Goal: Task Accomplishment & Management: Use online tool/utility

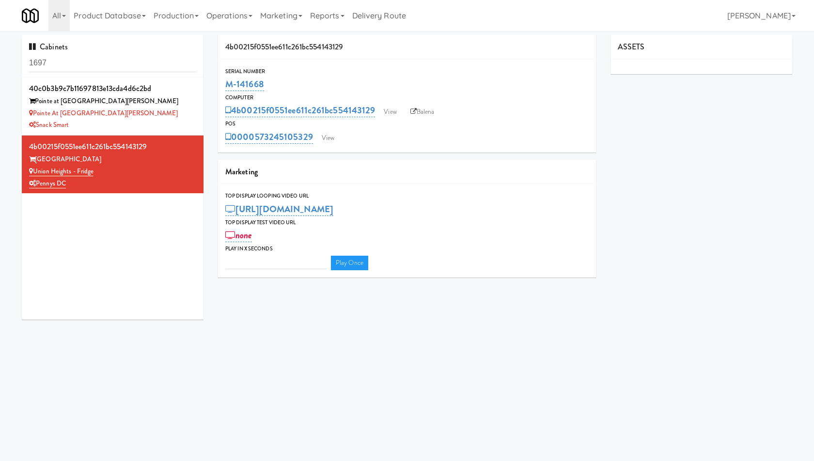
type input "3"
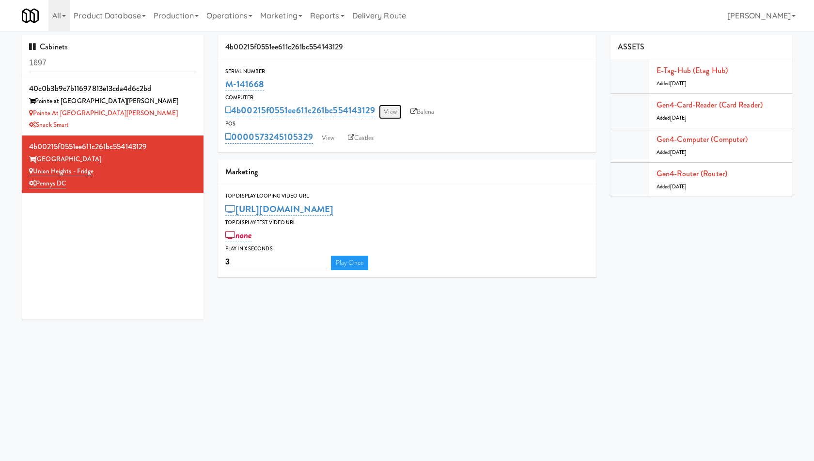
click at [395, 117] on link "View" at bounding box center [390, 112] width 22 height 15
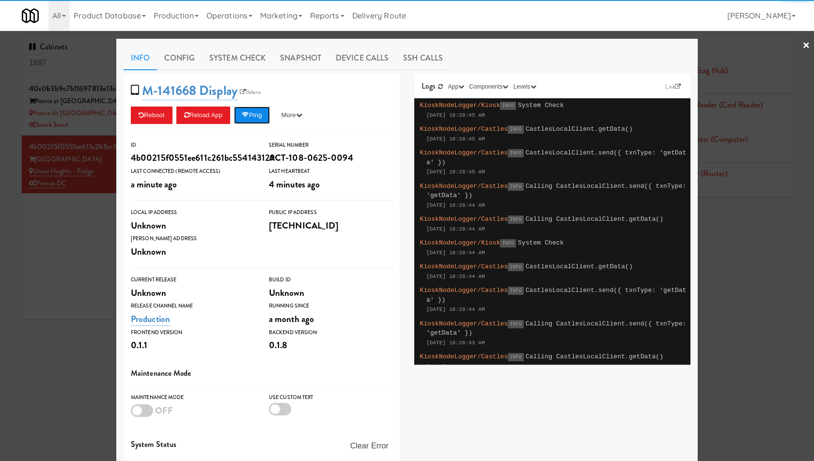
click at [262, 115] on button "Ping" at bounding box center [252, 115] width 36 height 17
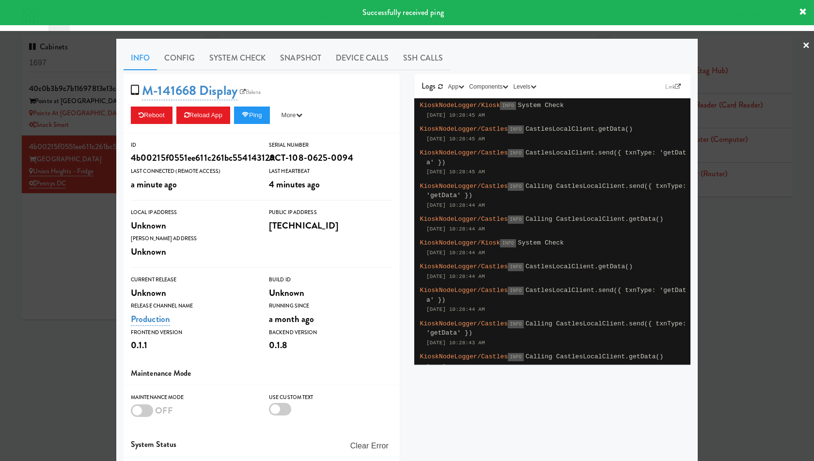
click at [106, 147] on div at bounding box center [407, 230] width 814 height 461
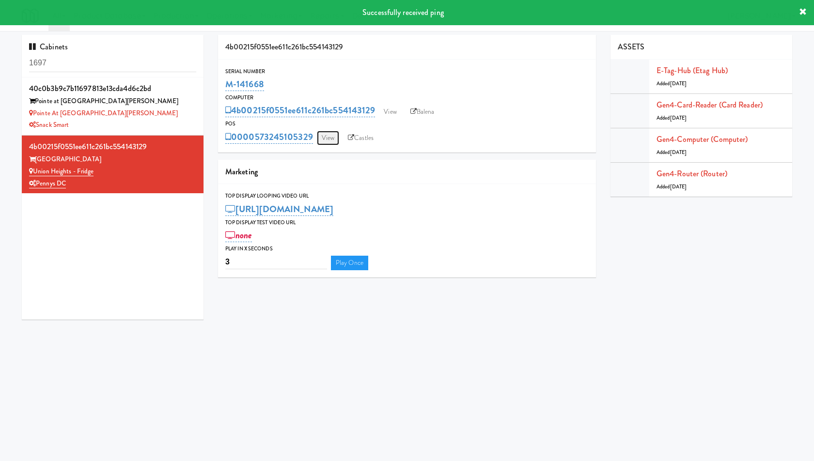
click at [329, 142] on link "View" at bounding box center [328, 138] width 22 height 15
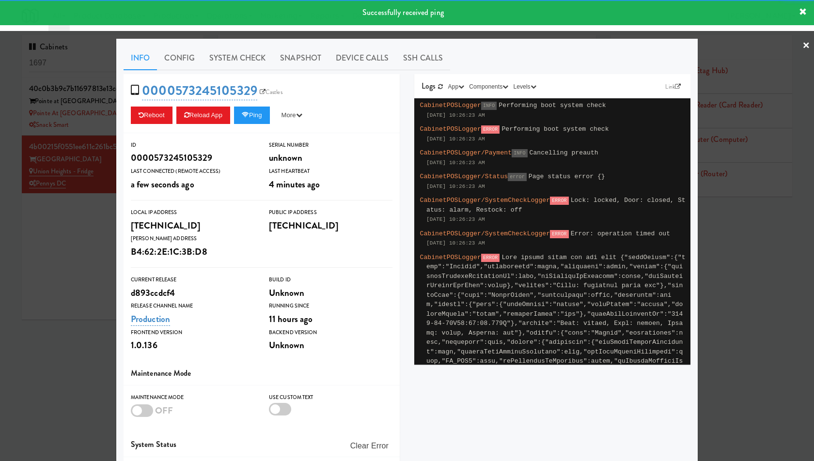
click at [45, 146] on div at bounding box center [407, 230] width 814 height 461
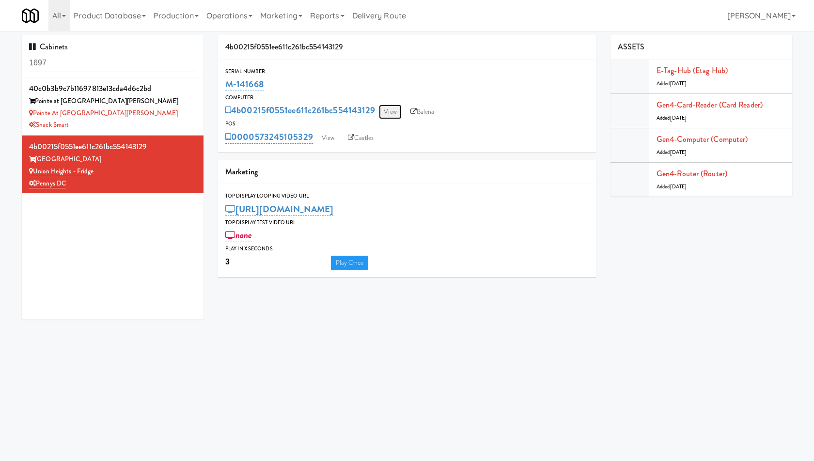
click at [394, 106] on link "View" at bounding box center [390, 112] width 22 height 15
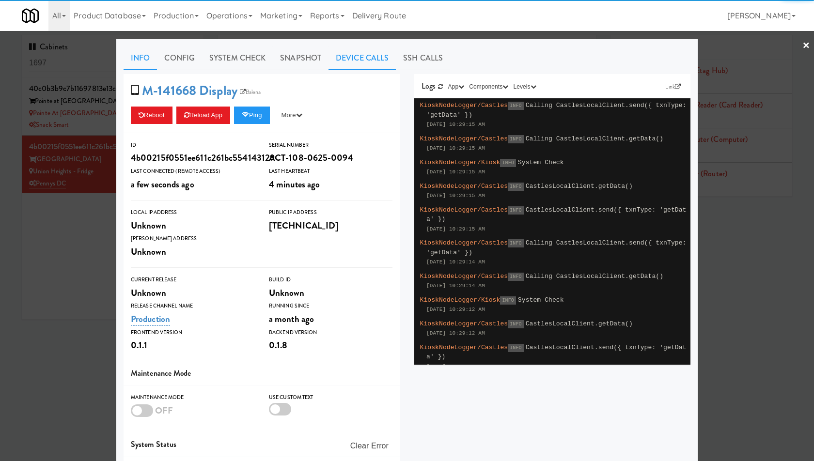
click at [378, 57] on link "Device Calls" at bounding box center [361, 58] width 67 height 24
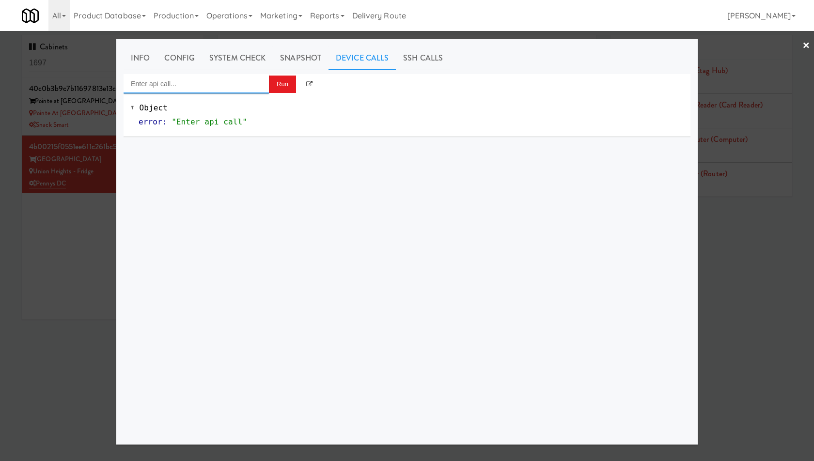
click at [233, 88] on input "Enter api call..." at bounding box center [196, 83] width 145 height 19
click at [231, 113] on div "http://localhost:3000/cooler/restocking-mode/toggle" at bounding box center [196, 112] width 131 height 13
type input "Cooler: Toggle Restocking"
click at [278, 79] on button "Run" at bounding box center [282, 84] width 27 height 17
click at [89, 130] on div at bounding box center [407, 230] width 814 height 461
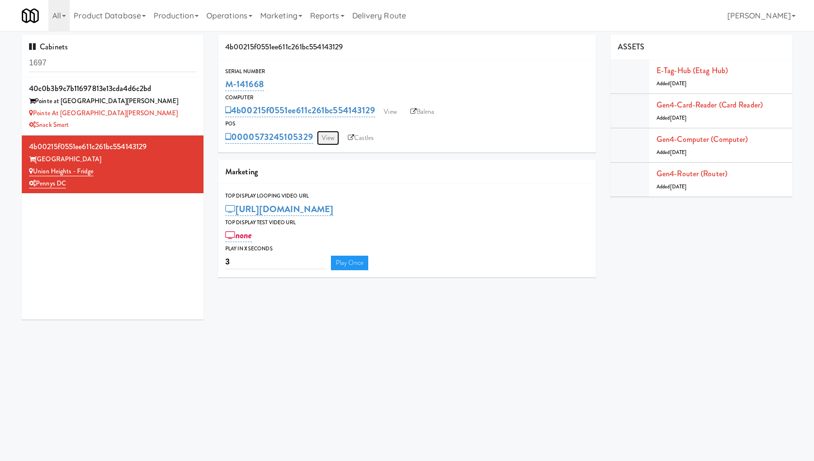
click at [336, 139] on link "View" at bounding box center [328, 138] width 22 height 15
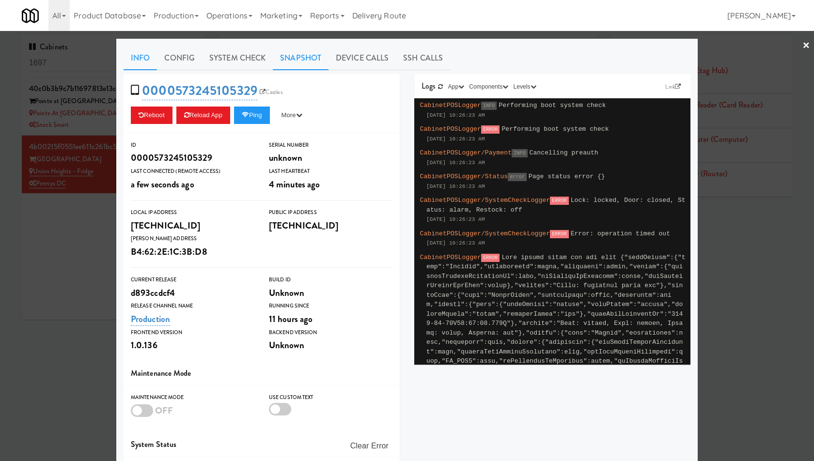
click at [294, 59] on link "Snapshot" at bounding box center [301, 58] width 56 height 24
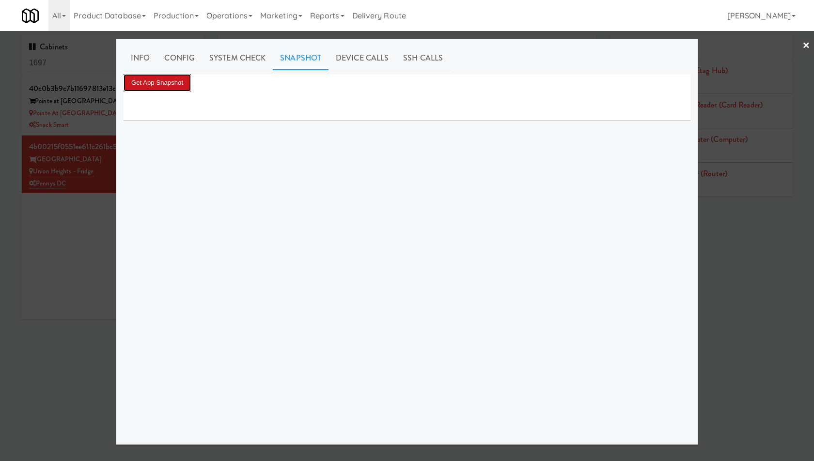
click at [184, 84] on button "Get App Snapshot" at bounding box center [157, 82] width 67 height 17
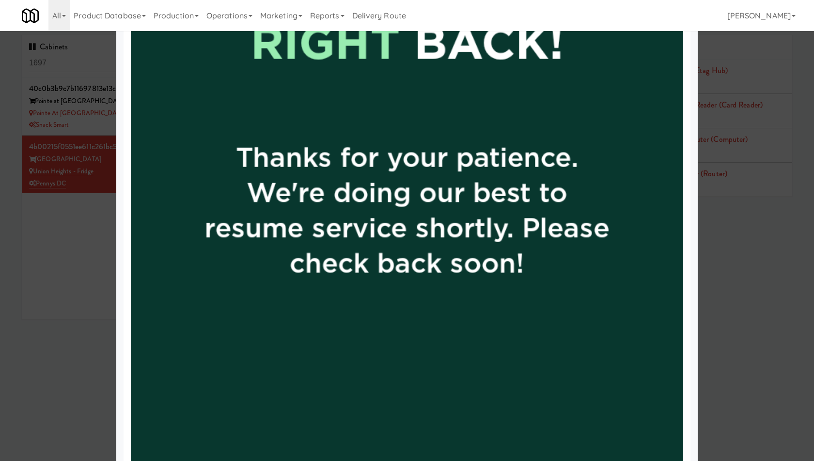
scroll to position [633, 0]
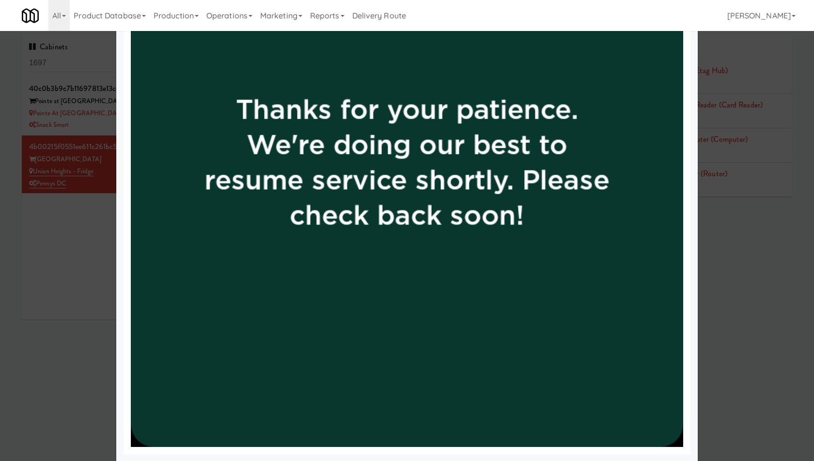
click at [83, 166] on div at bounding box center [407, 230] width 814 height 461
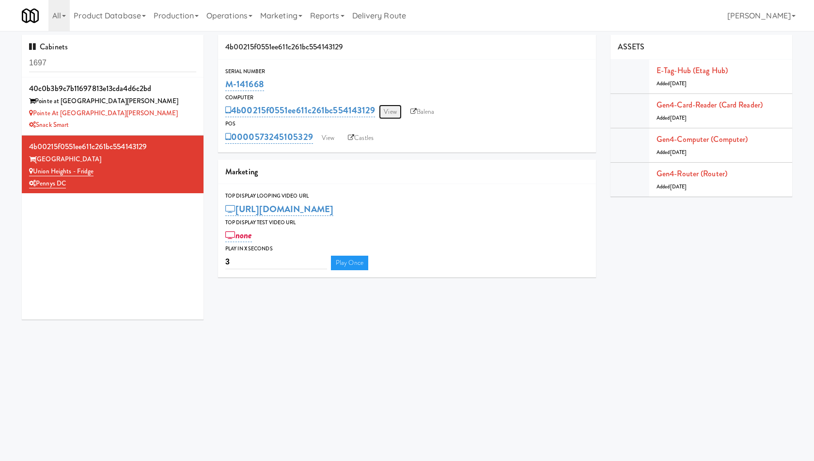
click at [385, 114] on link "View" at bounding box center [390, 112] width 22 height 15
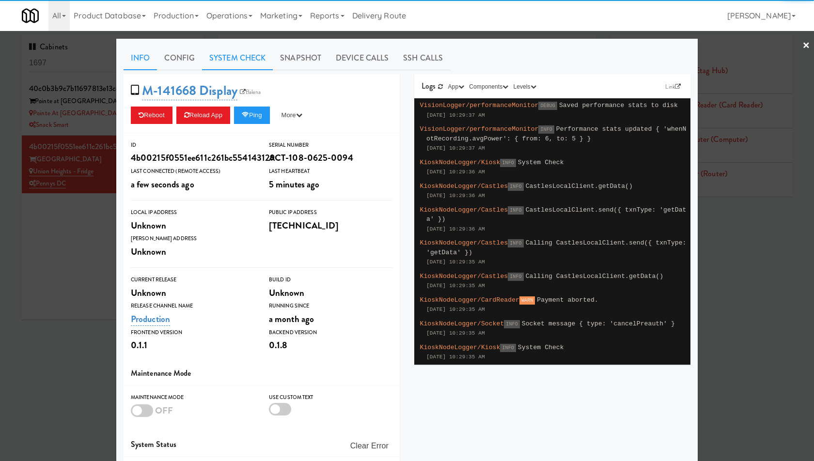
click at [235, 57] on link "System Check" at bounding box center [237, 58] width 71 height 24
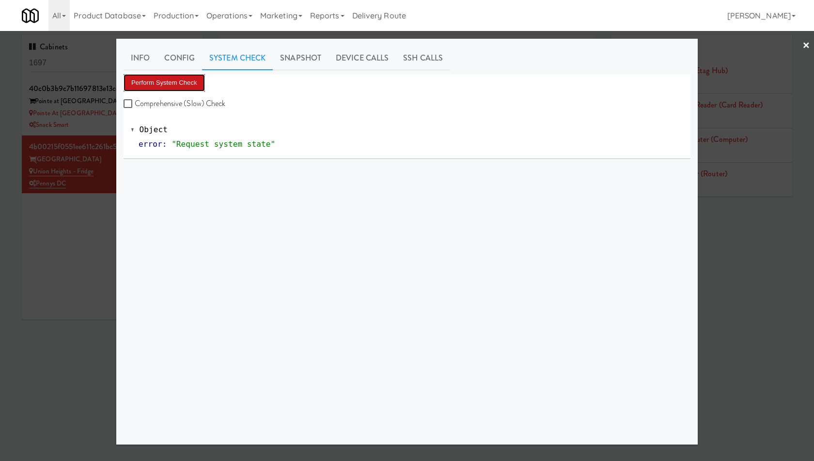
click at [176, 84] on button "Perform System Check" at bounding box center [164, 82] width 81 height 17
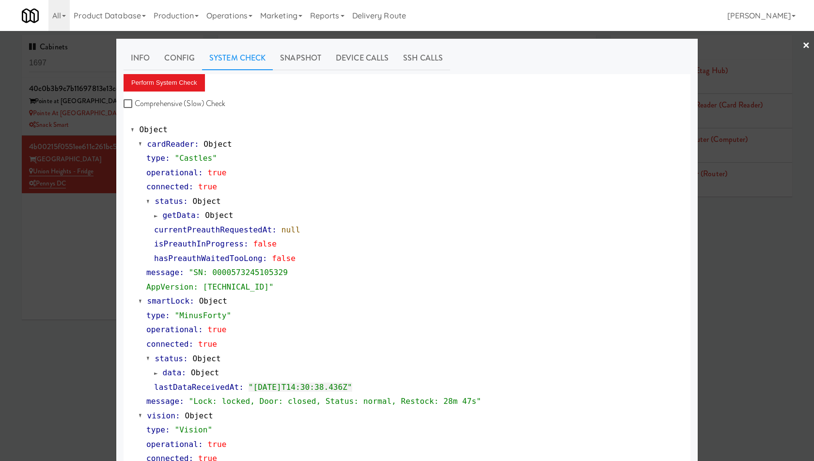
scroll to position [291, 0]
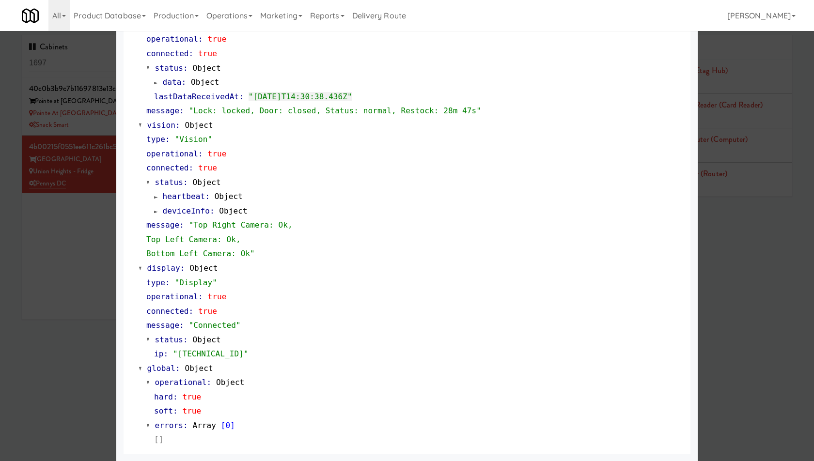
click at [60, 203] on div at bounding box center [407, 230] width 814 height 461
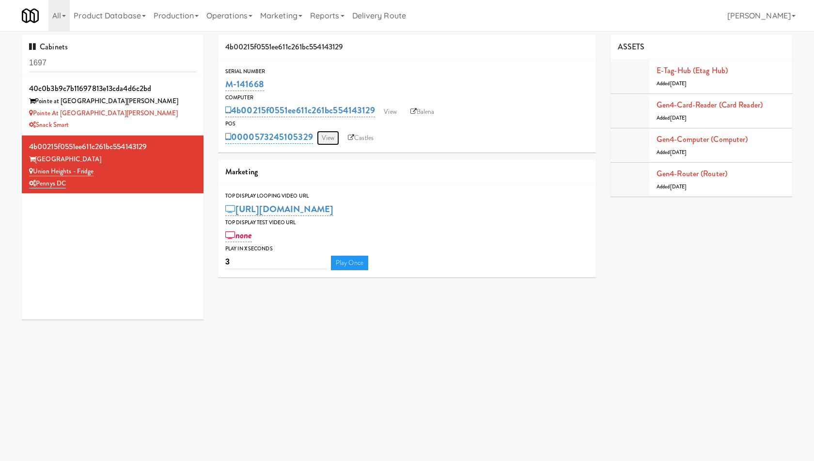
click at [326, 134] on link "View" at bounding box center [328, 138] width 22 height 15
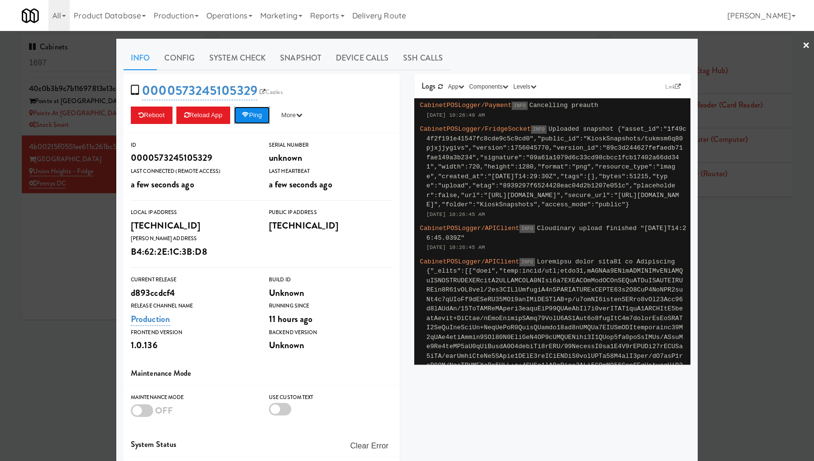
click at [257, 117] on button "Ping" at bounding box center [252, 115] width 36 height 17
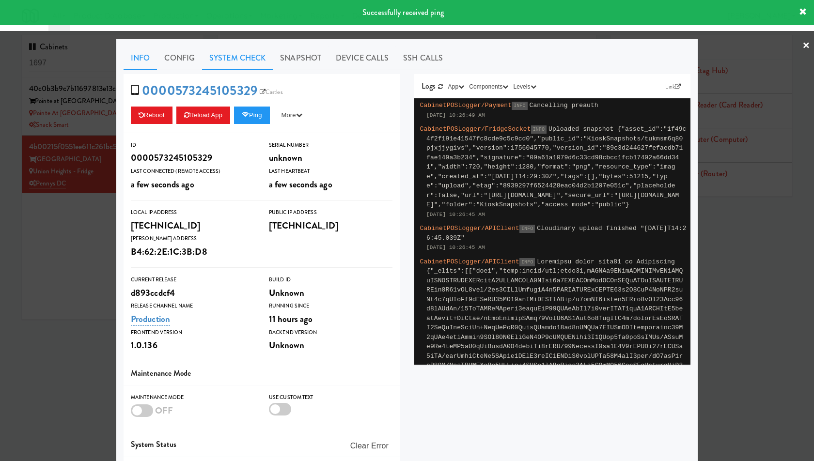
click at [242, 61] on link "System Check" at bounding box center [237, 58] width 71 height 24
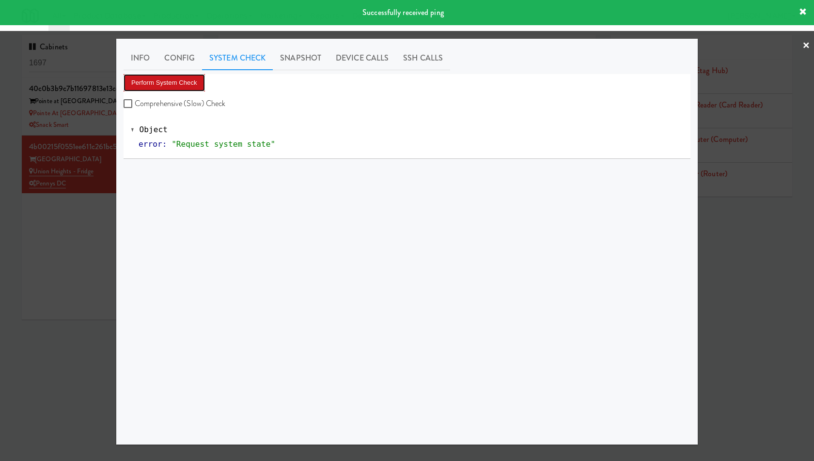
click at [183, 83] on button "Perform System Check" at bounding box center [164, 82] width 81 height 17
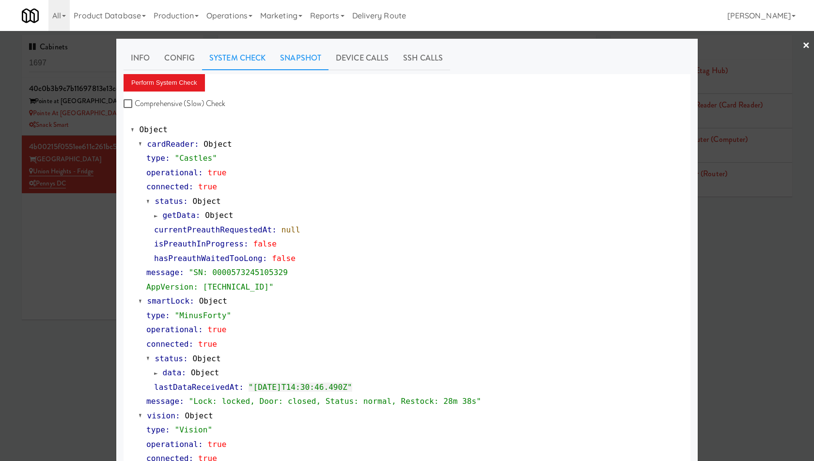
click at [300, 61] on link "Snapshot" at bounding box center [301, 58] width 56 height 24
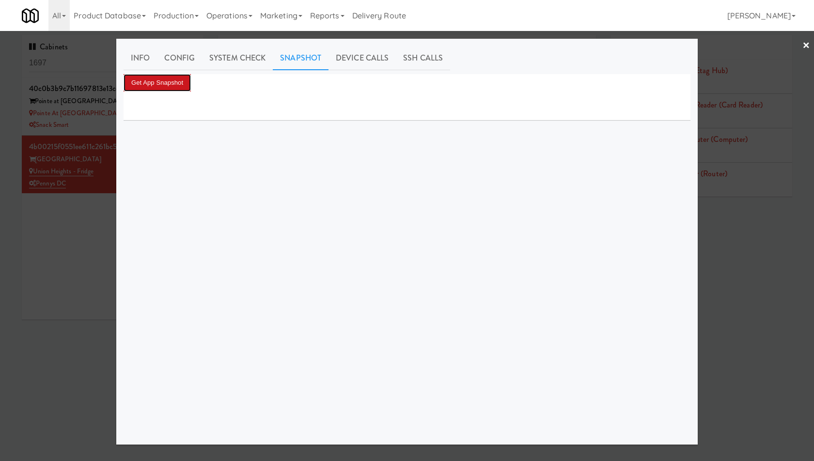
click at [186, 78] on button "Get App Snapshot" at bounding box center [157, 82] width 67 height 17
click at [164, 83] on button "Get App Snapshot" at bounding box center [157, 82] width 67 height 17
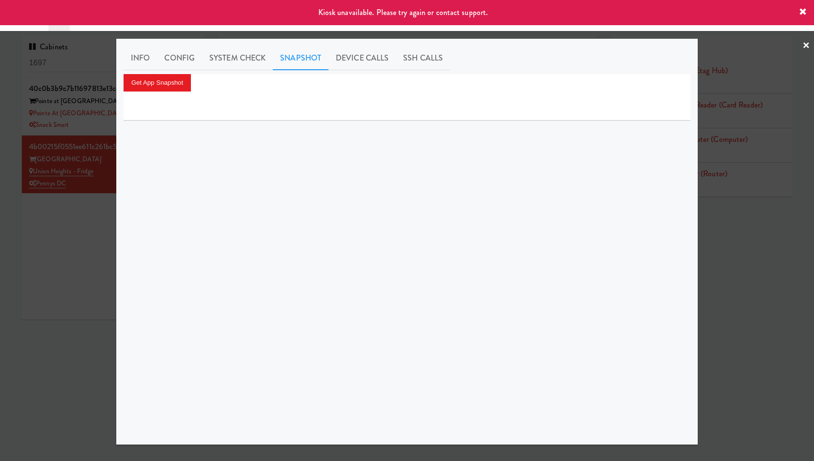
click at [76, 113] on div at bounding box center [407, 230] width 814 height 461
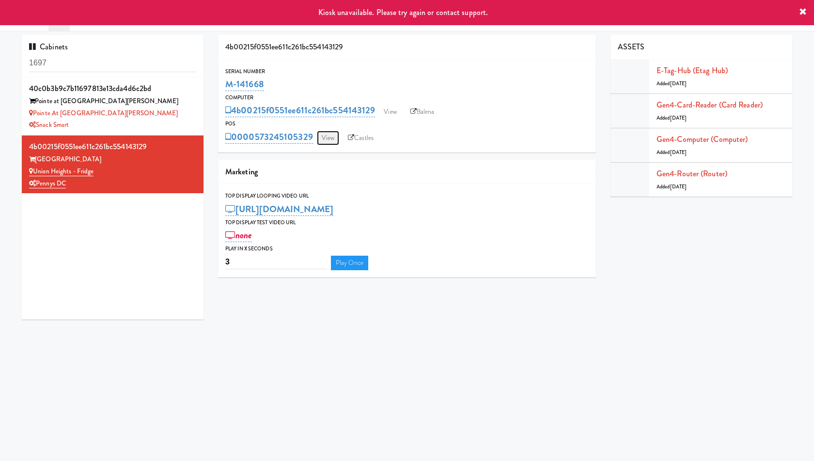
click at [333, 139] on link "View" at bounding box center [328, 138] width 22 height 15
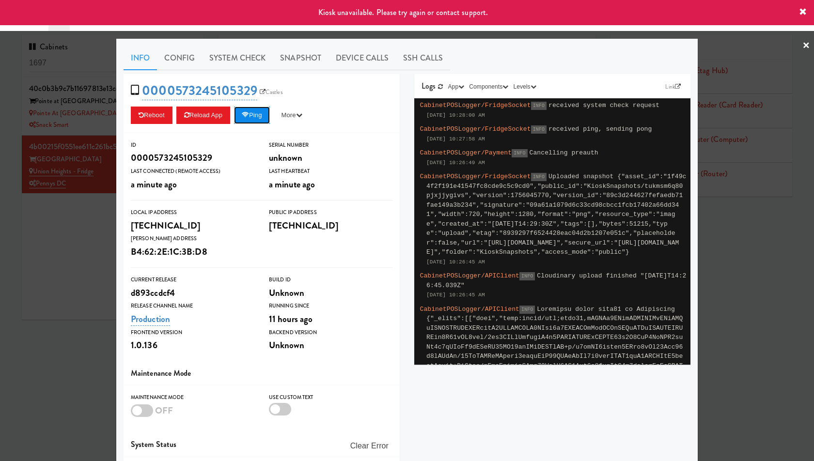
click at [248, 115] on icon at bounding box center [245, 115] width 7 height 6
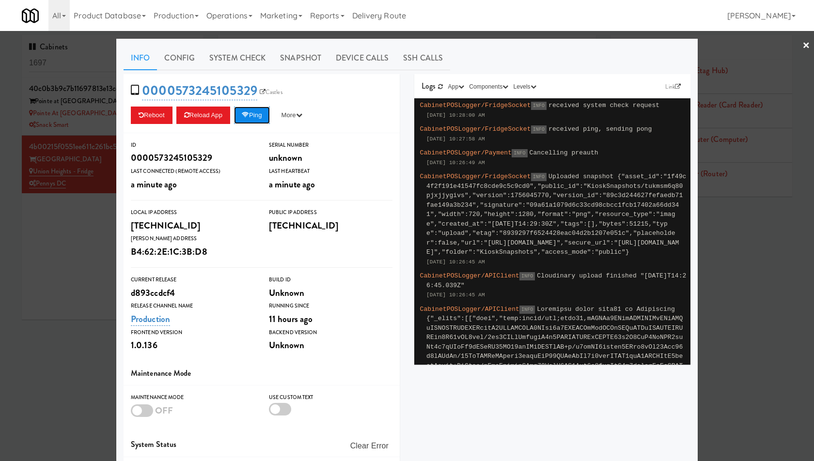
click at [248, 120] on button "Ping" at bounding box center [252, 115] width 36 height 17
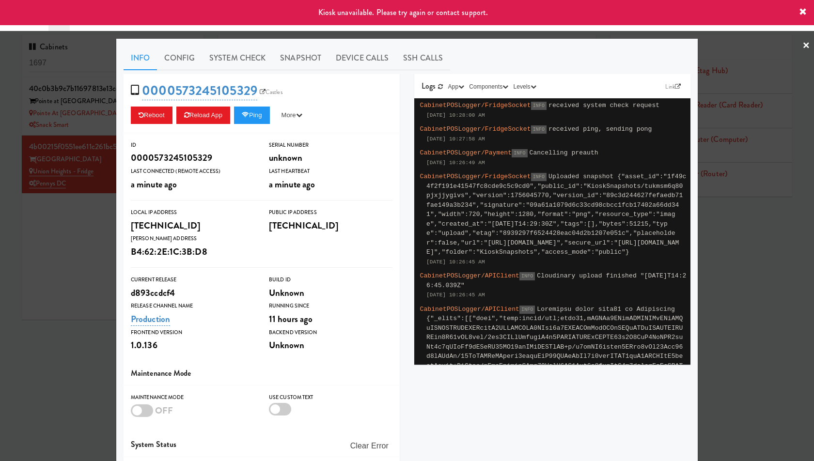
click at [80, 155] on div at bounding box center [407, 230] width 814 height 461
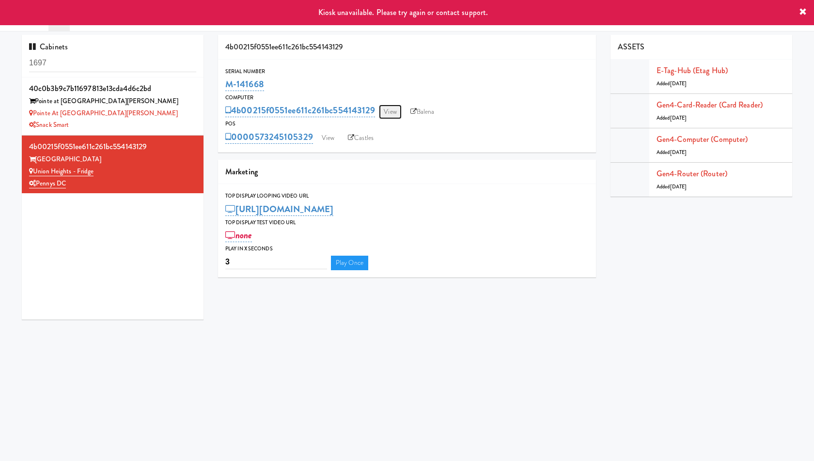
click at [393, 111] on link "View" at bounding box center [390, 112] width 22 height 15
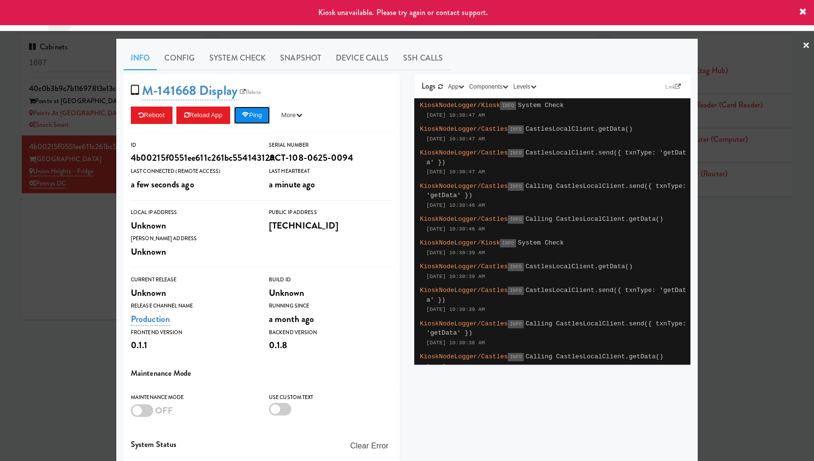
click at [258, 114] on button "Ping" at bounding box center [252, 115] width 36 height 17
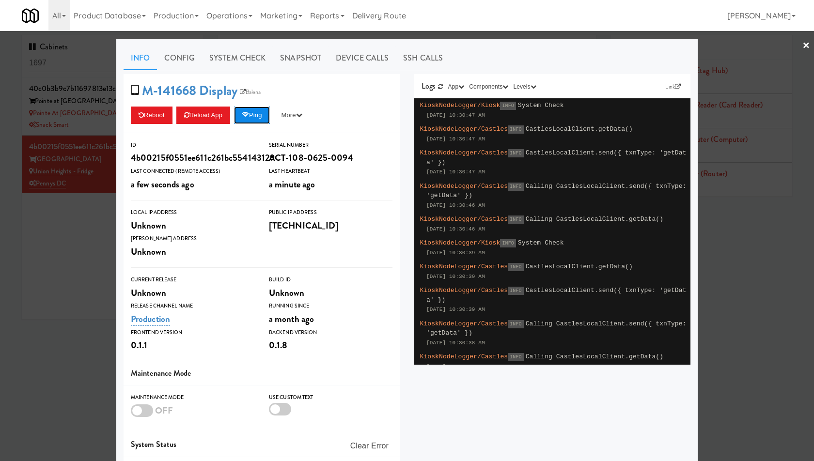
click at [263, 113] on button "Ping" at bounding box center [252, 115] width 36 height 17
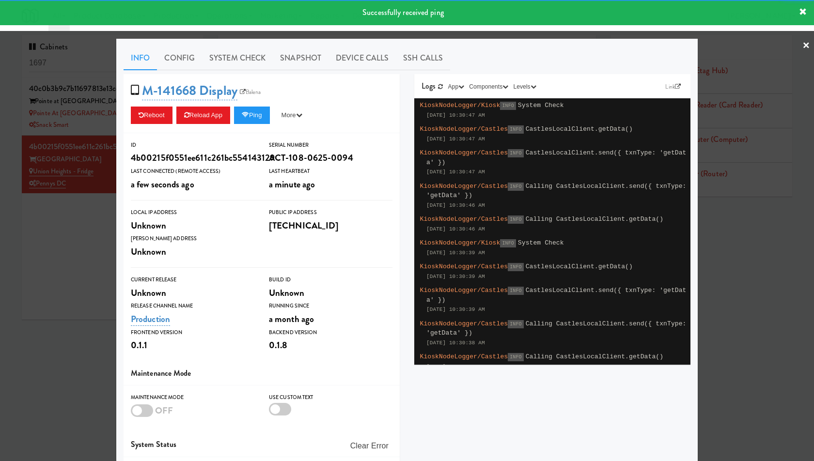
click at [80, 135] on div at bounding box center [407, 230] width 814 height 461
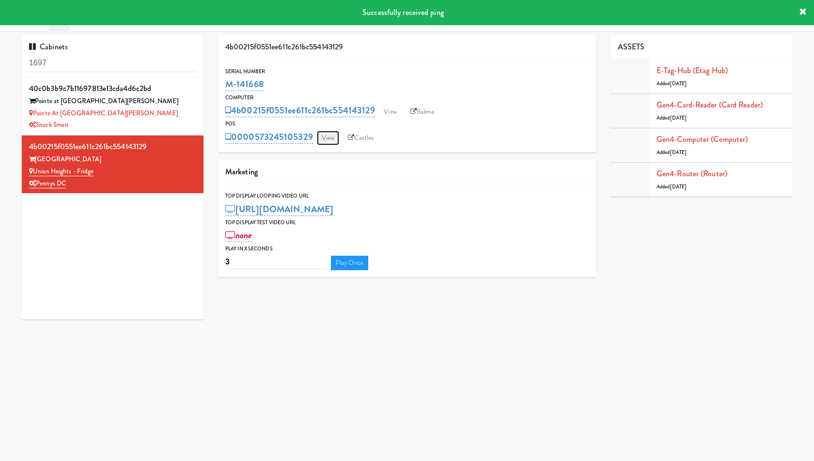
click at [331, 139] on link "View" at bounding box center [328, 138] width 22 height 15
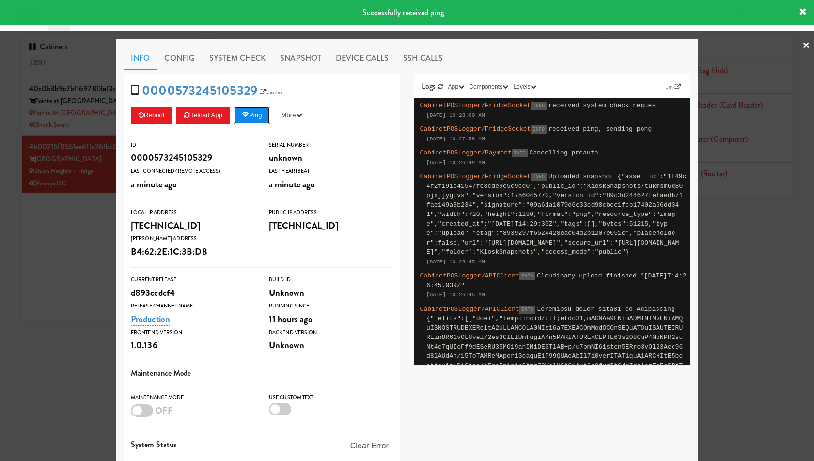
click at [259, 117] on button "Ping" at bounding box center [252, 115] width 36 height 17
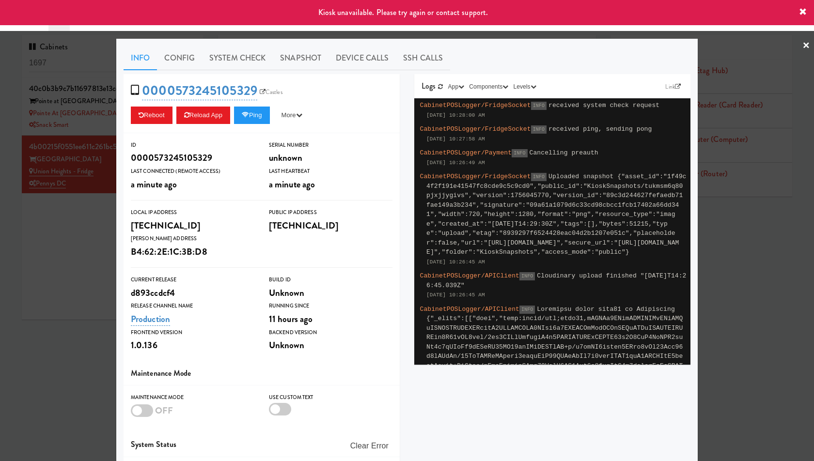
click at [56, 160] on div at bounding box center [407, 230] width 814 height 461
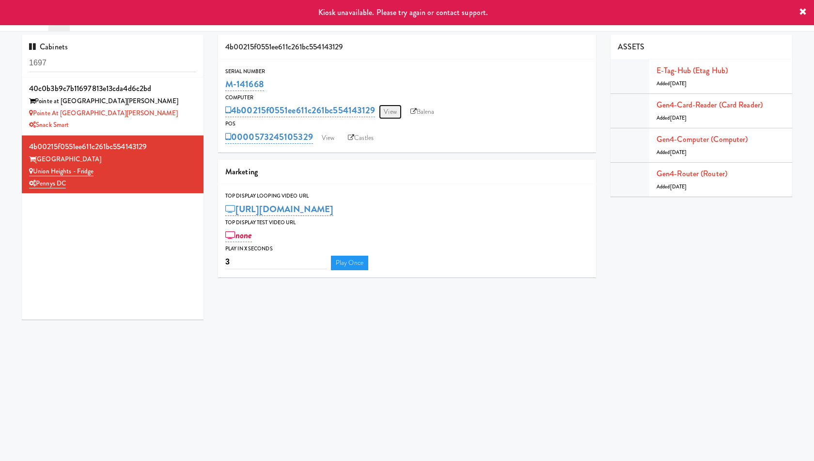
click at [390, 111] on link "View" at bounding box center [390, 112] width 22 height 15
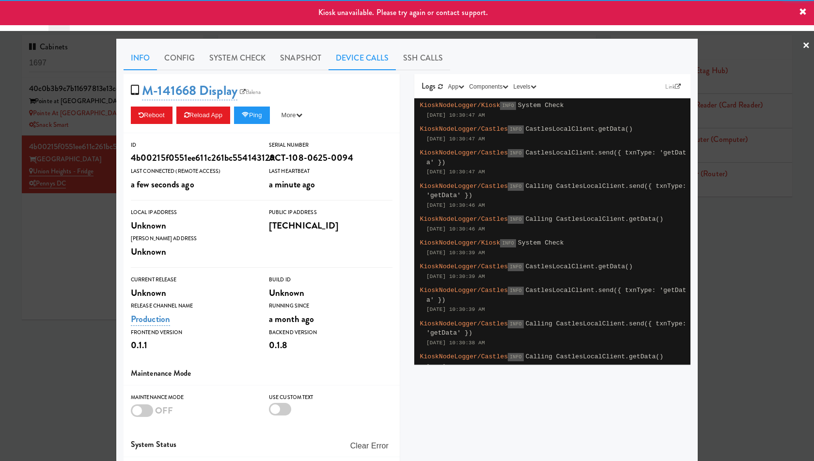
click at [350, 56] on link "Device Calls" at bounding box center [361, 58] width 67 height 24
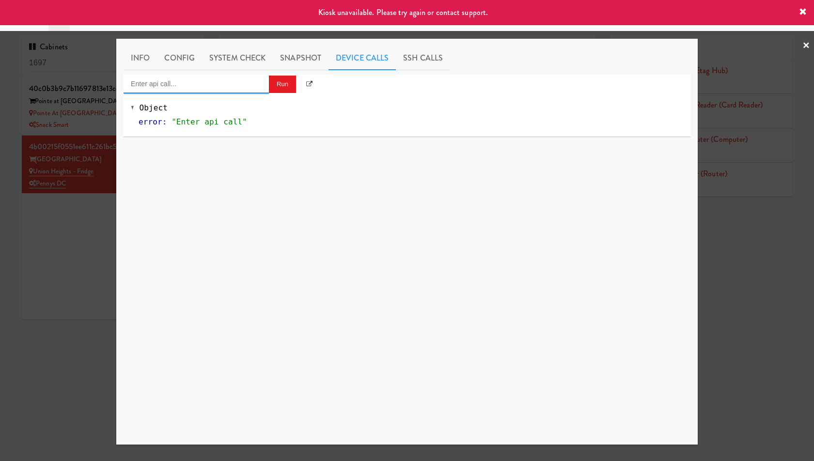
click at [238, 88] on input "Enter api call..." at bounding box center [196, 83] width 145 height 19
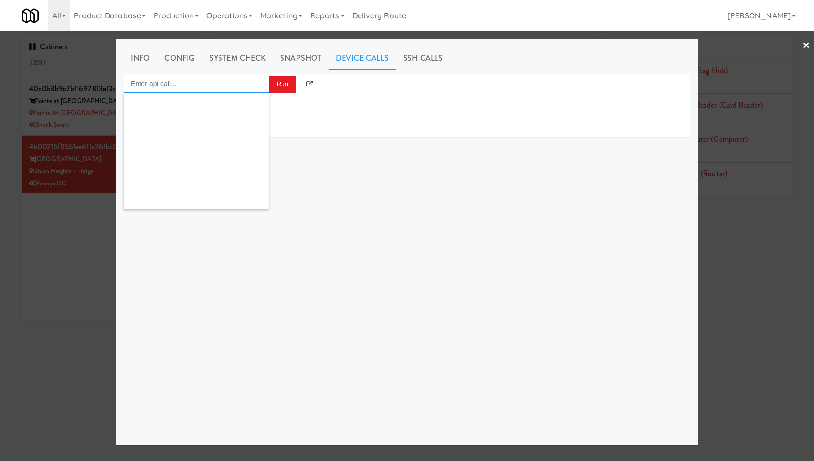
scroll to position [941, 0]
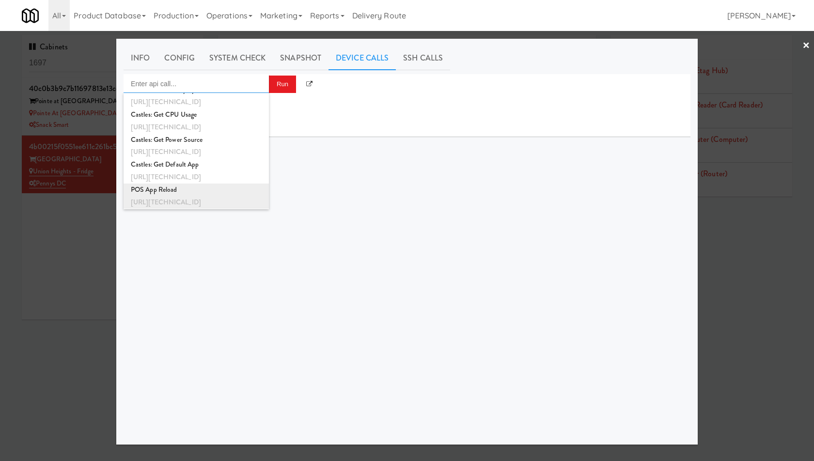
click at [231, 197] on div "http://192.168.11.4:3000/app/reload" at bounding box center [196, 202] width 131 height 13
type input "POS App Reload"
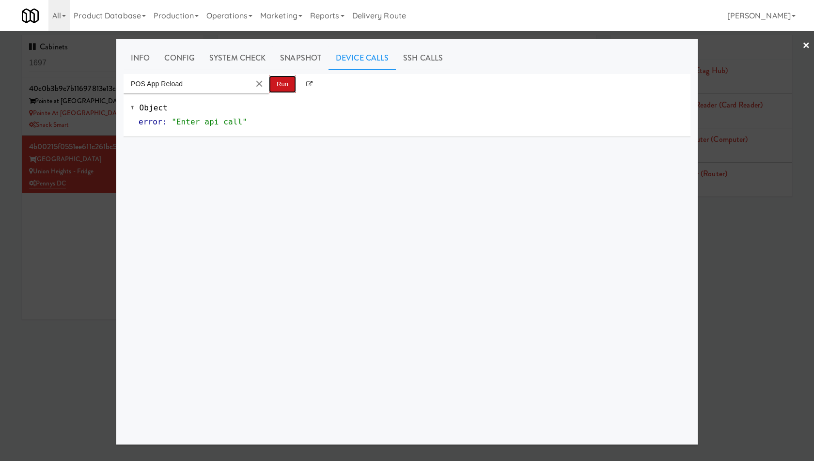
click at [279, 87] on button "Run" at bounding box center [282, 84] width 27 height 17
click at [83, 128] on div at bounding box center [407, 230] width 814 height 461
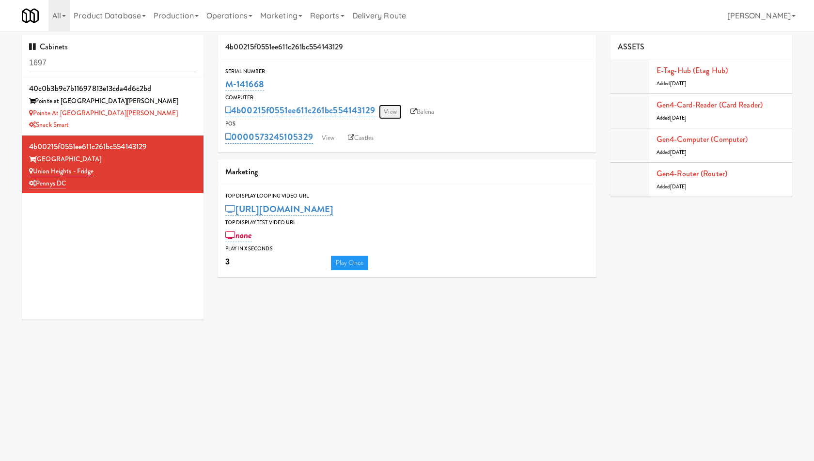
click at [390, 109] on link "View" at bounding box center [390, 112] width 22 height 15
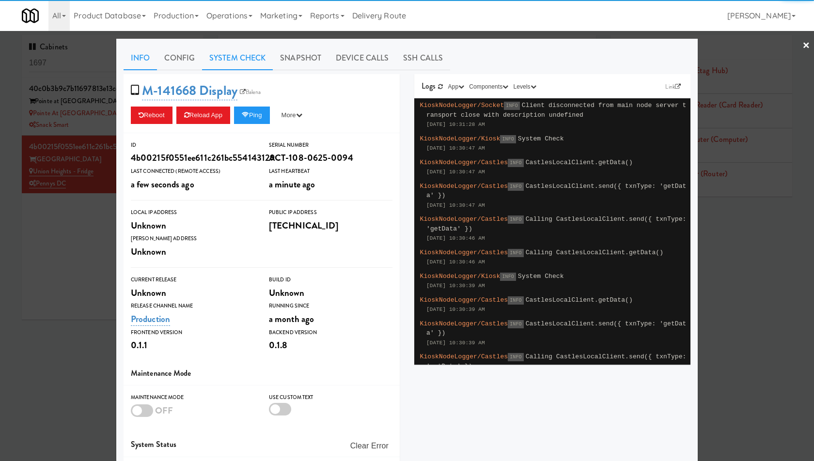
click at [227, 57] on link "System Check" at bounding box center [237, 58] width 71 height 24
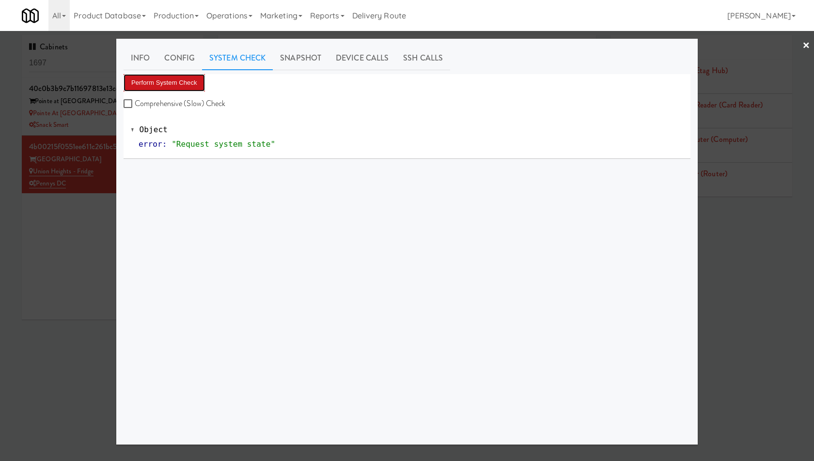
click at [183, 83] on button "Perform System Check" at bounding box center [164, 82] width 81 height 17
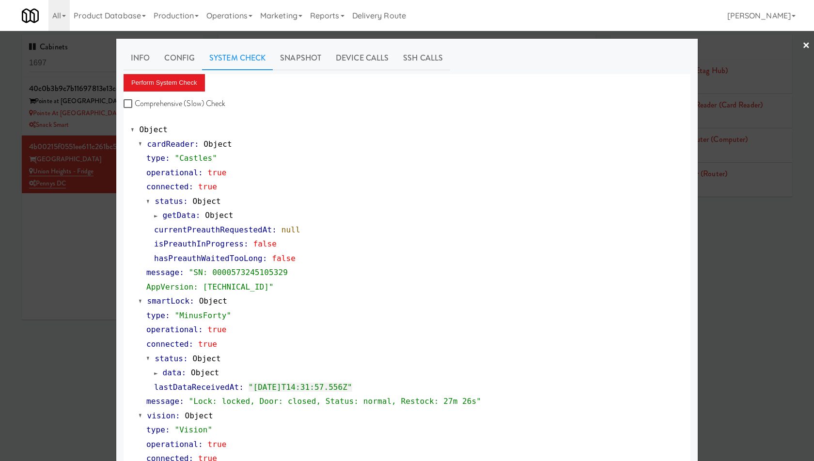
click at [72, 167] on div at bounding box center [407, 230] width 814 height 461
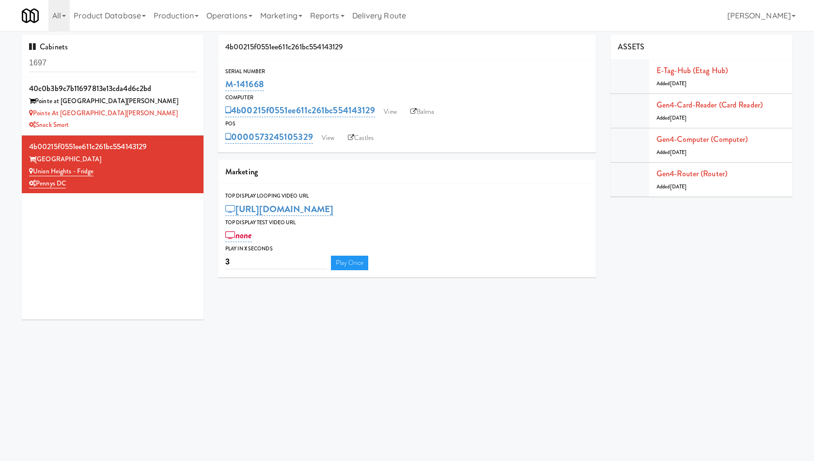
click at [327, 130] on div "0000573245105329 View Castles" at bounding box center [406, 137] width 363 height 16
click at [329, 139] on link "View" at bounding box center [328, 138] width 22 height 15
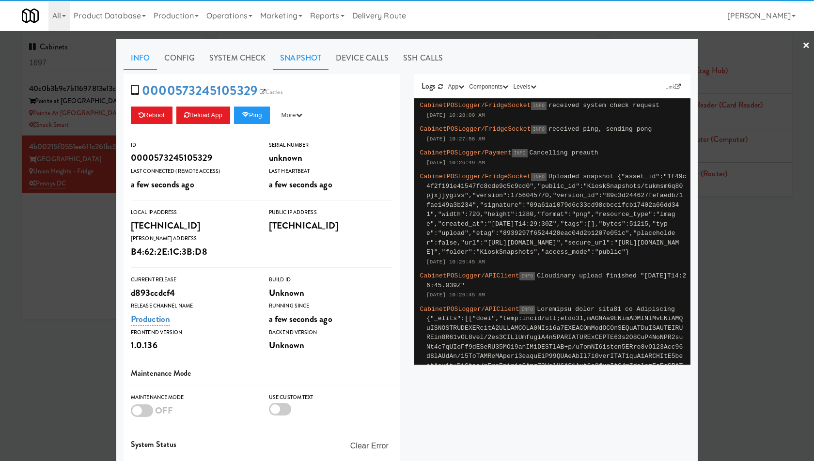
click at [287, 66] on link "Snapshot" at bounding box center [301, 58] width 56 height 24
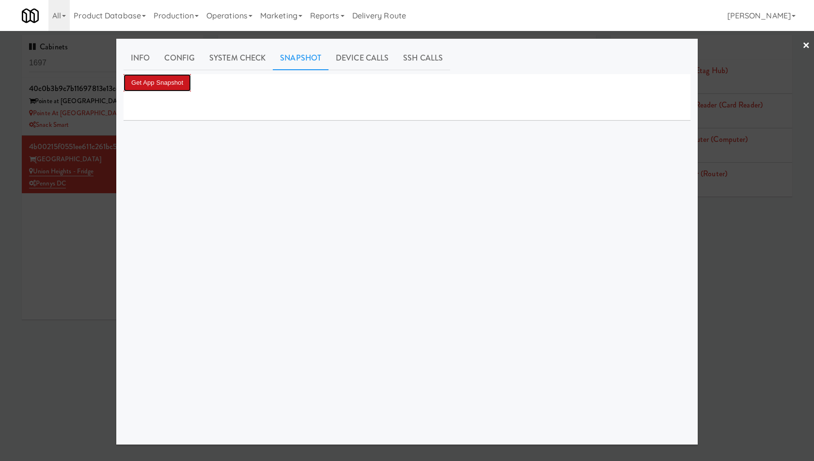
click at [181, 88] on button "Get App Snapshot" at bounding box center [157, 82] width 67 height 17
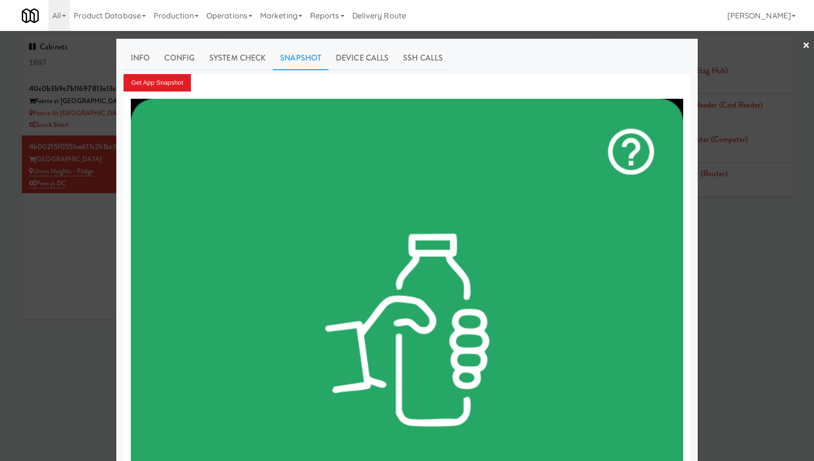
click at [746, 80] on div at bounding box center [407, 230] width 814 height 461
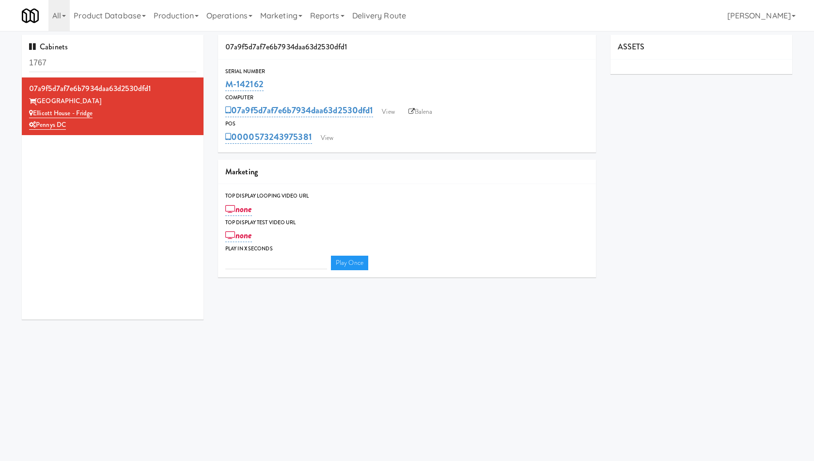
type input "3"
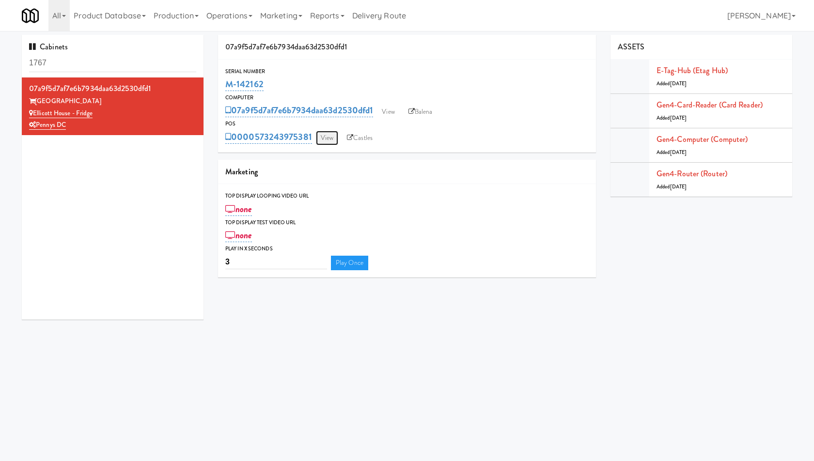
click at [325, 140] on link "View" at bounding box center [327, 138] width 22 height 15
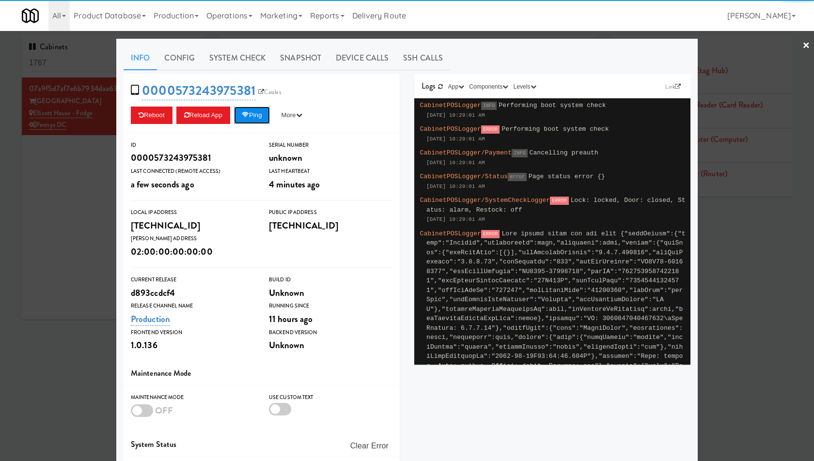
click at [265, 110] on button "Ping" at bounding box center [252, 115] width 36 height 17
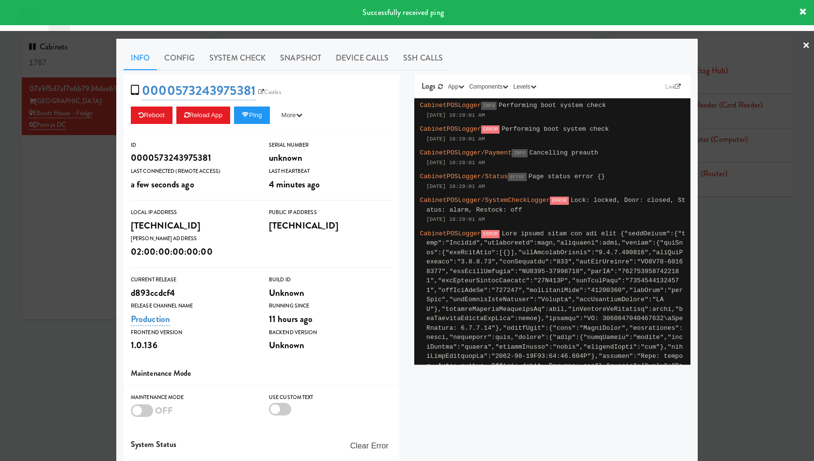
click at [89, 136] on div at bounding box center [407, 230] width 814 height 461
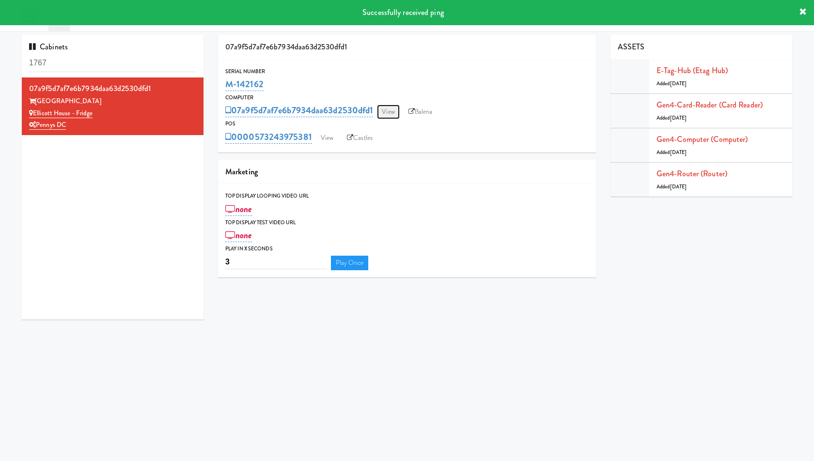
click at [393, 114] on link "View" at bounding box center [388, 112] width 22 height 15
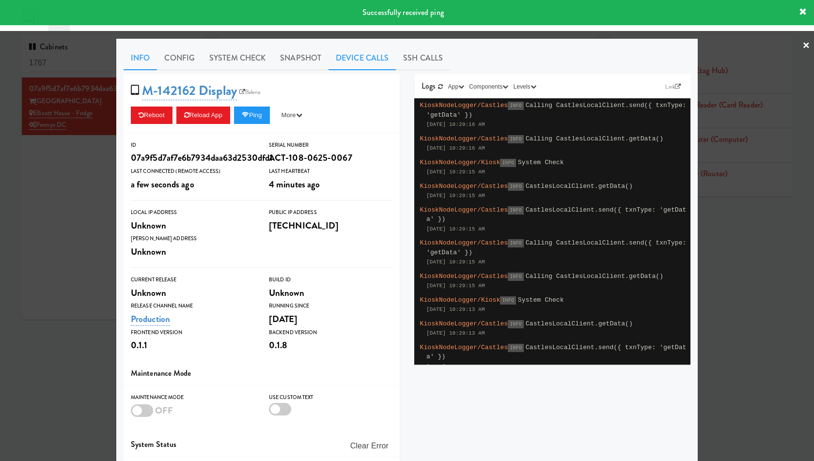
click at [350, 59] on link "Device Calls" at bounding box center [361, 58] width 67 height 24
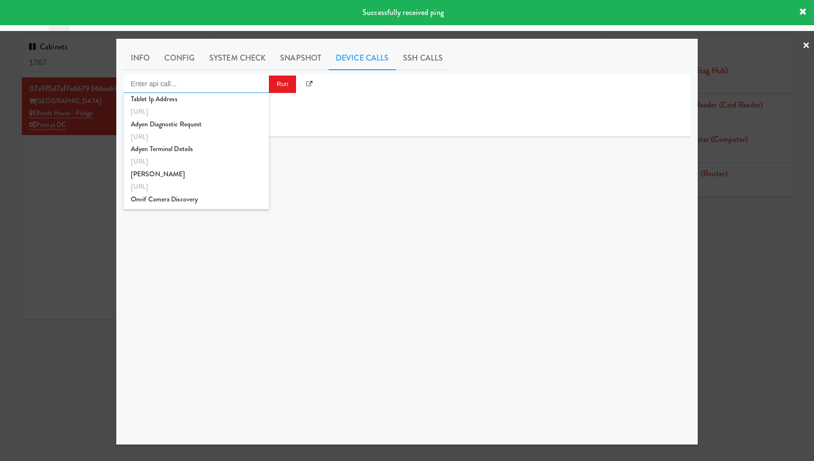
click at [230, 74] on input "Enter api call..." at bounding box center [196, 83] width 145 height 19
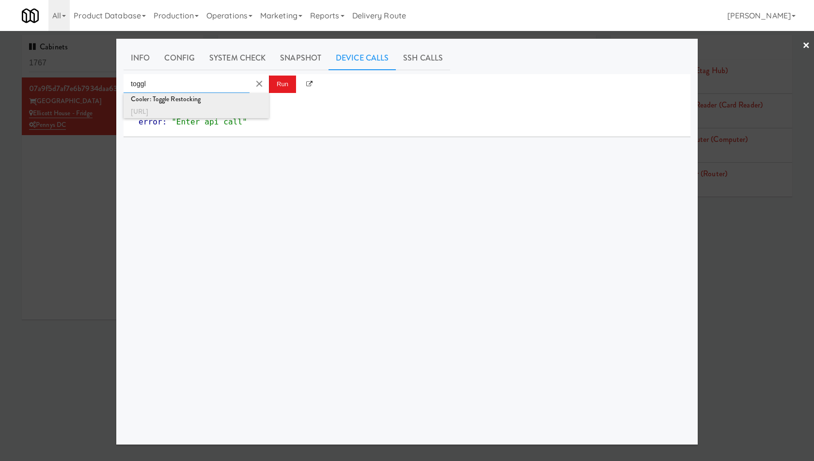
click at [231, 103] on div "Cooler: Toggle Restocking" at bounding box center [196, 99] width 131 height 13
type input "Cooler: Toggle Restocking"
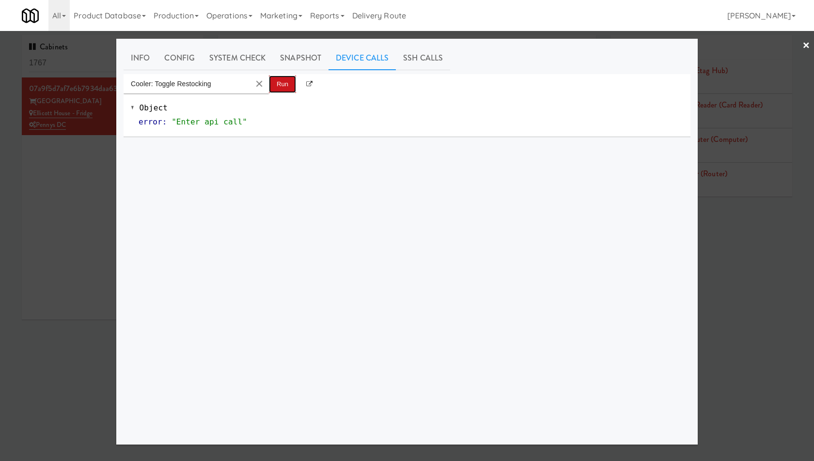
click at [281, 79] on button "Run" at bounding box center [282, 84] width 27 height 17
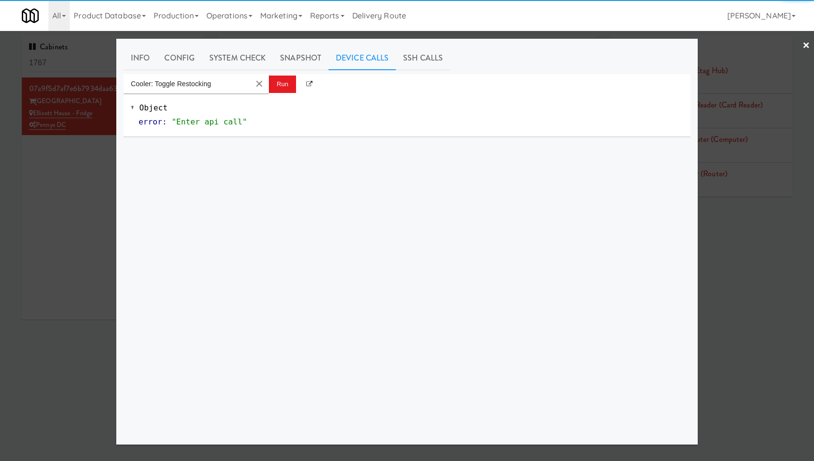
click at [50, 135] on div at bounding box center [407, 230] width 814 height 461
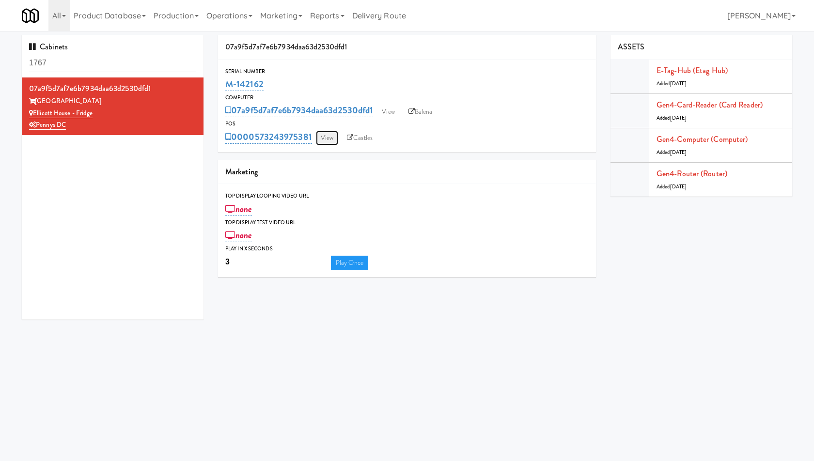
click at [325, 143] on link "View" at bounding box center [327, 138] width 22 height 15
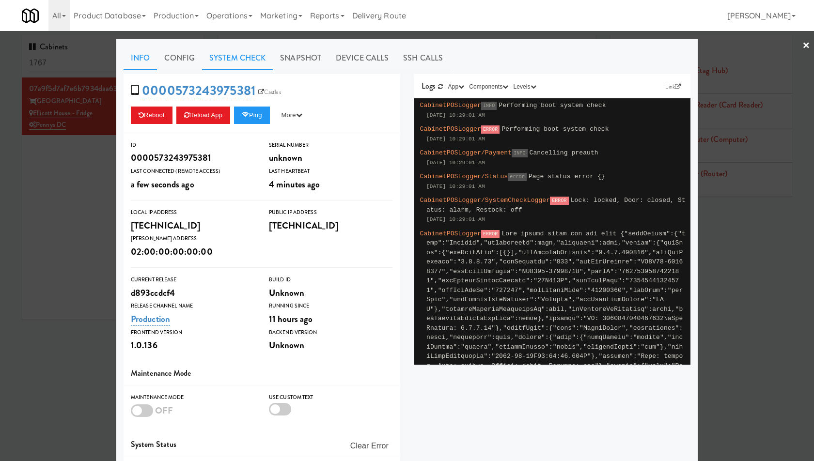
click at [260, 62] on link "System Check" at bounding box center [237, 58] width 71 height 24
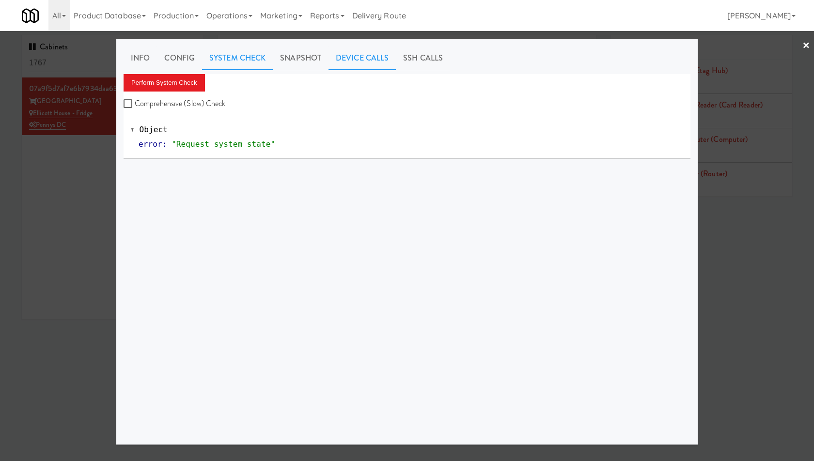
click at [345, 47] on link "Device Calls" at bounding box center [361, 58] width 67 height 24
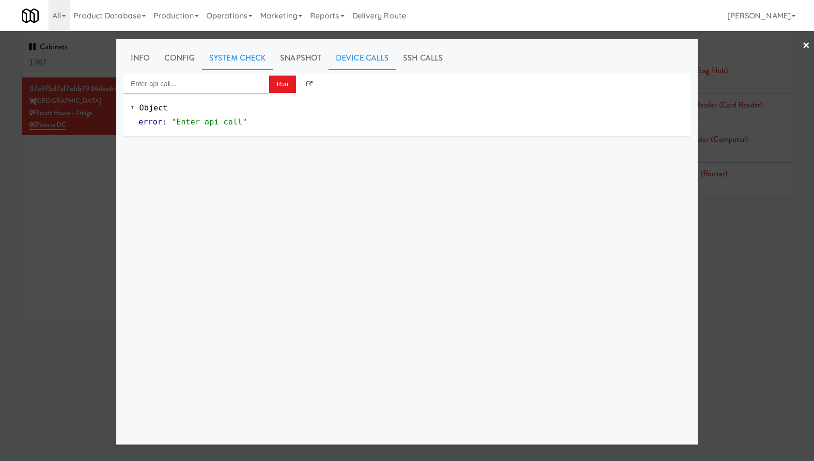
click at [268, 53] on link "System Check" at bounding box center [237, 58] width 71 height 24
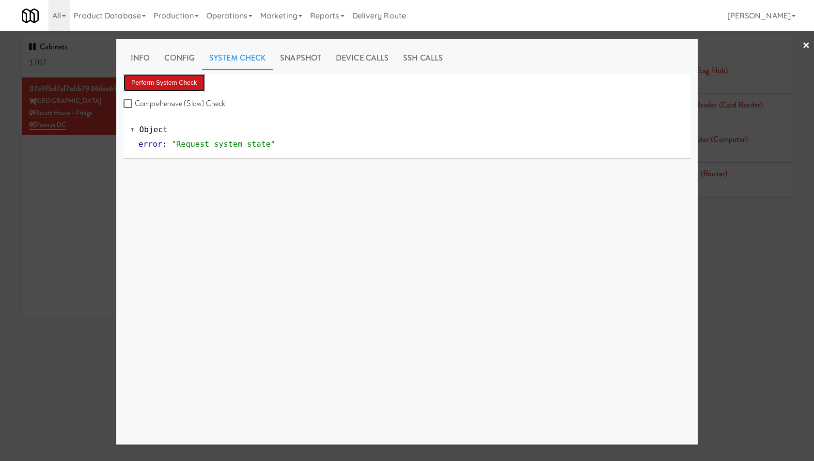
click at [177, 88] on button "Perform System Check" at bounding box center [164, 82] width 81 height 17
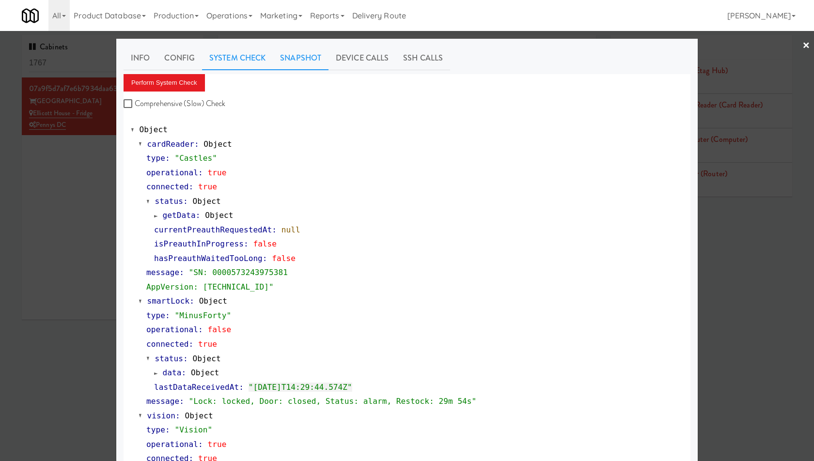
click at [309, 57] on link "Snapshot" at bounding box center [301, 58] width 56 height 24
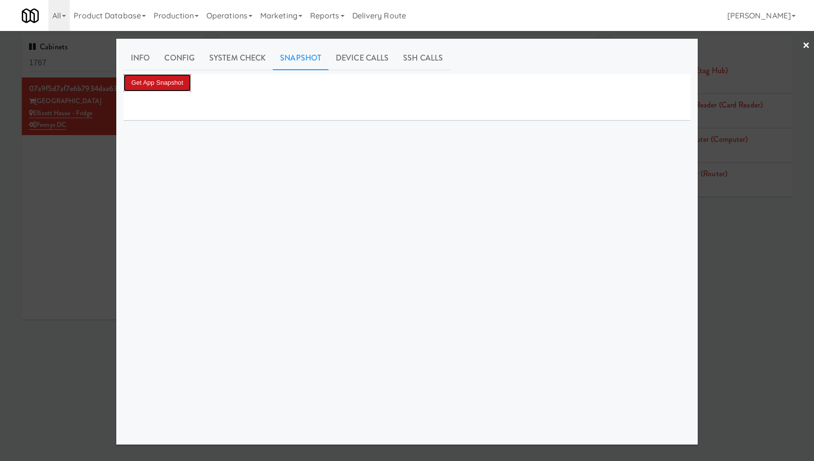
click at [167, 84] on button "Get App Snapshot" at bounding box center [157, 82] width 67 height 17
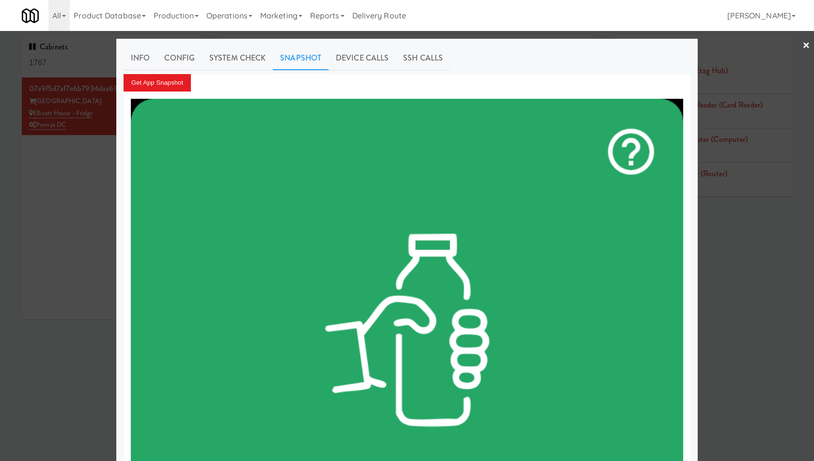
click at [81, 184] on div at bounding box center [407, 230] width 814 height 461
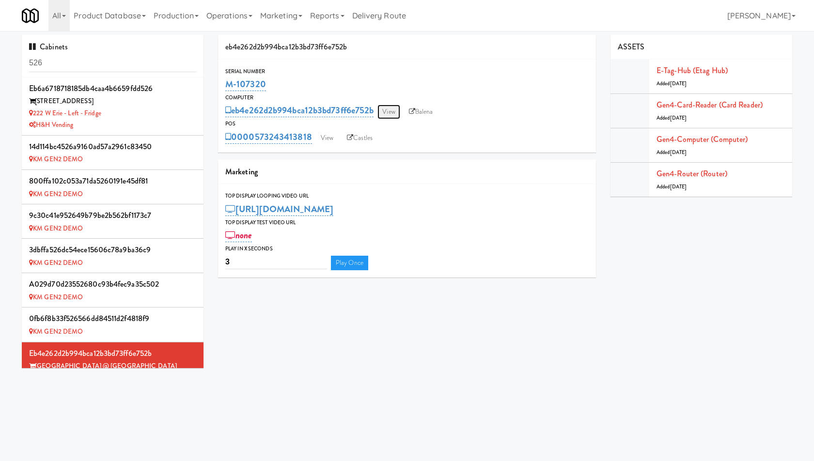
click at [390, 106] on link "View" at bounding box center [388, 112] width 22 height 15
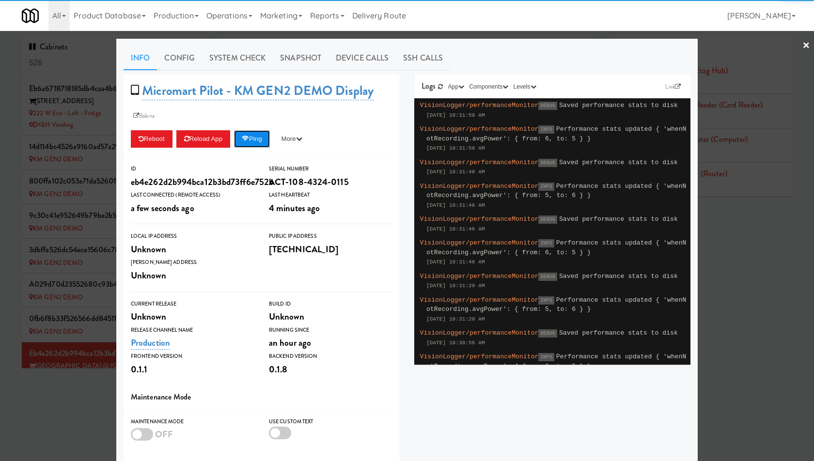
click at [261, 145] on button "Ping" at bounding box center [252, 138] width 36 height 17
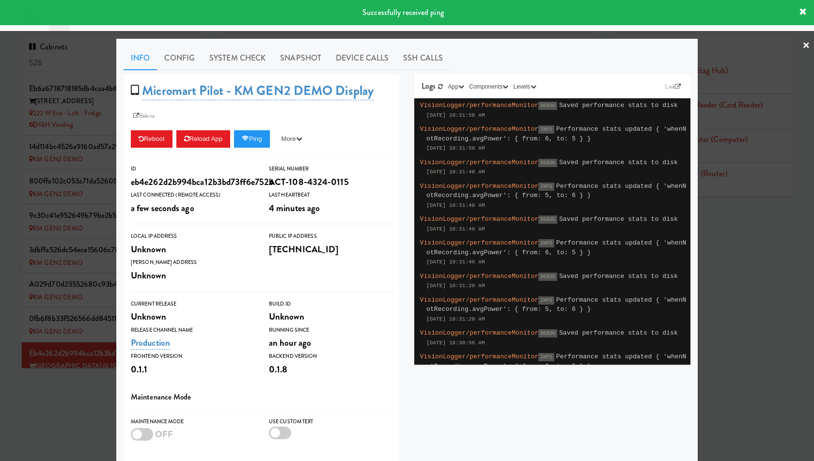
click at [48, 173] on div at bounding box center [407, 230] width 814 height 461
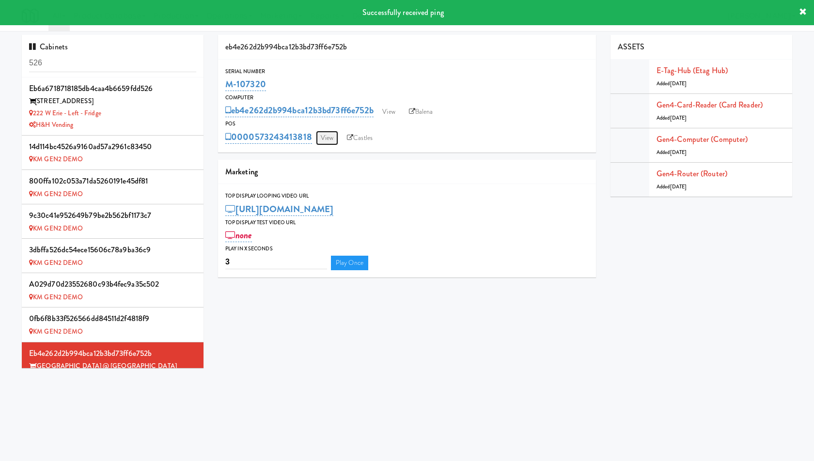
click at [329, 140] on link "View" at bounding box center [327, 138] width 22 height 15
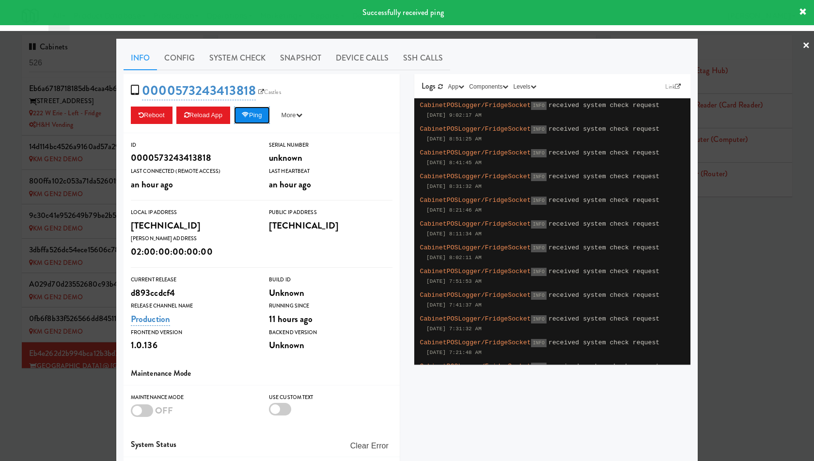
click at [253, 118] on button "Ping" at bounding box center [252, 115] width 36 height 17
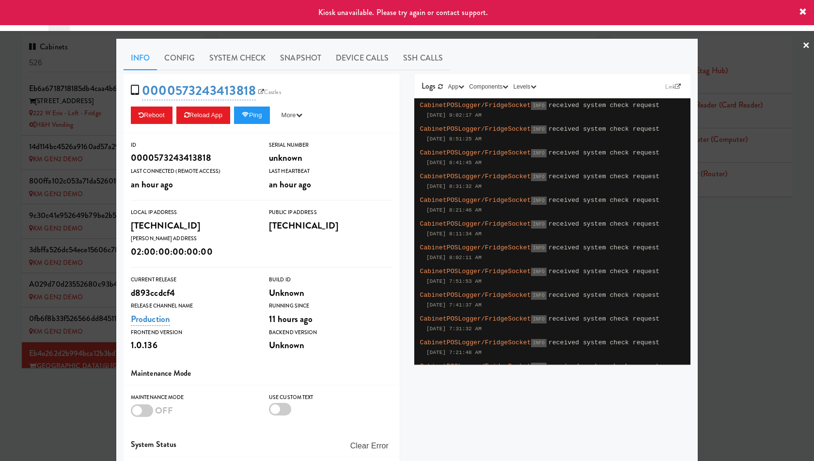
click at [90, 153] on div at bounding box center [407, 230] width 814 height 461
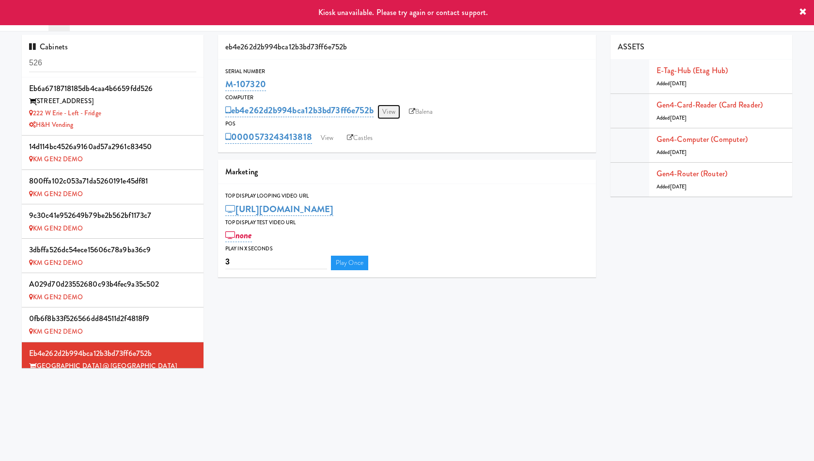
click at [397, 110] on link "View" at bounding box center [388, 112] width 22 height 15
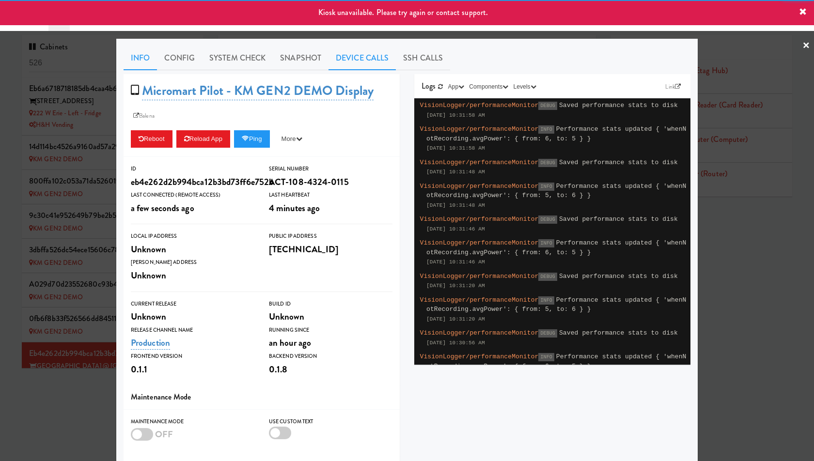
click at [365, 58] on link "Device Calls" at bounding box center [361, 58] width 67 height 24
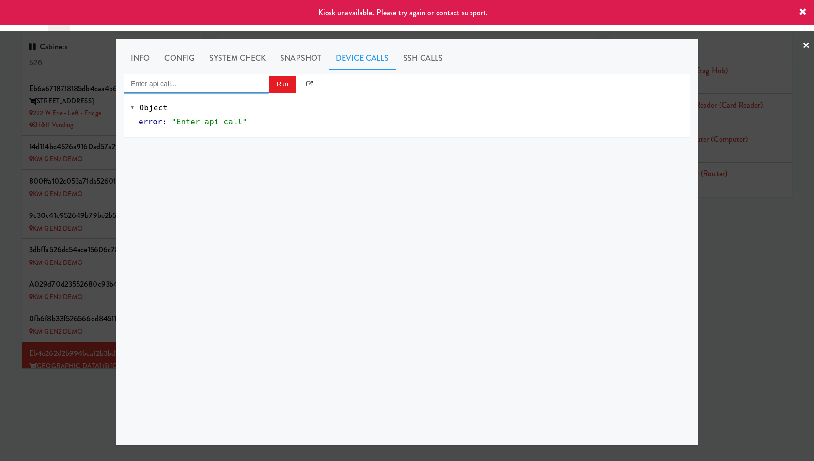
click at [242, 86] on input "Enter api call..." at bounding box center [196, 83] width 145 height 19
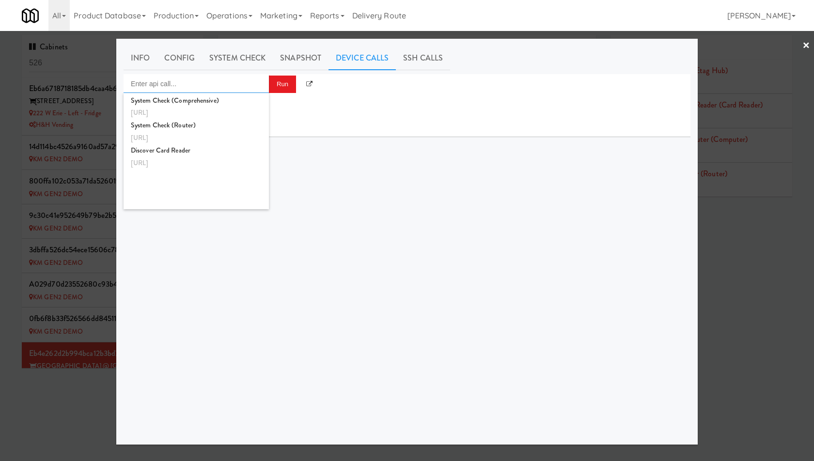
scroll to position [941, 0]
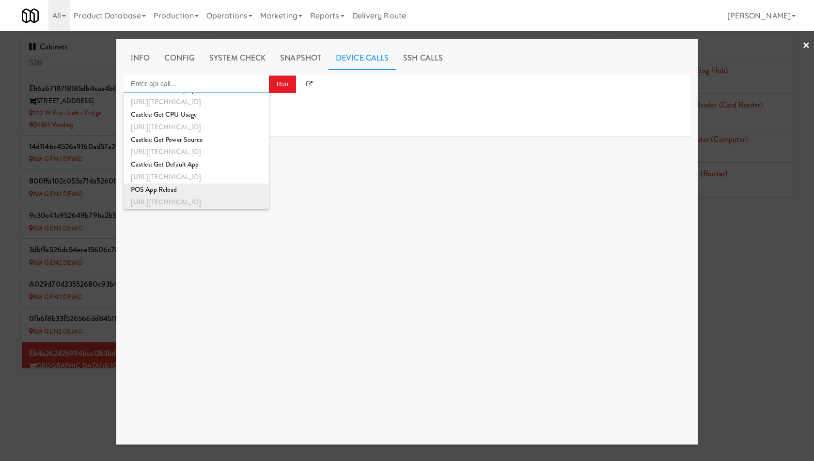
click at [227, 195] on div "POS App Reload" at bounding box center [196, 190] width 131 height 13
type input "POS App Reload"
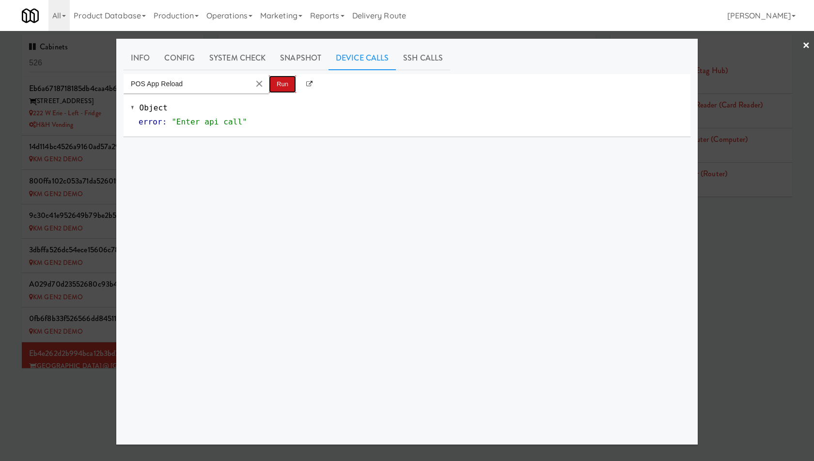
click at [282, 77] on button "Run" at bounding box center [282, 84] width 27 height 17
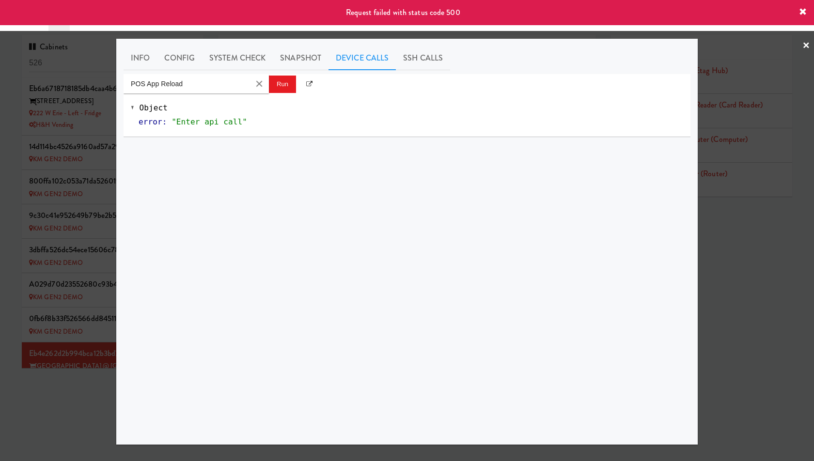
click at [86, 110] on div at bounding box center [407, 230] width 814 height 461
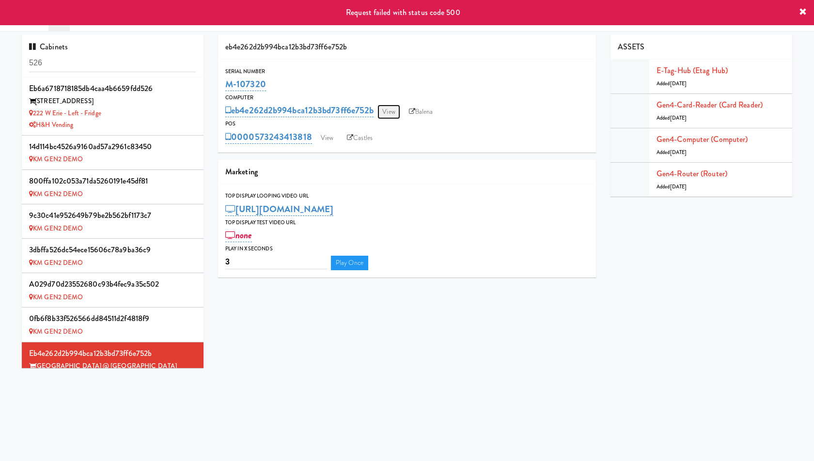
click at [391, 106] on link "View" at bounding box center [388, 112] width 22 height 15
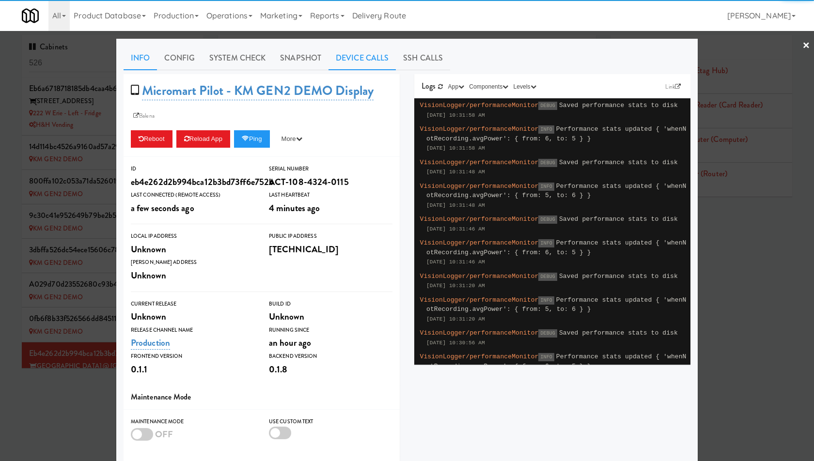
click at [351, 55] on link "Device Calls" at bounding box center [361, 58] width 67 height 24
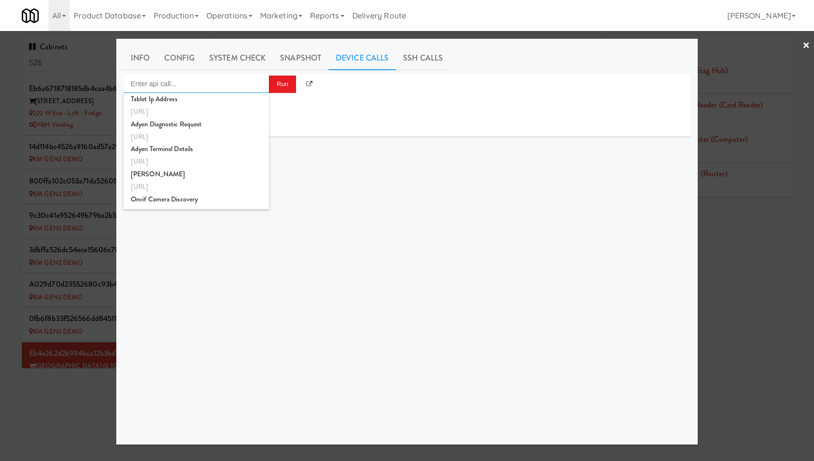
click at [232, 92] on input "Enter api call..." at bounding box center [196, 83] width 145 height 19
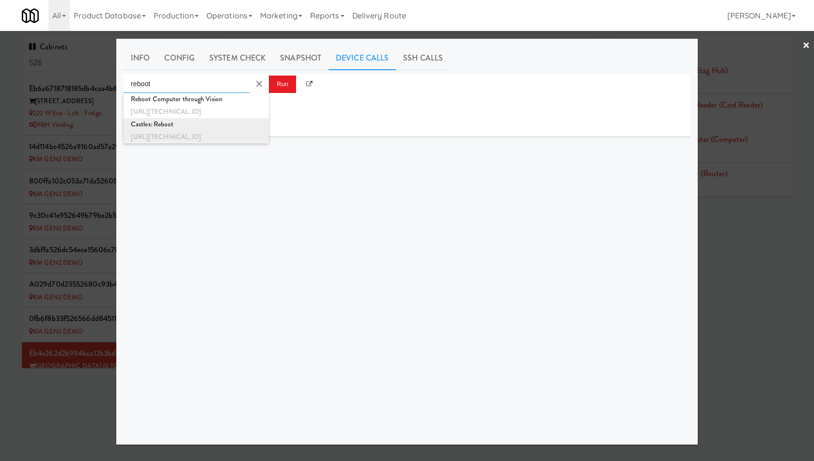
click at [235, 131] on div "[URL][TECHNICAL_ID]" at bounding box center [196, 137] width 131 height 13
type input "Castles: Reboot"
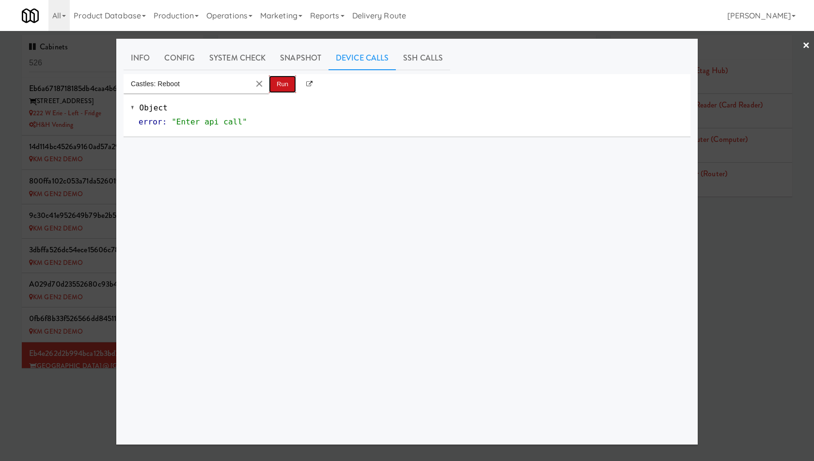
click at [281, 77] on button "Run" at bounding box center [282, 84] width 27 height 17
click at [70, 114] on div at bounding box center [407, 230] width 814 height 461
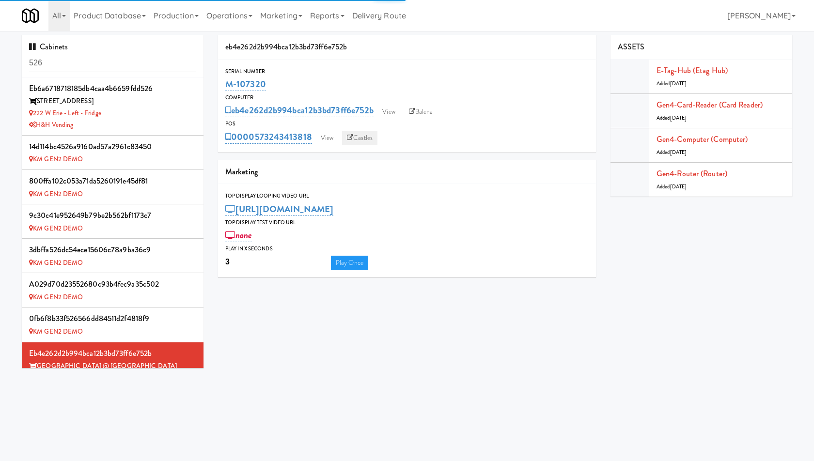
click at [356, 138] on link "Castles" at bounding box center [359, 138] width 35 height 15
click at [319, 135] on link "View" at bounding box center [327, 138] width 22 height 15
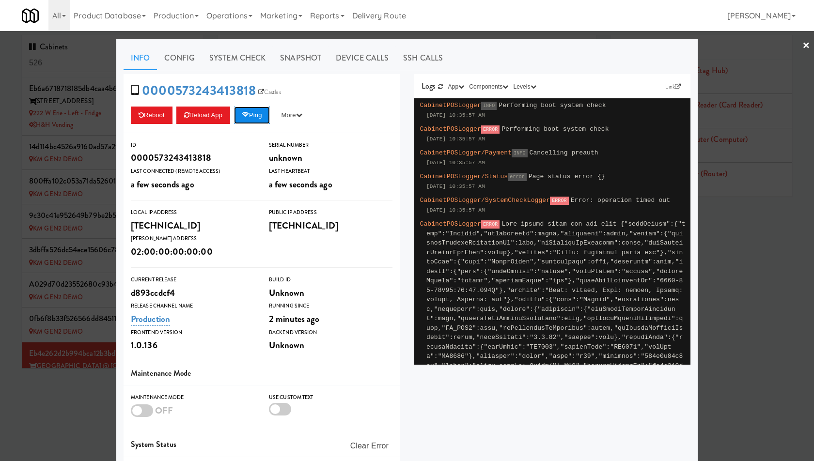
click at [255, 111] on button "Ping" at bounding box center [252, 115] width 36 height 17
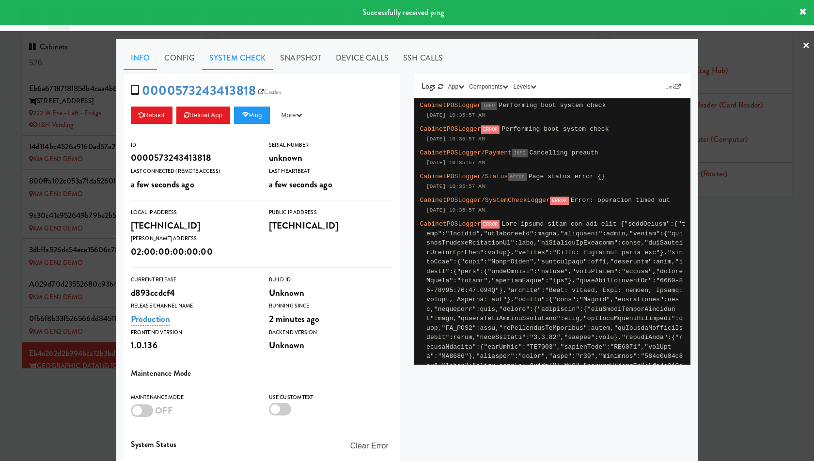
click at [242, 52] on link "System Check" at bounding box center [237, 58] width 71 height 24
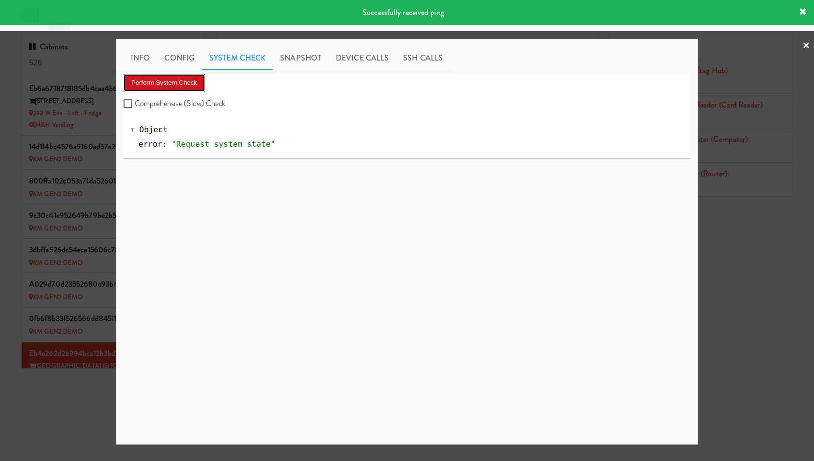
click at [183, 83] on button "Perform System Check" at bounding box center [164, 82] width 81 height 17
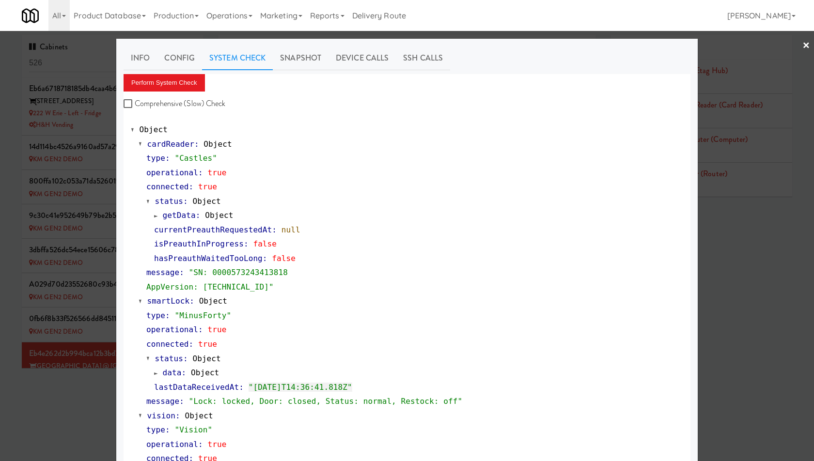
scroll to position [291, 0]
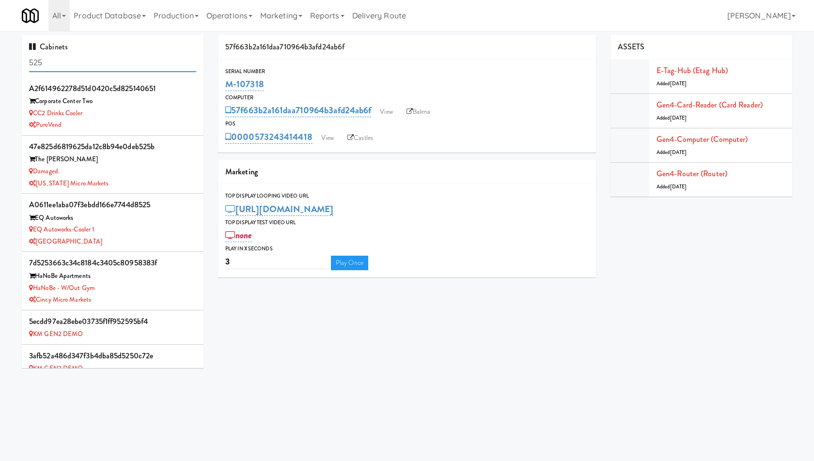
scroll to position [276, 0]
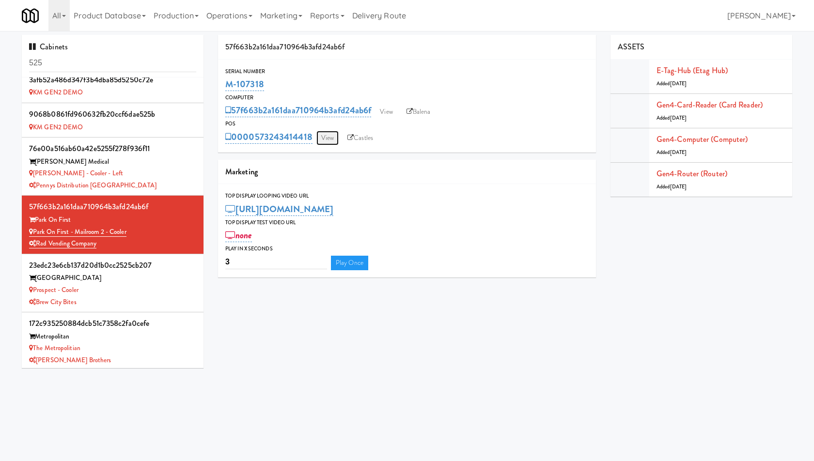
click at [323, 134] on link "View" at bounding box center [327, 138] width 22 height 15
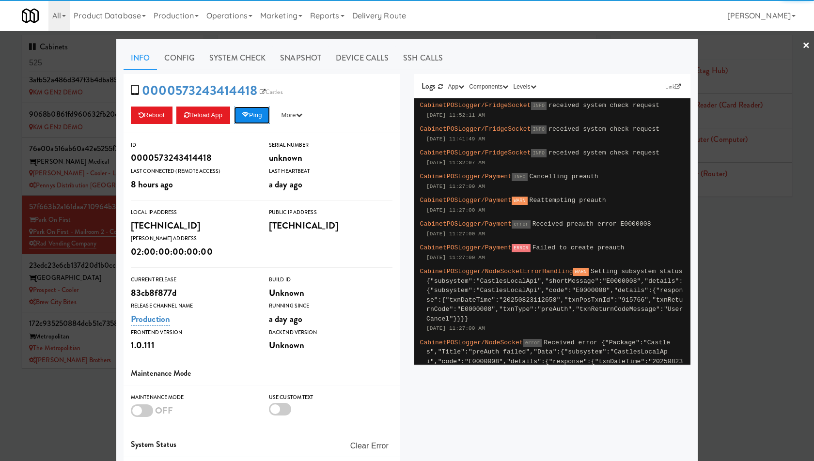
click at [263, 116] on button "Ping" at bounding box center [252, 115] width 36 height 17
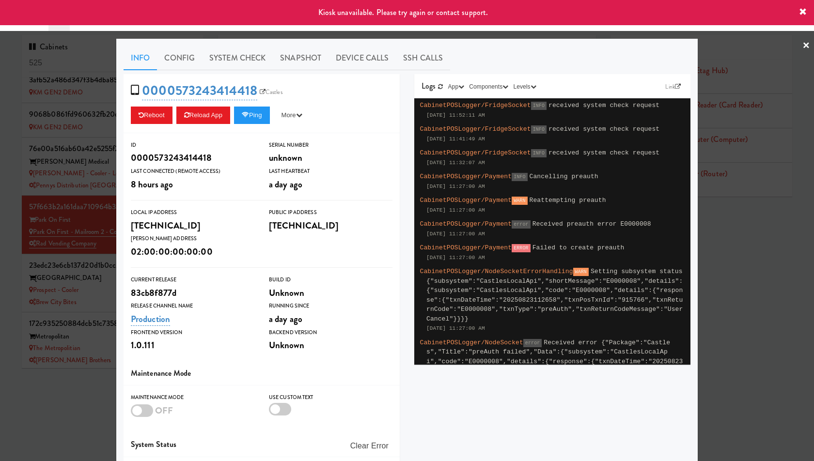
click at [95, 143] on div at bounding box center [407, 230] width 814 height 461
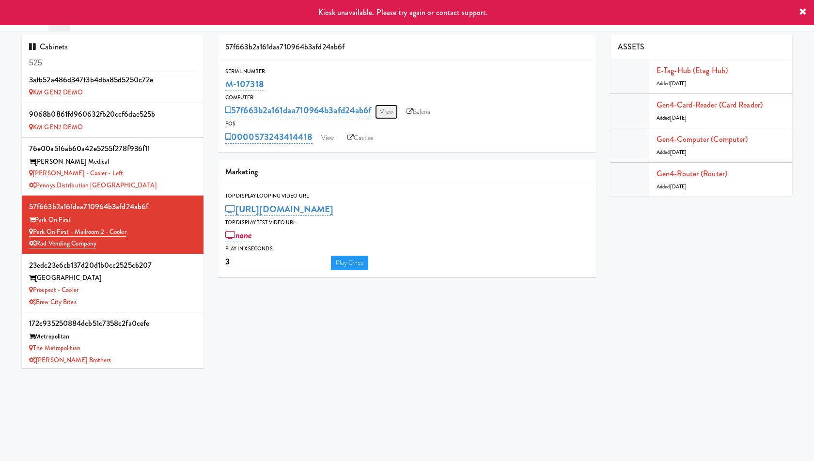
click at [397, 112] on link "View" at bounding box center [386, 112] width 22 height 15
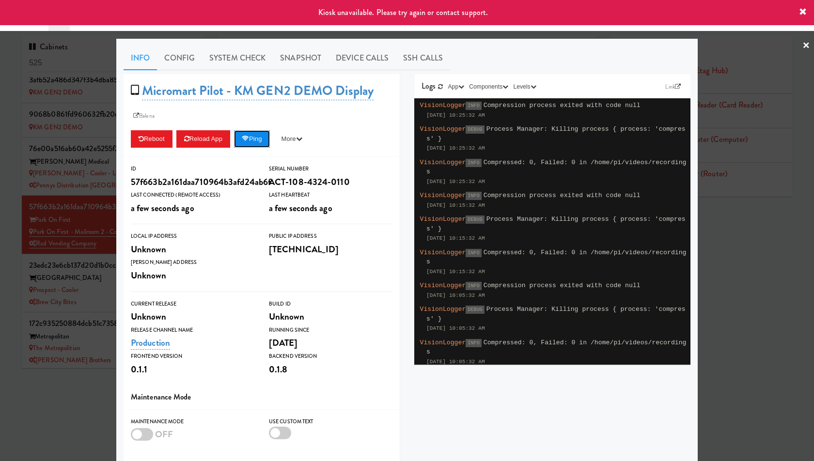
click at [263, 138] on button "Ping" at bounding box center [252, 138] width 36 height 17
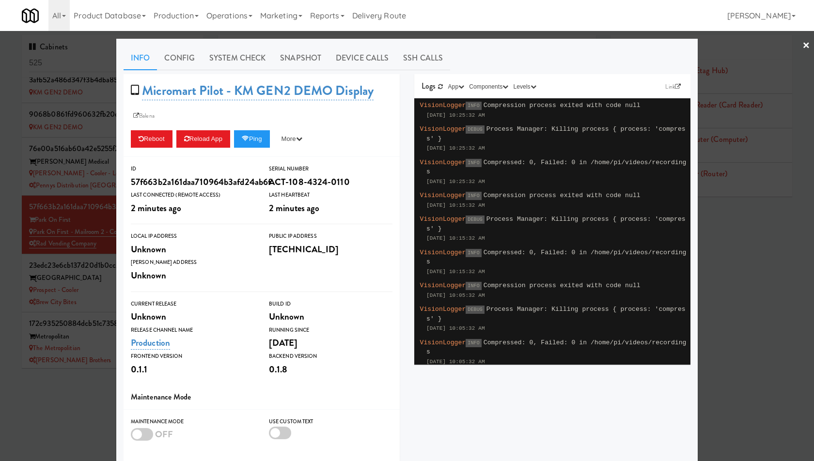
click at [84, 157] on div at bounding box center [407, 230] width 814 height 461
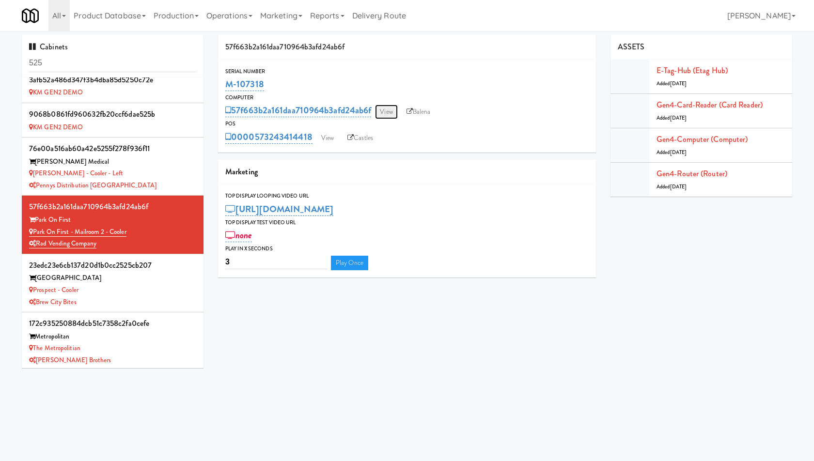
click at [386, 109] on link "View" at bounding box center [386, 112] width 22 height 15
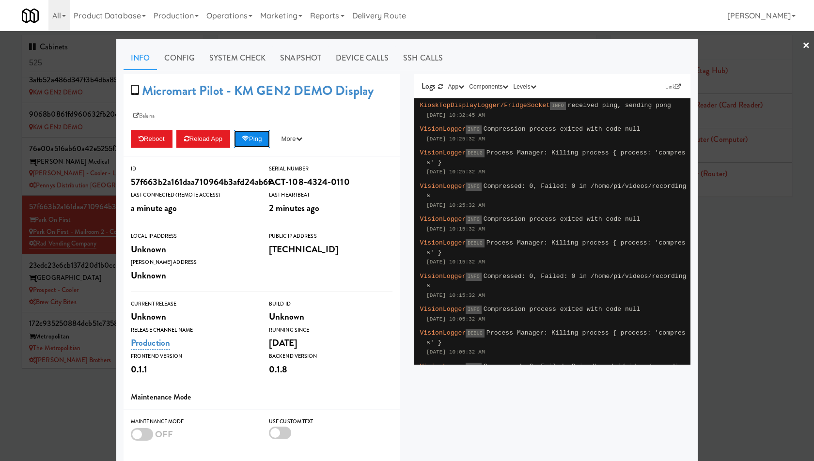
click at [243, 137] on button "Ping" at bounding box center [252, 138] width 36 height 17
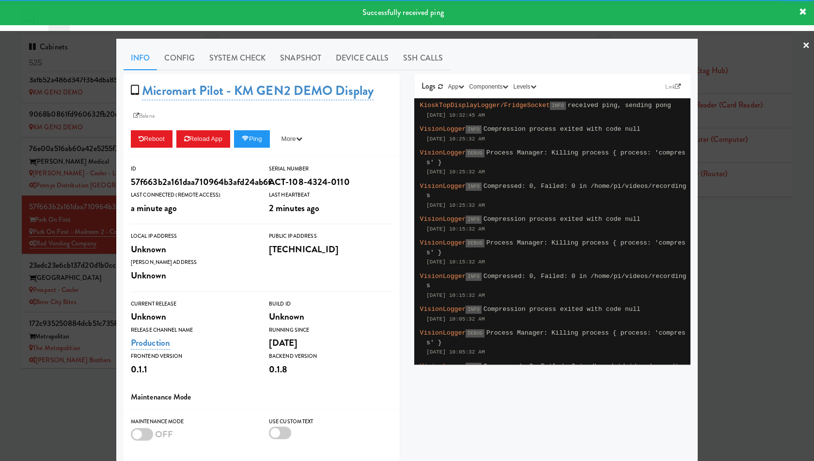
click at [80, 150] on div at bounding box center [407, 230] width 814 height 461
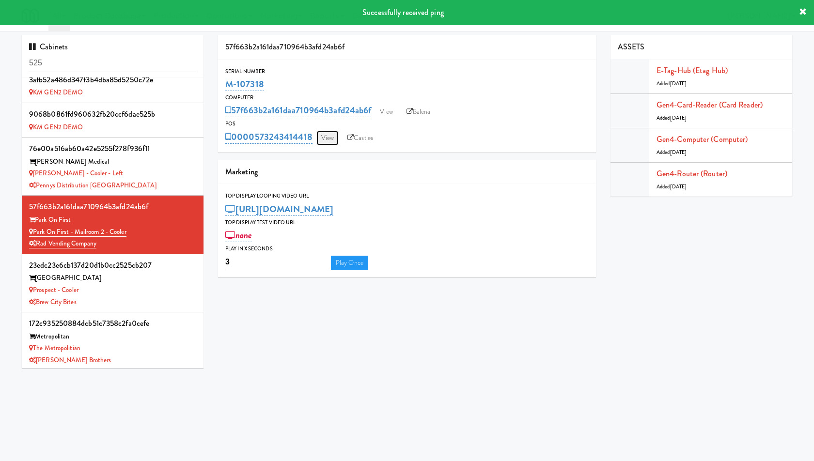
click at [324, 142] on link "View" at bounding box center [327, 138] width 22 height 15
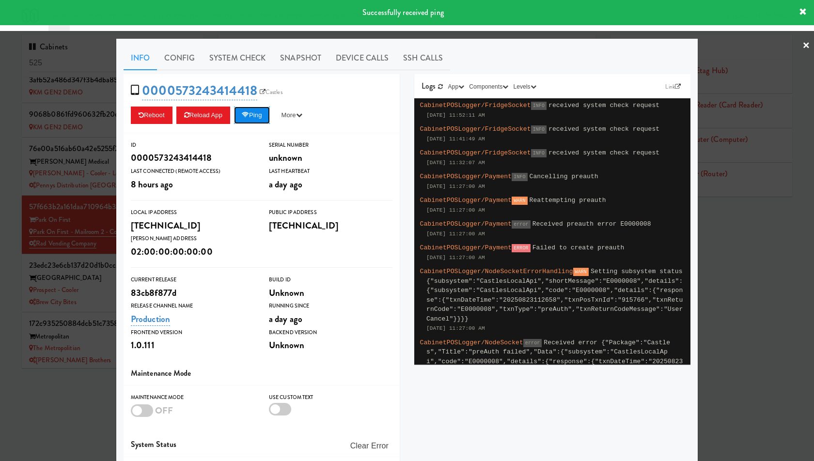
click at [257, 119] on button "Ping" at bounding box center [252, 115] width 36 height 17
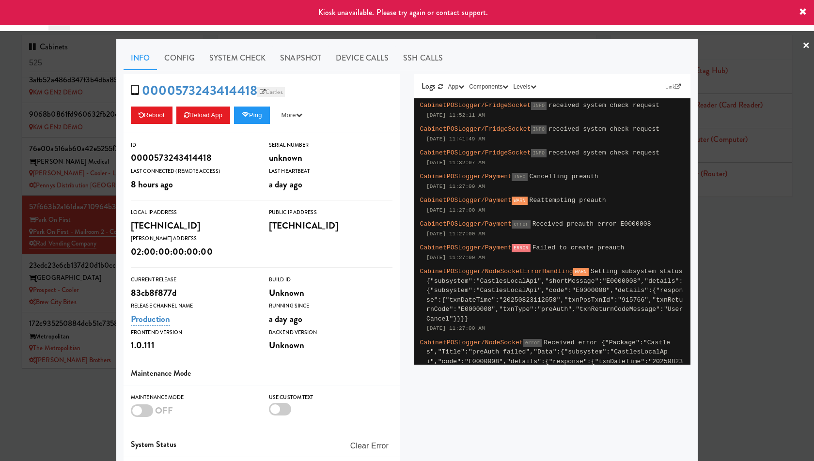
click at [269, 90] on link "Castles" at bounding box center [271, 92] width 28 height 10
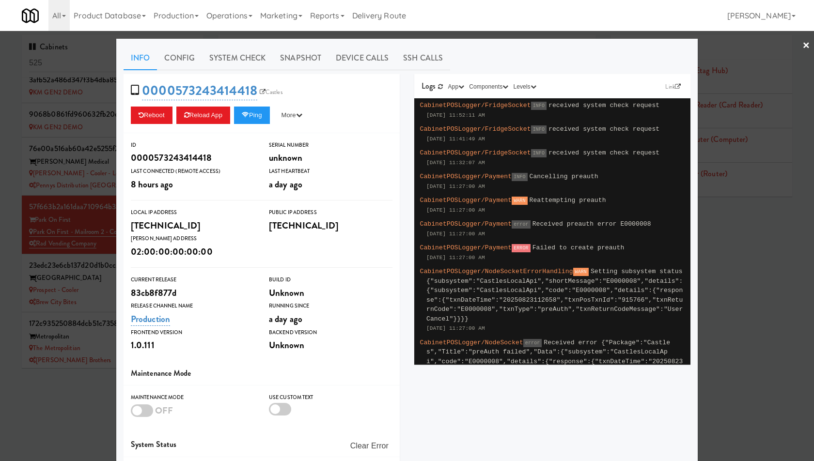
click at [52, 109] on div at bounding box center [407, 230] width 814 height 461
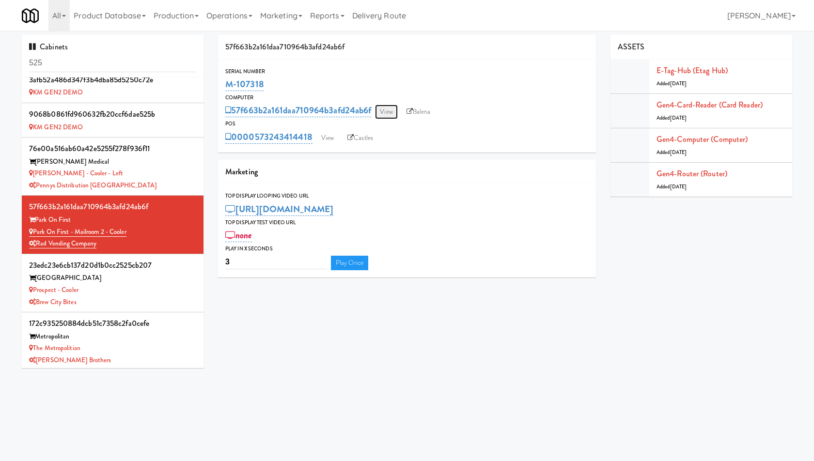
click at [392, 117] on link "View" at bounding box center [386, 112] width 22 height 15
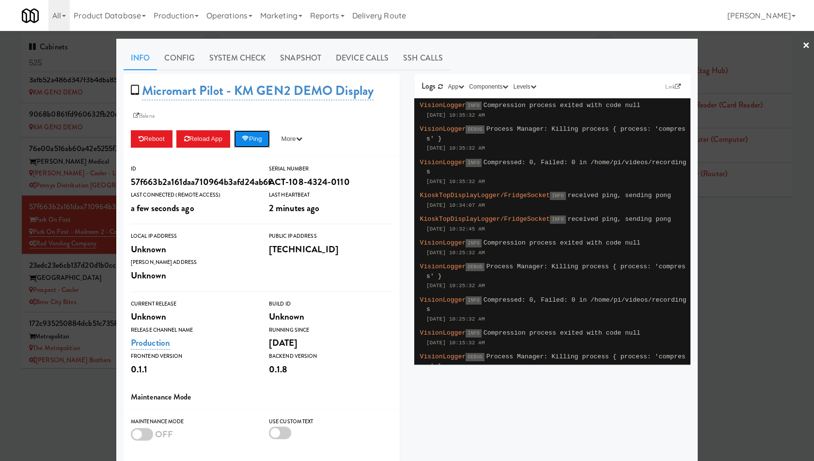
click at [261, 130] on button "Ping" at bounding box center [252, 138] width 36 height 17
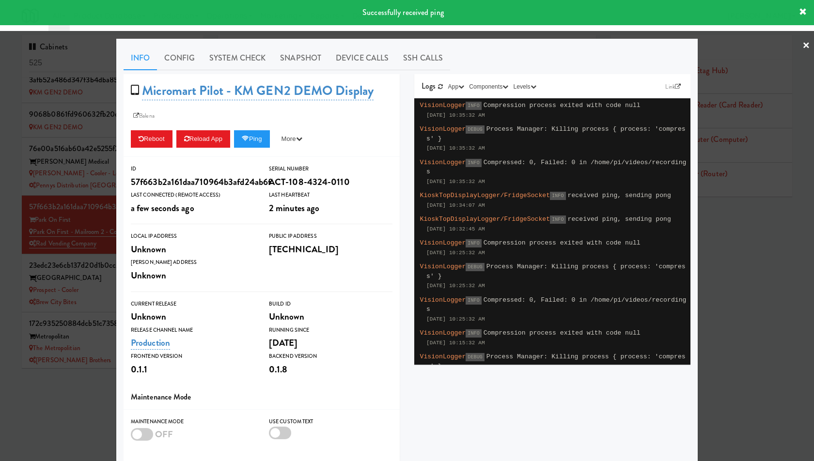
click at [42, 162] on div at bounding box center [407, 230] width 814 height 461
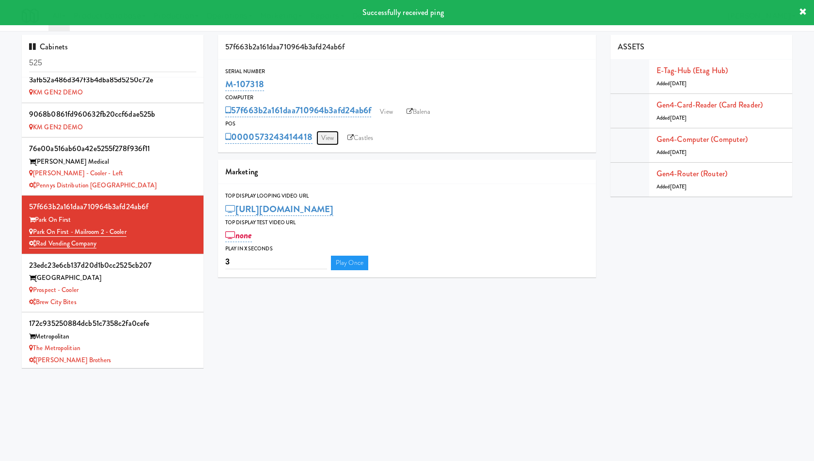
click at [333, 137] on link "View" at bounding box center [327, 138] width 22 height 15
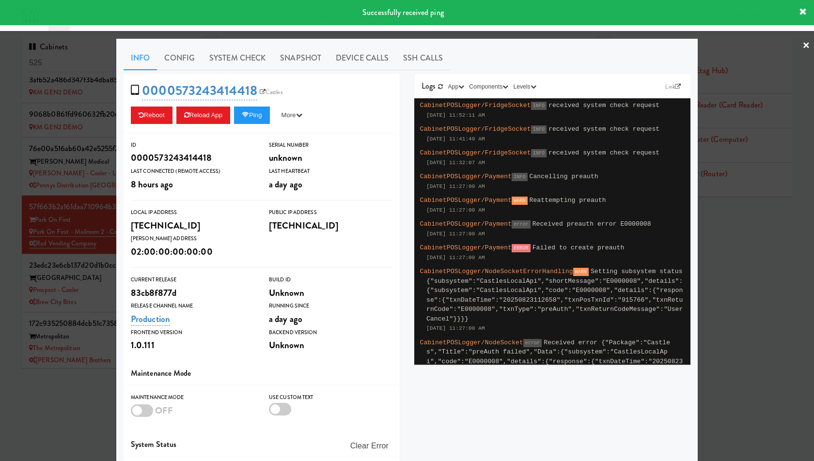
click at [73, 148] on div at bounding box center [407, 230] width 814 height 461
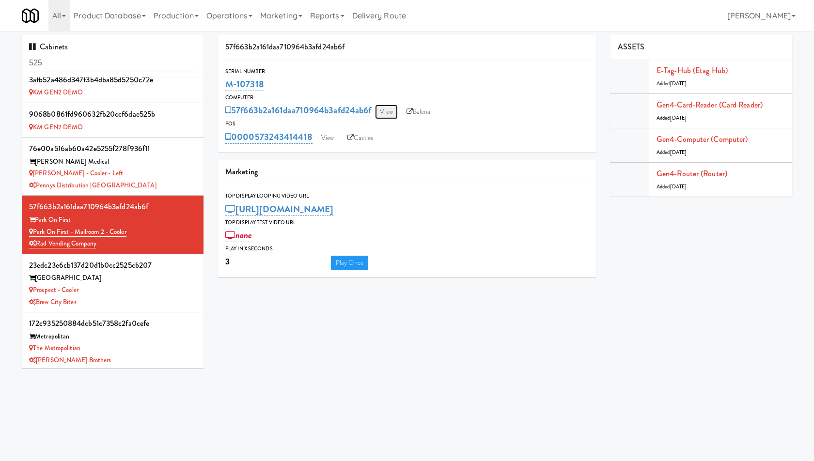
click at [379, 111] on link "View" at bounding box center [386, 112] width 22 height 15
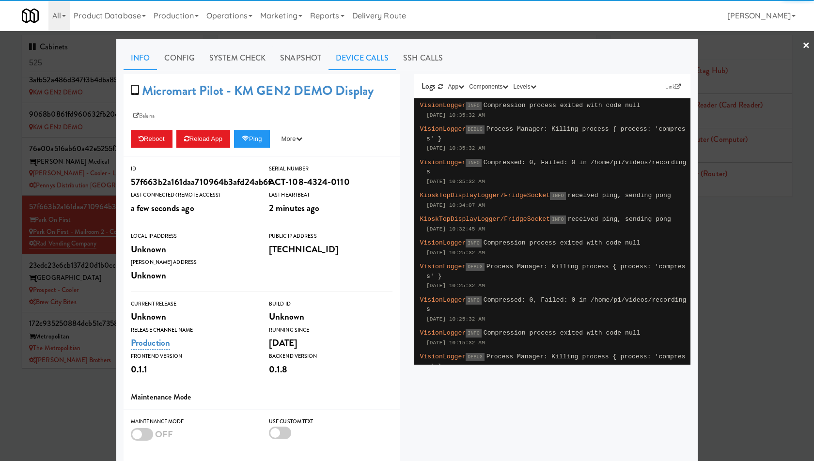
click at [355, 68] on link "Device Calls" at bounding box center [361, 58] width 67 height 24
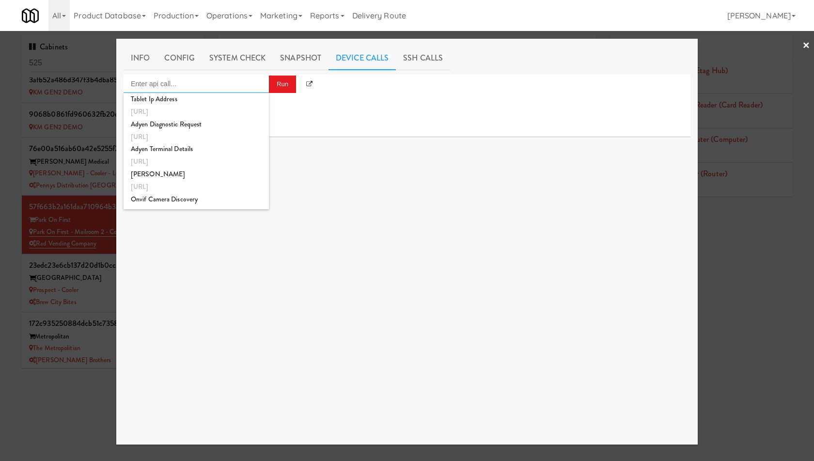
click at [214, 81] on input "Enter api call..." at bounding box center [196, 83] width 145 height 19
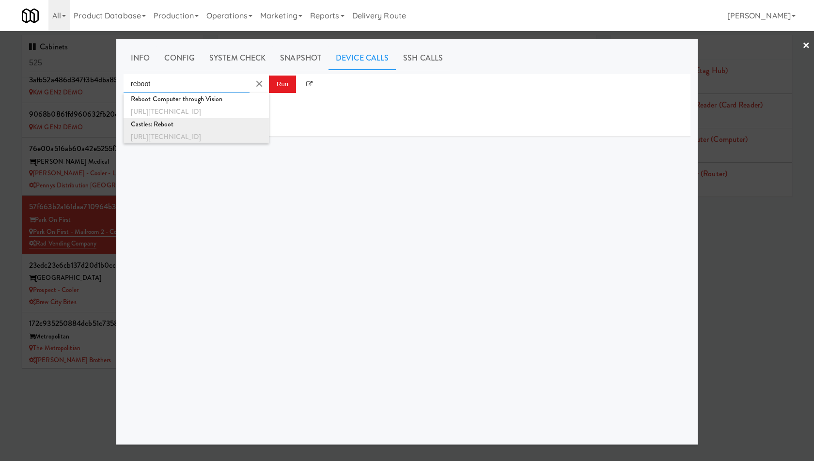
click at [193, 130] on div "Castles: Reboot" at bounding box center [196, 124] width 131 height 13
type input "Castles: Reboot"
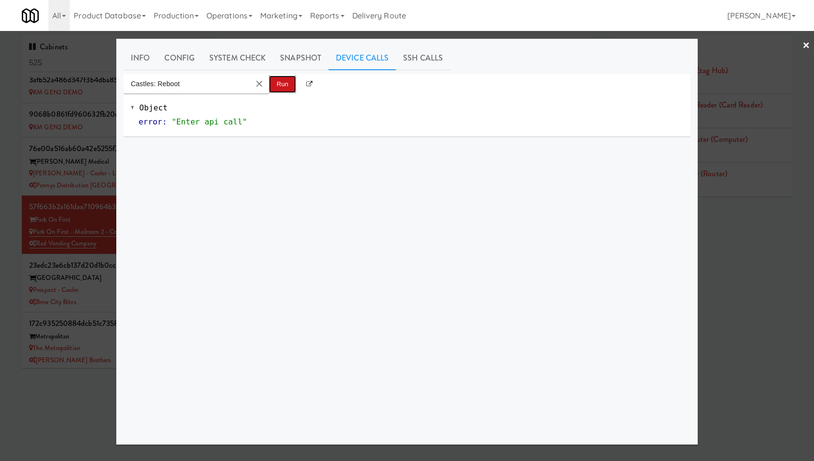
click at [283, 87] on button "Run" at bounding box center [282, 84] width 27 height 17
click at [23, 166] on div at bounding box center [407, 230] width 814 height 461
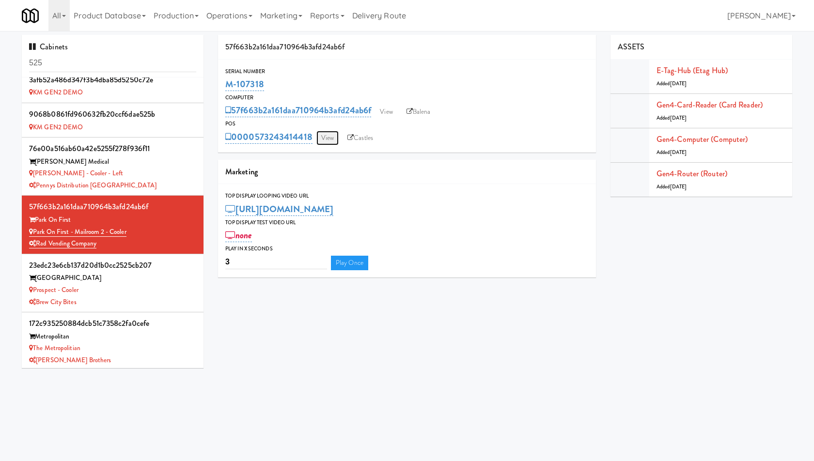
click at [324, 136] on link "View" at bounding box center [327, 138] width 22 height 15
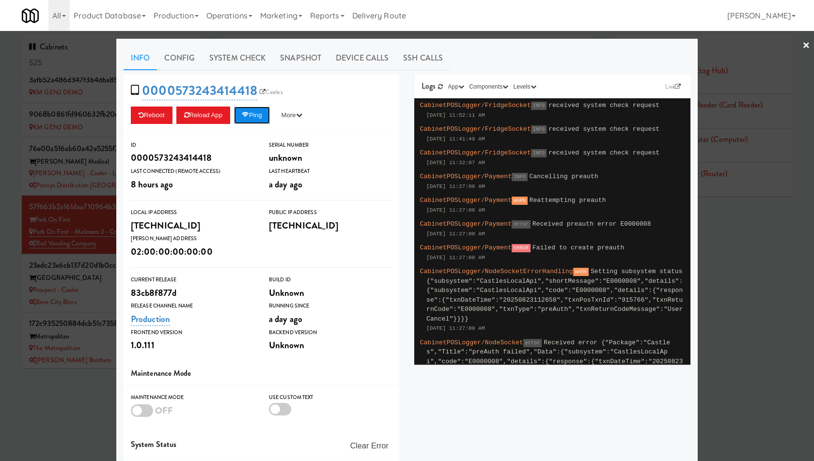
click at [269, 115] on button "Ping" at bounding box center [252, 115] width 36 height 17
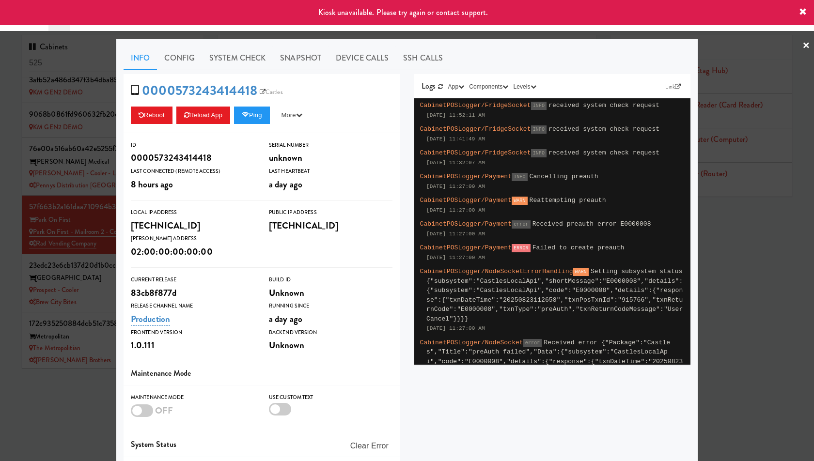
click at [67, 108] on div at bounding box center [407, 230] width 814 height 461
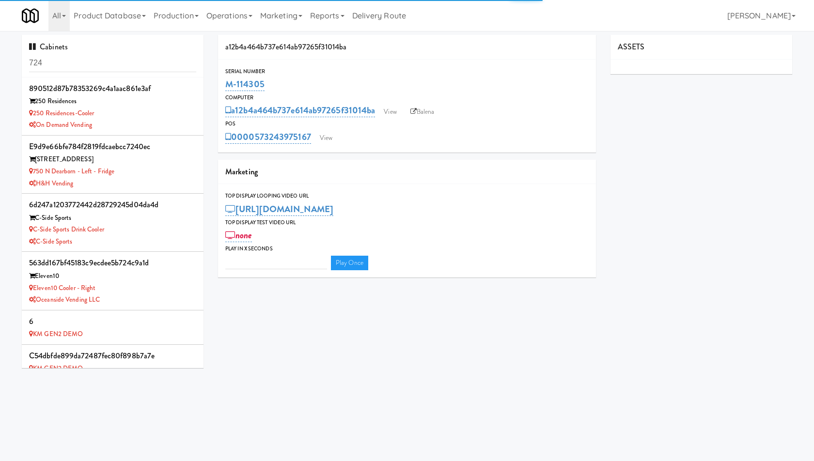
type input "3"
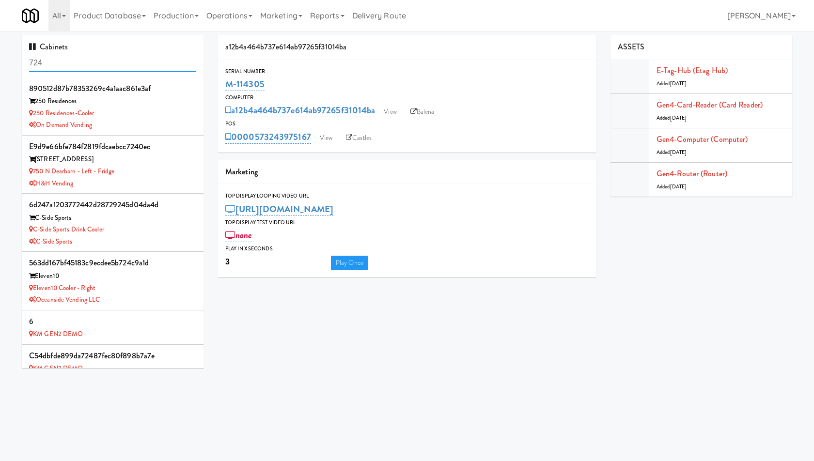
scroll to position [392, 0]
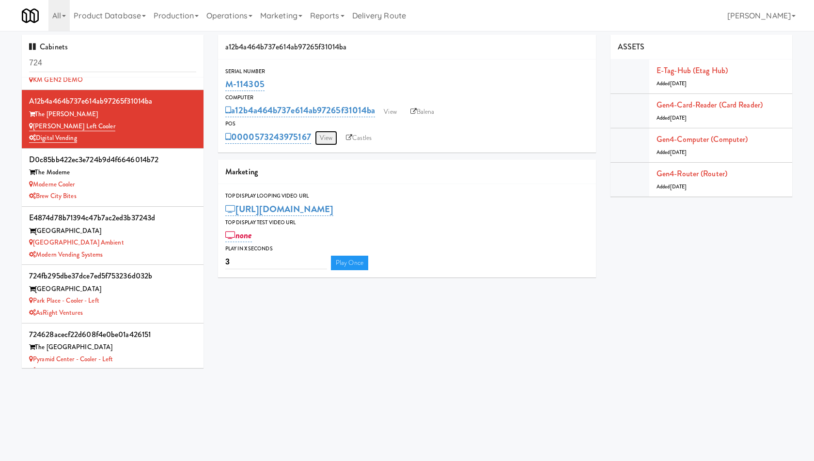
click at [324, 142] on link "View" at bounding box center [326, 138] width 22 height 15
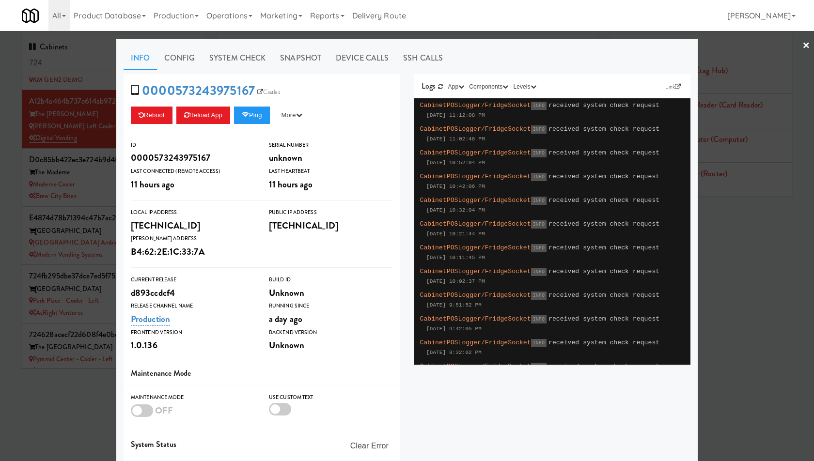
click at [72, 147] on div at bounding box center [407, 230] width 814 height 461
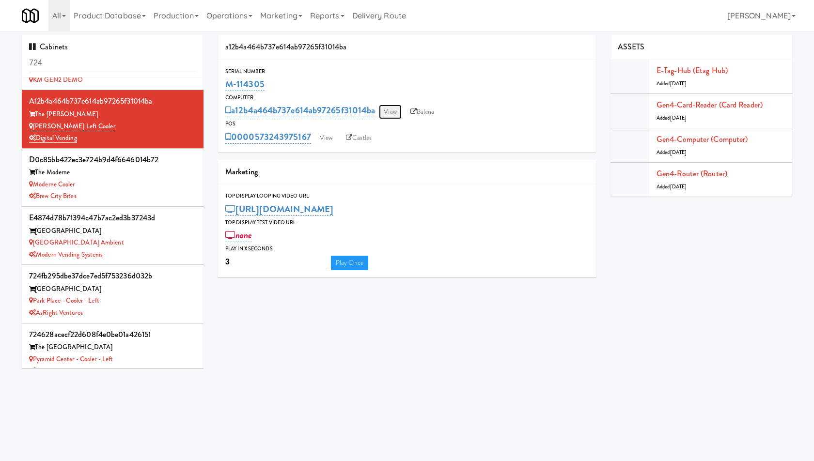
click at [395, 112] on link "View" at bounding box center [390, 112] width 22 height 15
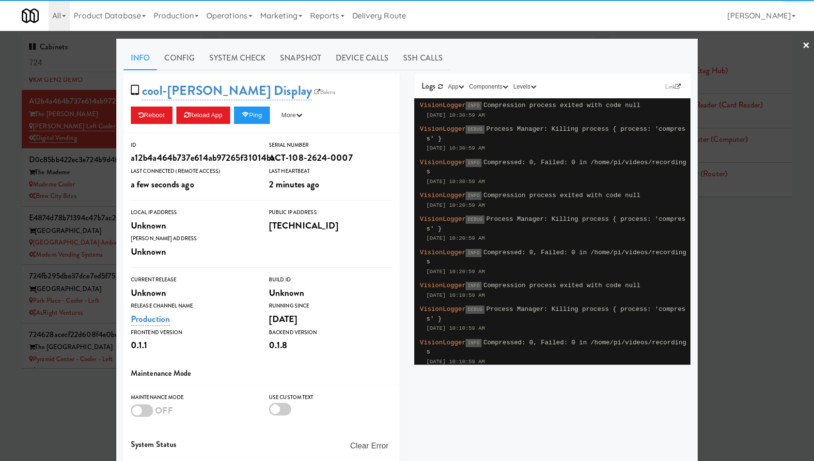
click at [97, 156] on div at bounding box center [407, 230] width 814 height 461
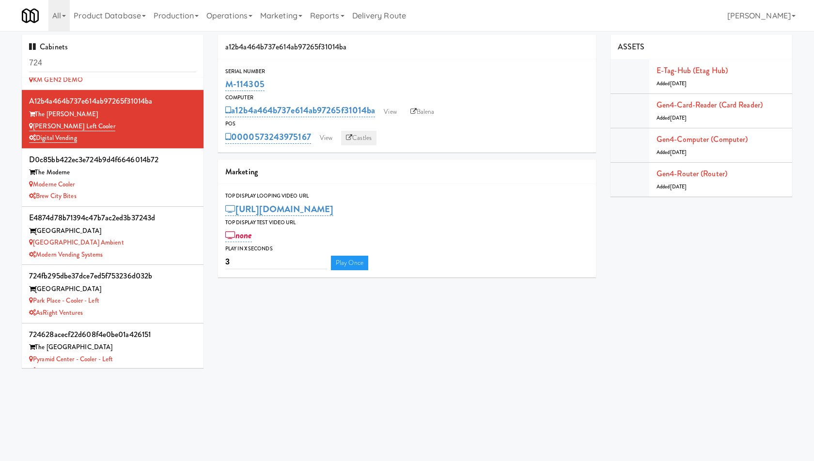
click at [362, 141] on link "Castles" at bounding box center [358, 138] width 35 height 15
click at [329, 137] on link "View" at bounding box center [326, 138] width 22 height 15
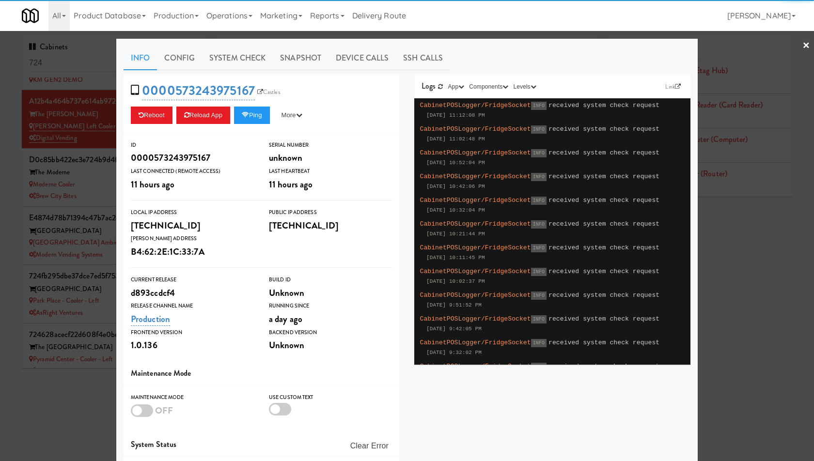
click at [64, 125] on div at bounding box center [407, 230] width 814 height 461
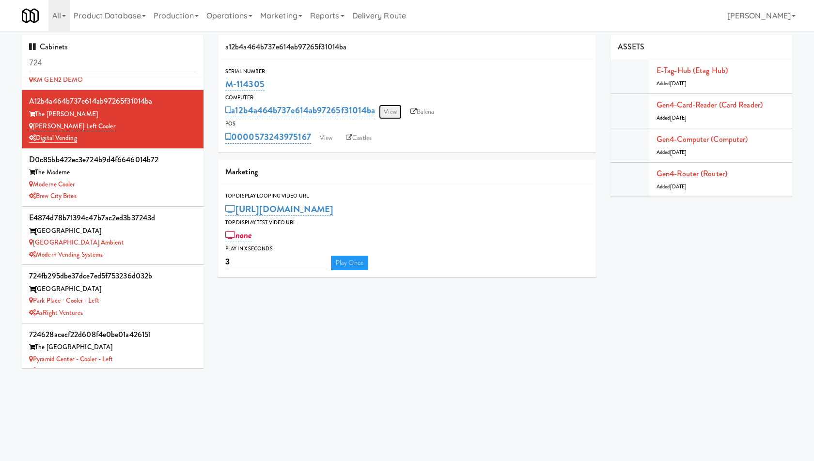
click at [399, 109] on link "View" at bounding box center [390, 112] width 22 height 15
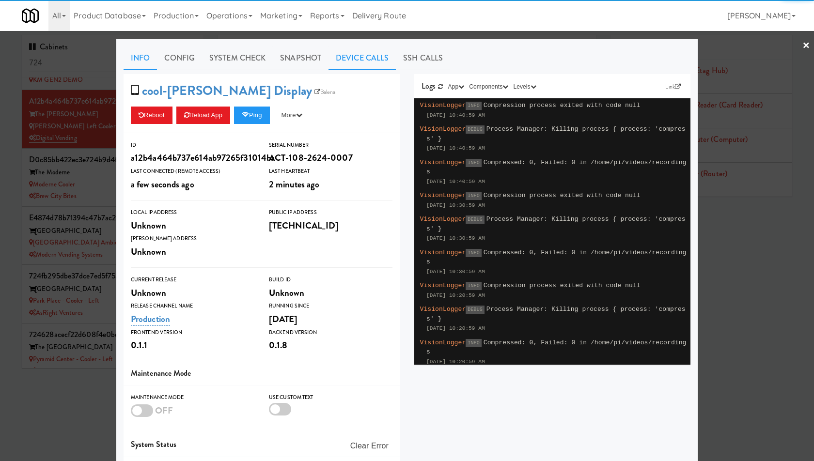
click at [361, 60] on link "Device Calls" at bounding box center [361, 58] width 67 height 24
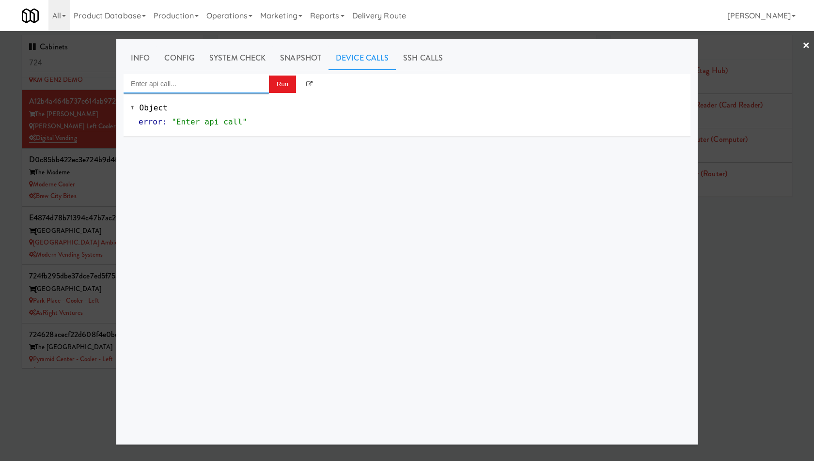
click at [241, 77] on input "Enter api call..." at bounding box center [196, 83] width 145 height 19
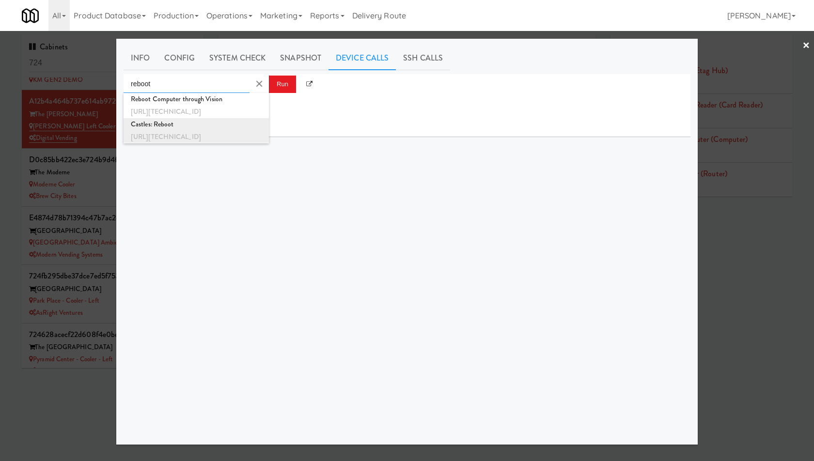
click at [238, 124] on div "Castles: Reboot" at bounding box center [196, 124] width 131 height 13
type input "Castles: Reboot"
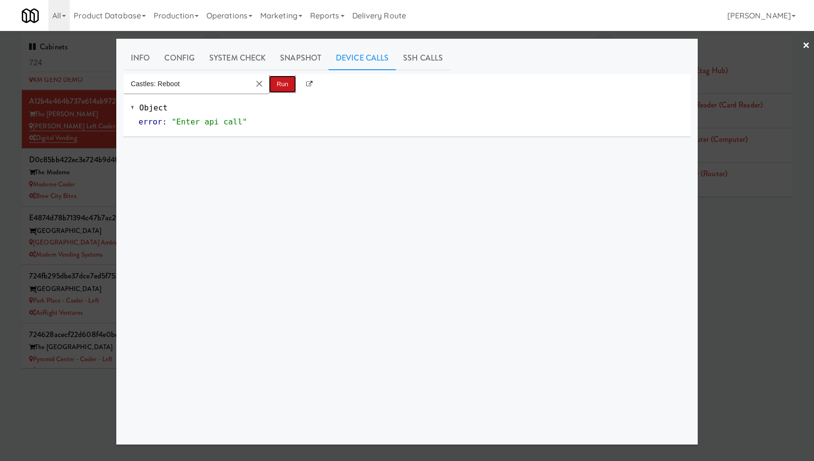
click at [288, 80] on button "Run" at bounding box center [282, 84] width 27 height 17
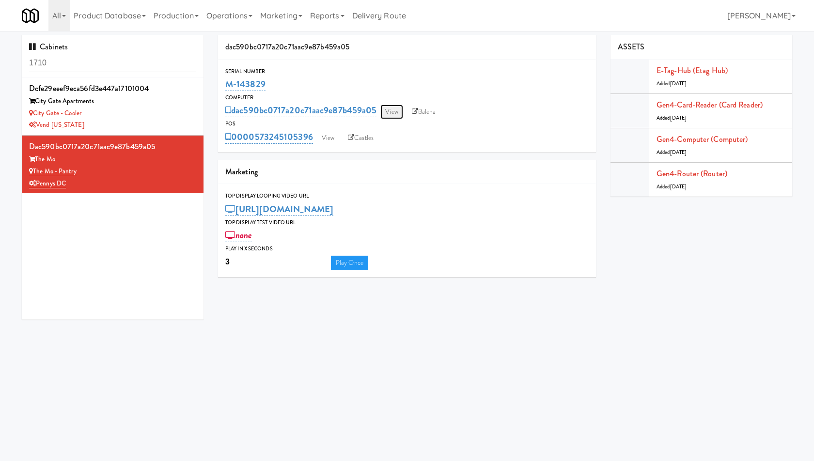
click at [401, 109] on link "View" at bounding box center [391, 112] width 22 height 15
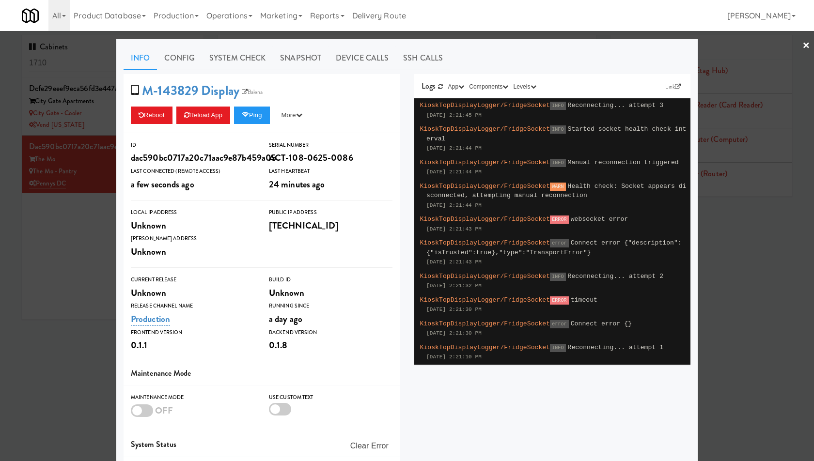
click at [83, 180] on div at bounding box center [407, 230] width 814 height 461
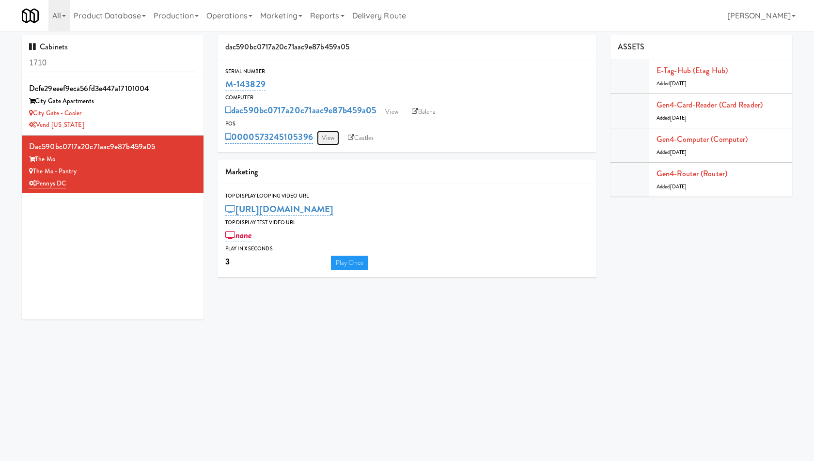
click at [327, 138] on link "View" at bounding box center [328, 138] width 22 height 15
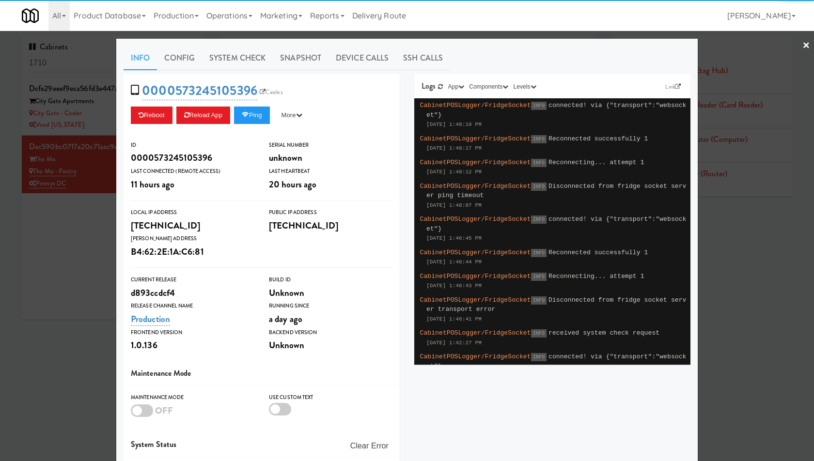
click at [46, 169] on div at bounding box center [407, 230] width 814 height 461
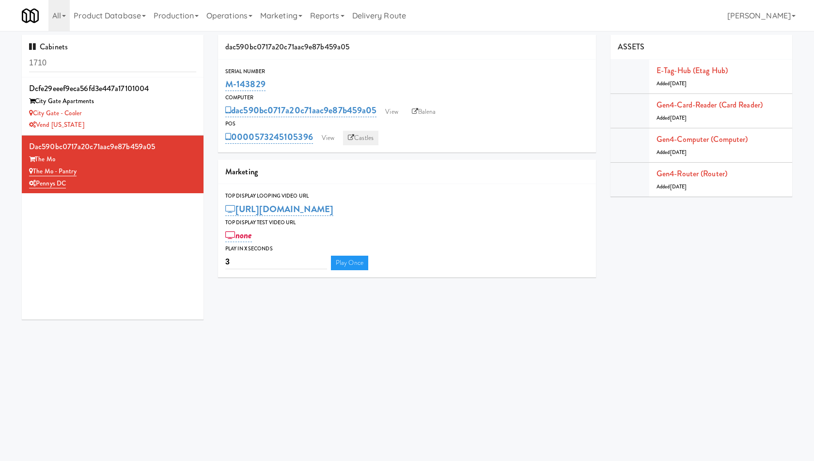
click at [360, 137] on link "Castles" at bounding box center [360, 138] width 35 height 15
click at [322, 138] on link "View" at bounding box center [328, 138] width 22 height 15
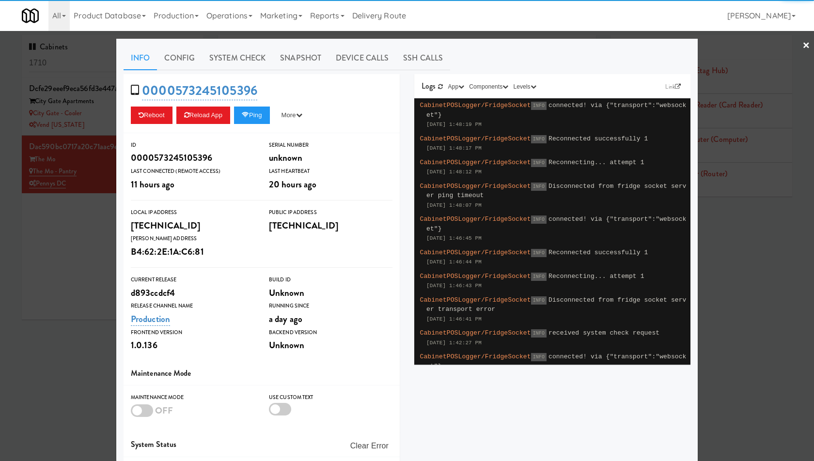
click at [253, 102] on div "0000573245105396 Reboot Reload App Ping More Ping Server Restart Server Force R…" at bounding box center [262, 103] width 276 height 59
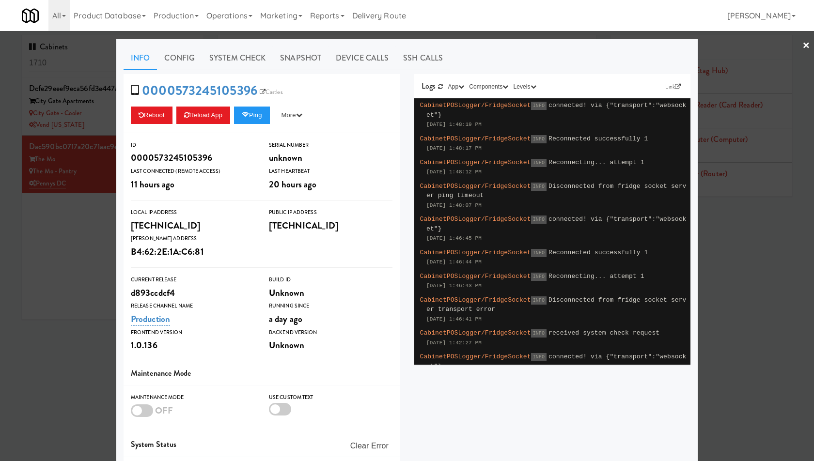
click at [55, 151] on div at bounding box center [407, 230] width 814 height 461
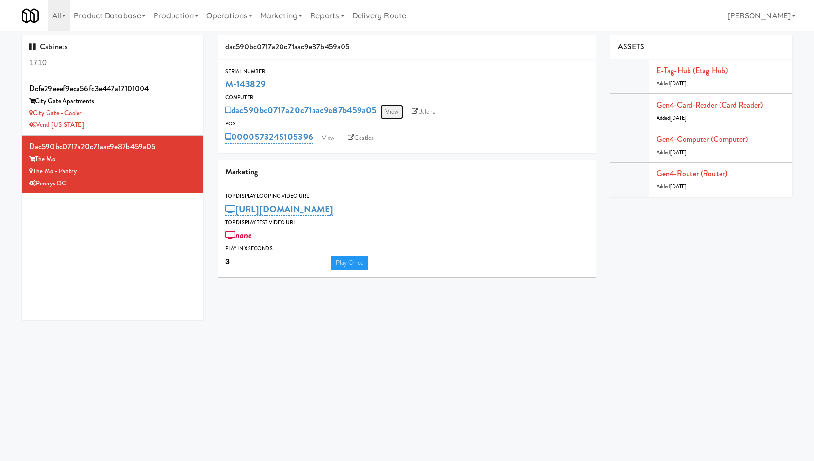
click at [390, 113] on link "View" at bounding box center [391, 112] width 22 height 15
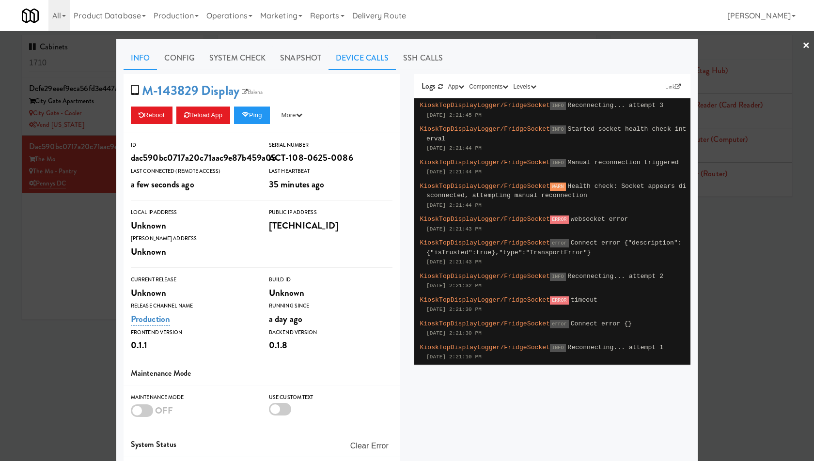
click at [363, 55] on link "Device Calls" at bounding box center [361, 58] width 67 height 24
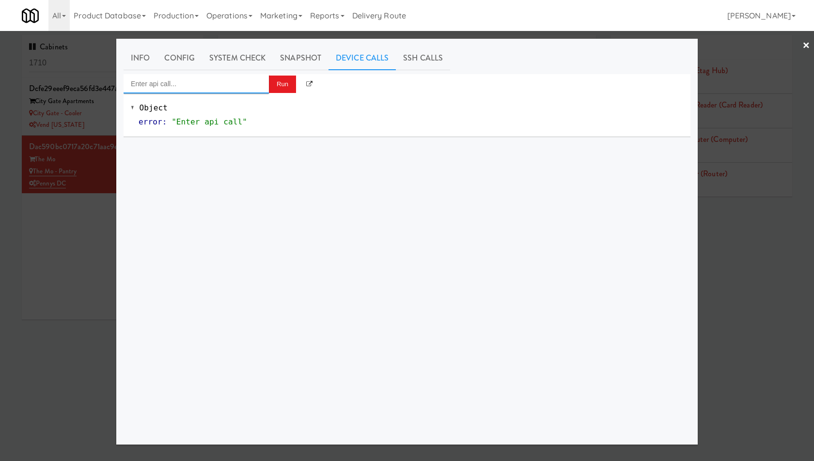
click at [206, 82] on input "Enter api call..." at bounding box center [196, 83] width 145 height 19
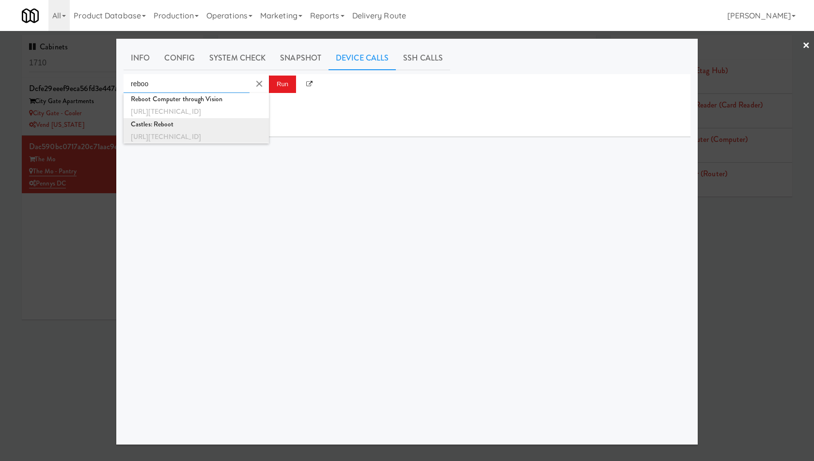
click at [212, 126] on div "Castles: Reboot" at bounding box center [196, 124] width 131 height 13
type input "Castles: Reboot"
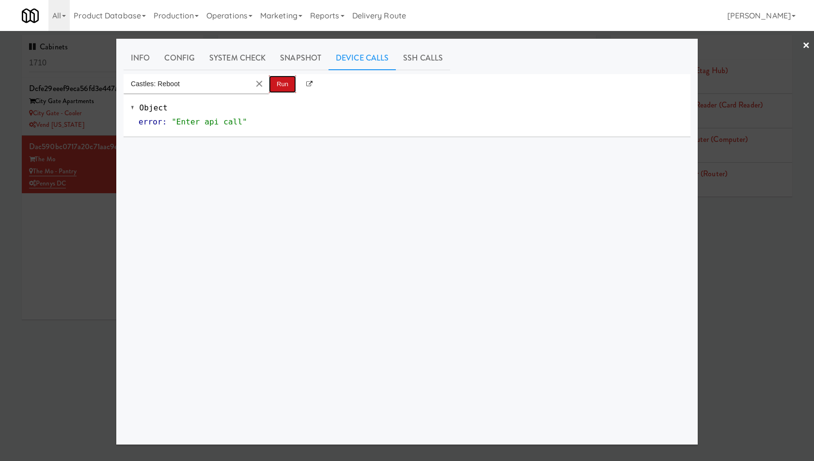
click at [280, 85] on button "Run" at bounding box center [282, 84] width 27 height 17
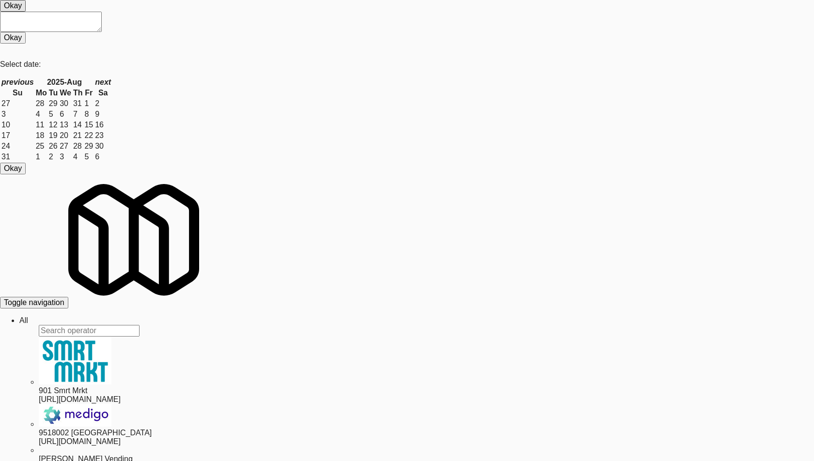
click at [216, 109] on div "Castles: Reboot" at bounding box center [196, 96] width 131 height 23
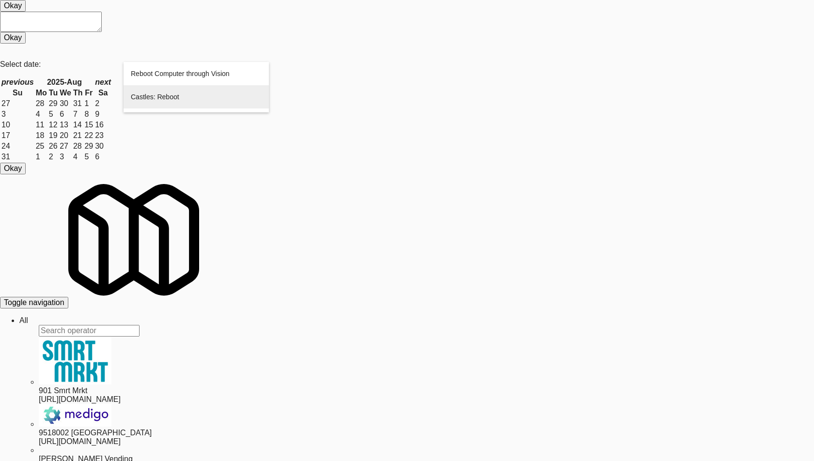
type input "Castles: Reboot"
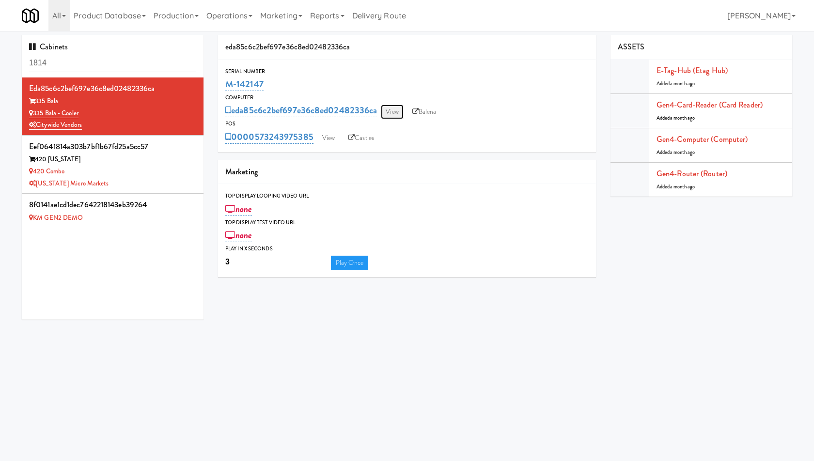
click at [398, 114] on link "View" at bounding box center [392, 112] width 22 height 15
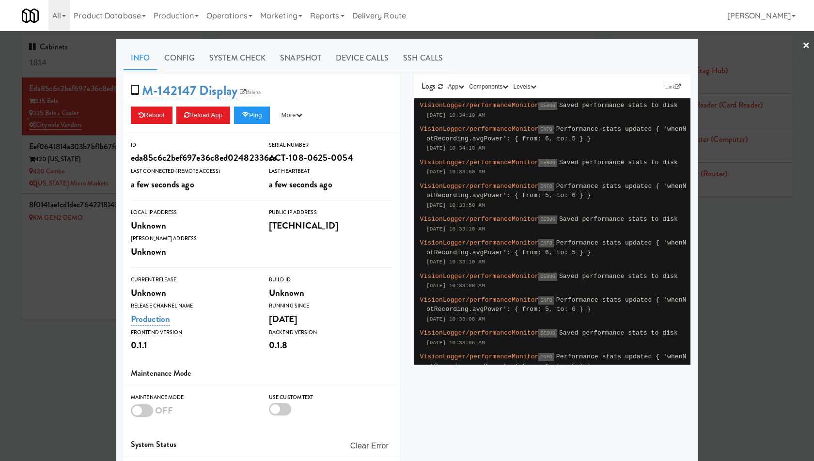
click at [74, 160] on div at bounding box center [407, 230] width 814 height 461
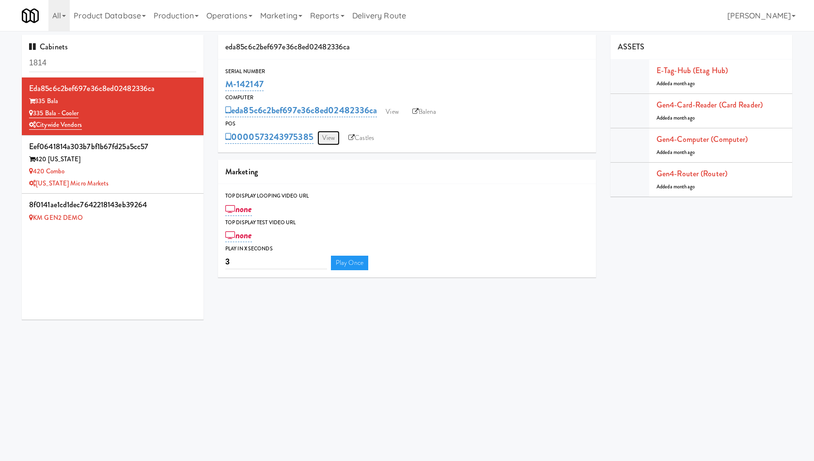
click at [330, 134] on link "View" at bounding box center [328, 138] width 22 height 15
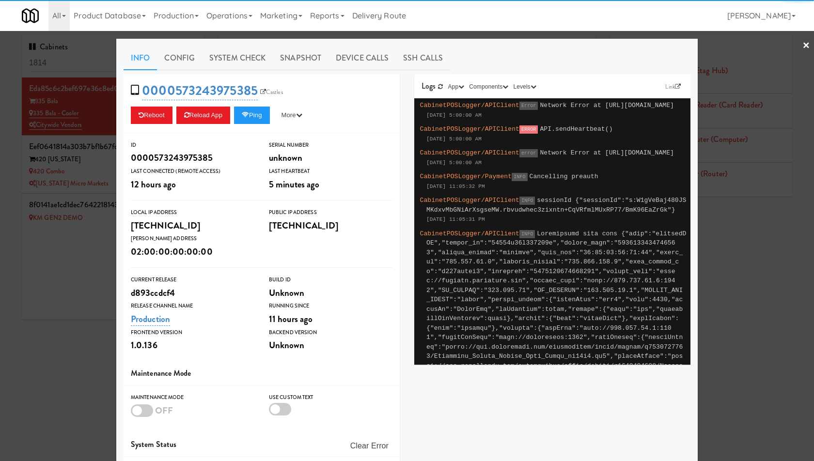
click at [54, 171] on div at bounding box center [407, 230] width 814 height 461
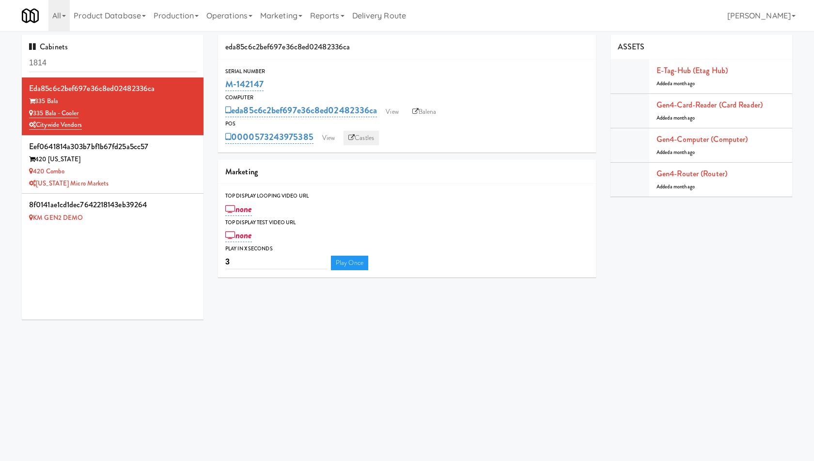
click at [371, 135] on link "Castles" at bounding box center [360, 138] width 35 height 15
click at [329, 140] on link "View" at bounding box center [328, 138] width 22 height 15
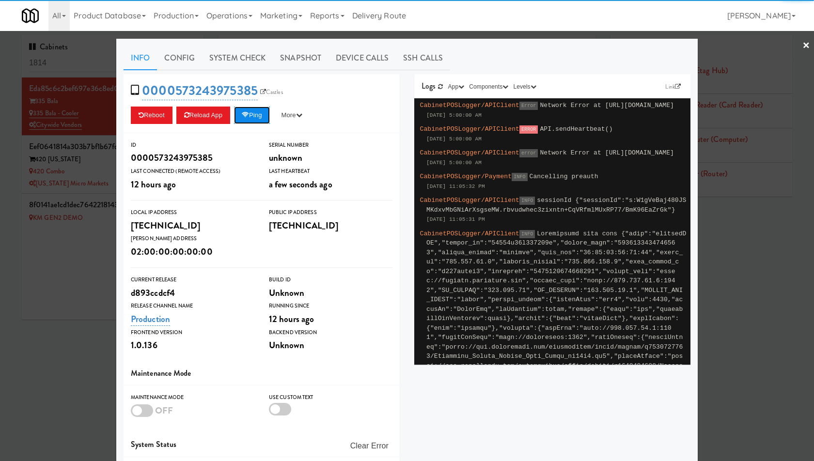
click at [255, 110] on button "Ping" at bounding box center [252, 115] width 36 height 17
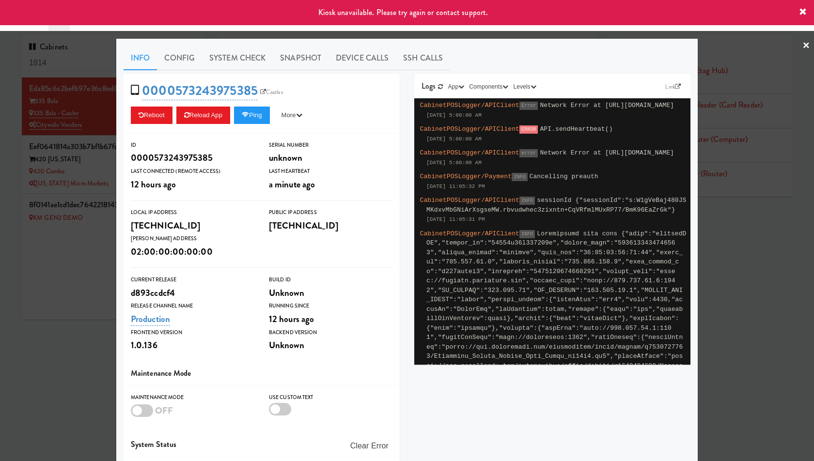
click at [85, 110] on div at bounding box center [407, 230] width 814 height 461
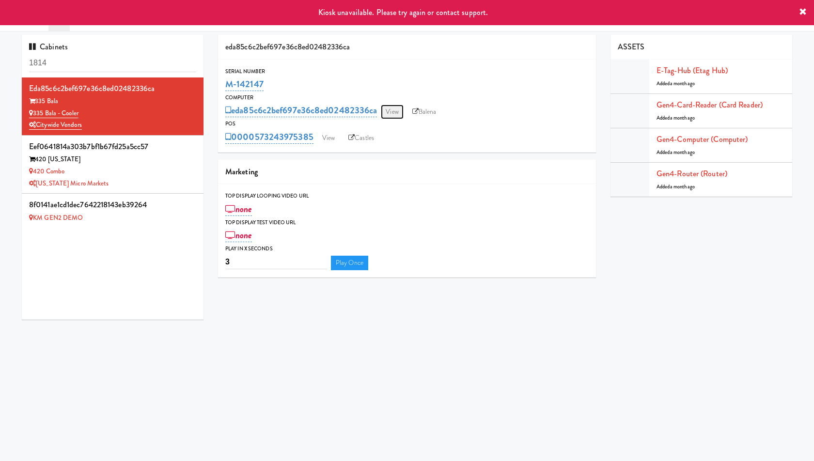
click at [395, 110] on link "View" at bounding box center [392, 112] width 22 height 15
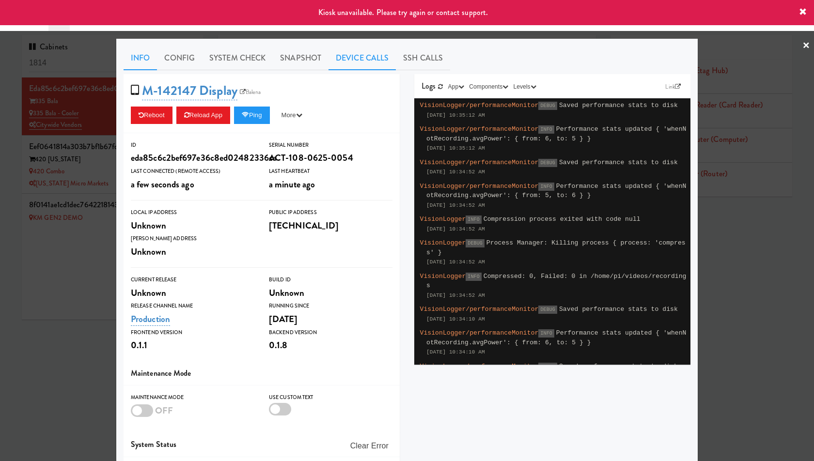
click at [353, 54] on link "Device Calls" at bounding box center [361, 58] width 67 height 24
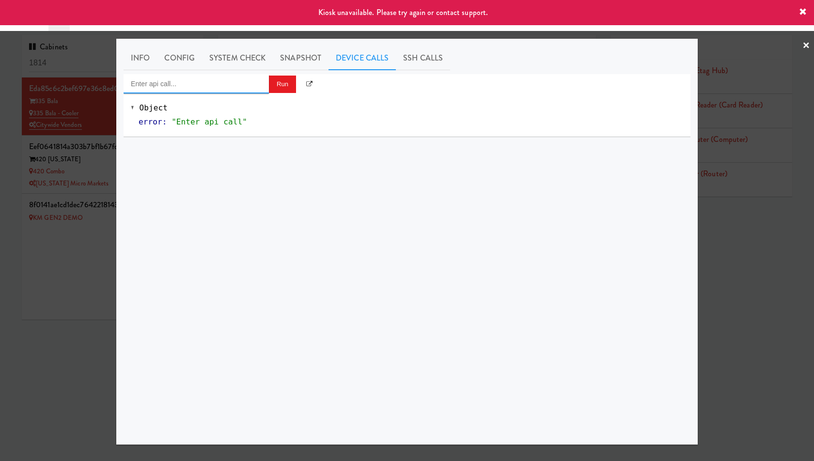
click at [212, 86] on input "Enter api call..." at bounding box center [196, 83] width 145 height 19
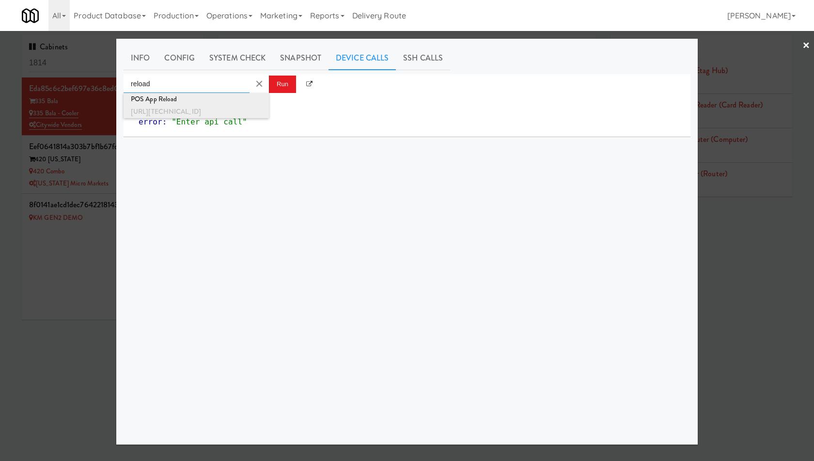
click at [220, 109] on div "[URL][TECHNICAL_ID]" at bounding box center [196, 112] width 131 height 13
type input "POS App Reload"
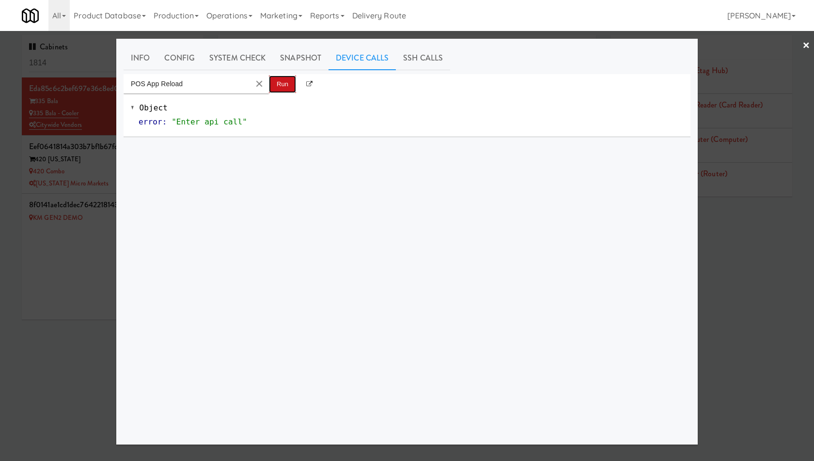
click at [283, 88] on button "Run" at bounding box center [282, 84] width 27 height 17
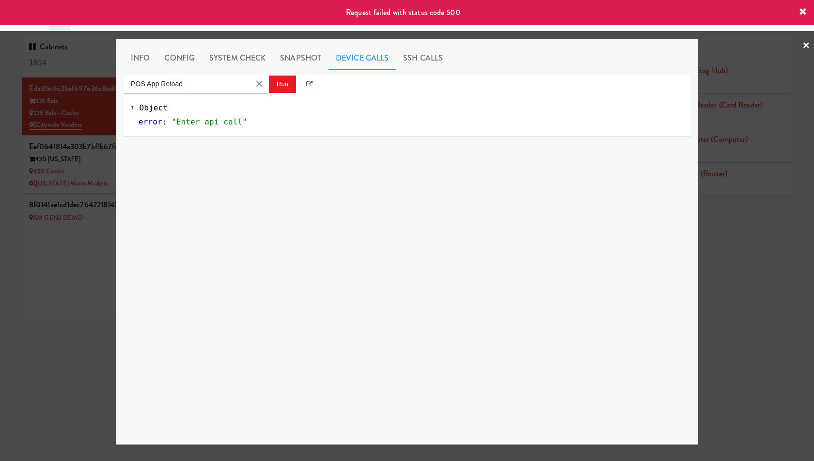
click at [62, 148] on div at bounding box center [407, 230] width 814 height 461
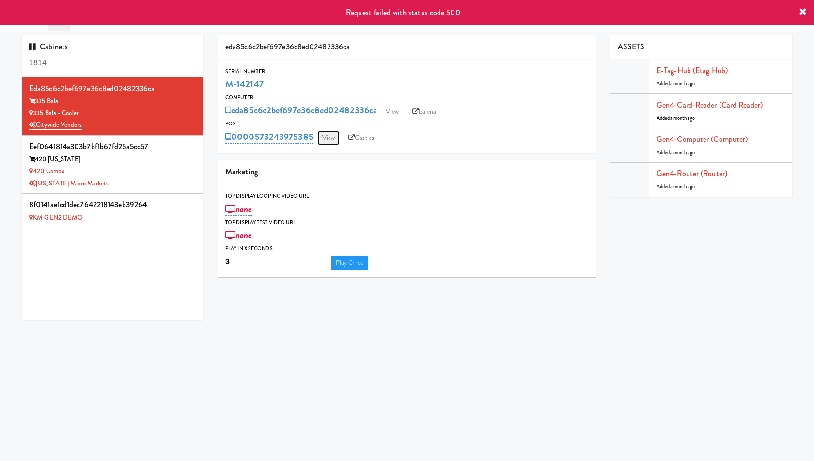
click at [324, 133] on link "View" at bounding box center [328, 138] width 22 height 15
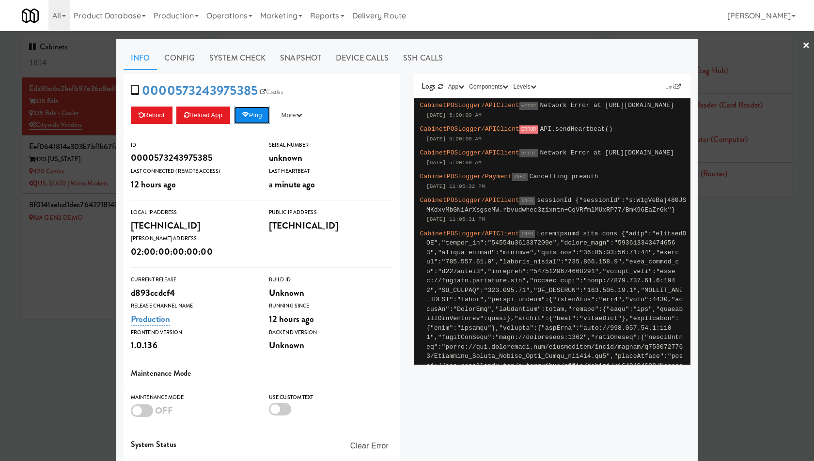
click at [255, 120] on button "Ping" at bounding box center [252, 115] width 36 height 17
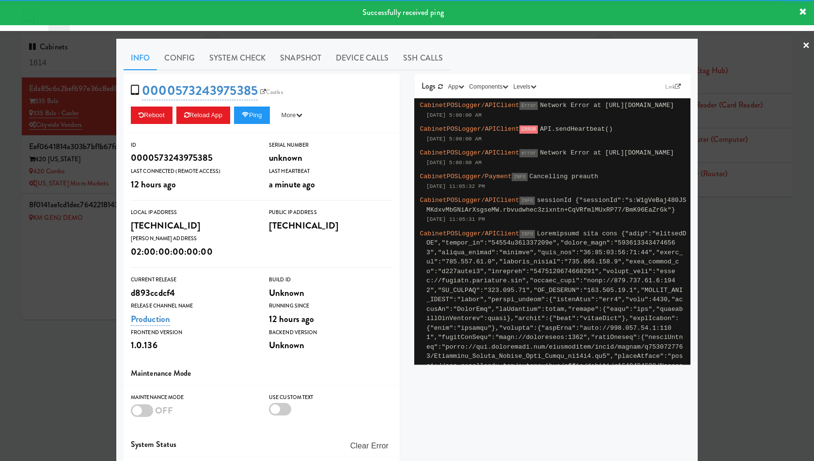
click at [72, 148] on div at bounding box center [407, 230] width 814 height 461
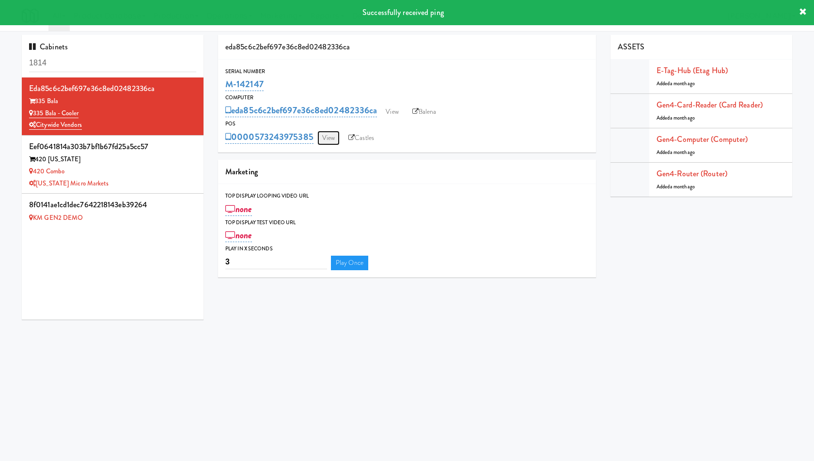
click at [325, 131] on link "View" at bounding box center [328, 138] width 22 height 15
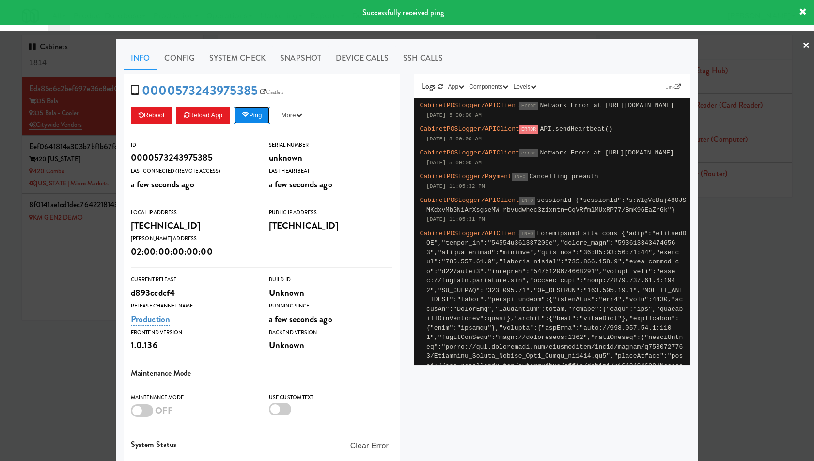
click at [261, 114] on button "Ping" at bounding box center [252, 115] width 36 height 17
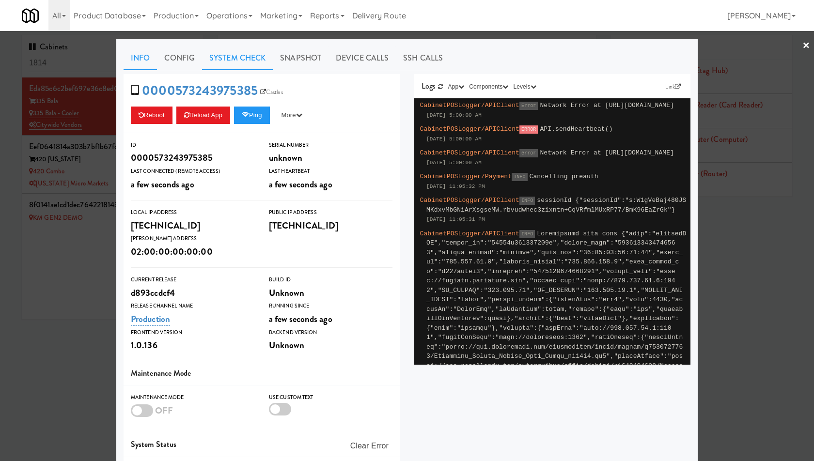
click at [248, 52] on link "System Check" at bounding box center [237, 58] width 71 height 24
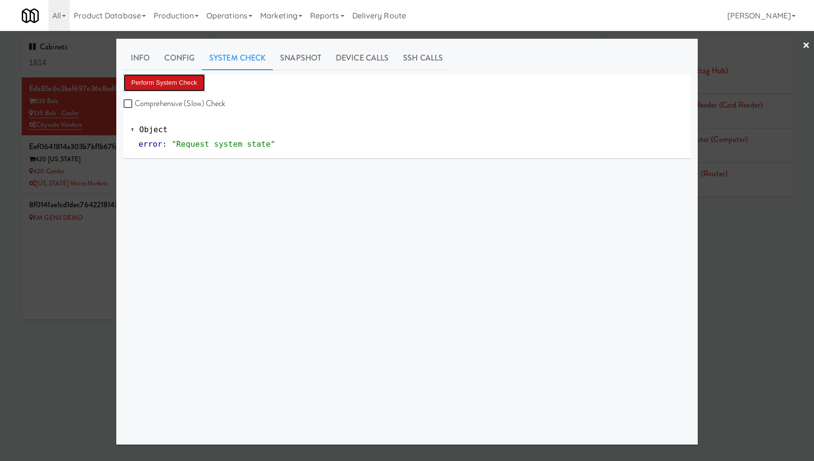
click at [172, 85] on button "Perform System Check" at bounding box center [164, 82] width 81 height 17
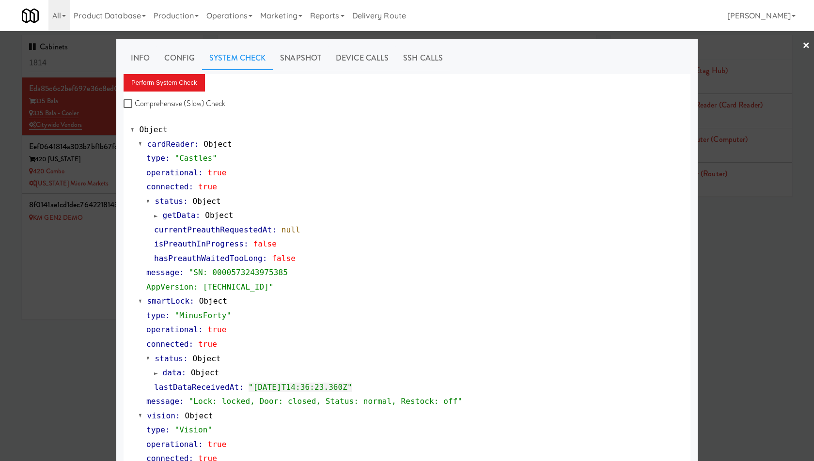
click at [36, 152] on div at bounding box center [407, 230] width 814 height 461
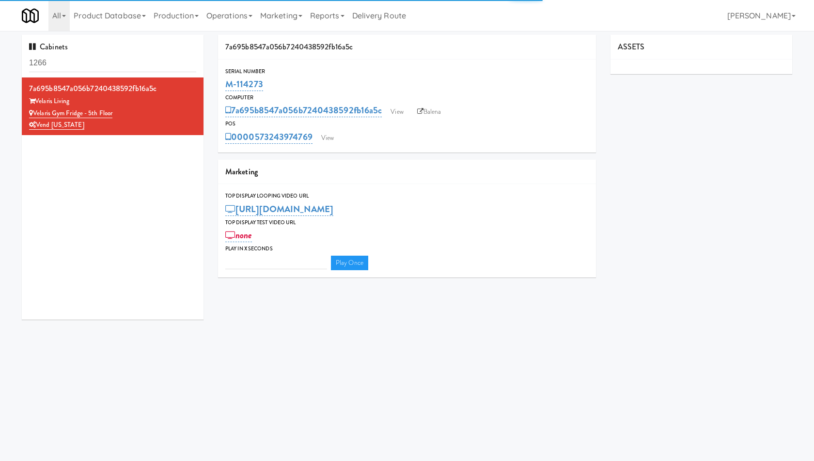
type input "3"
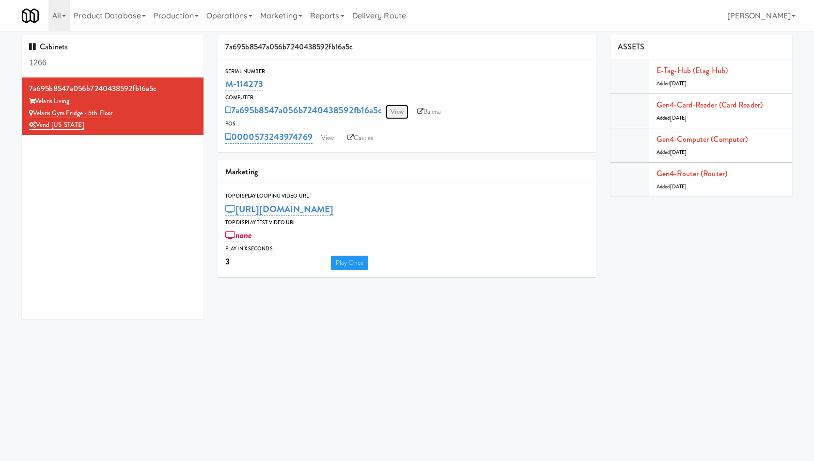
click at [395, 108] on link "View" at bounding box center [397, 112] width 22 height 15
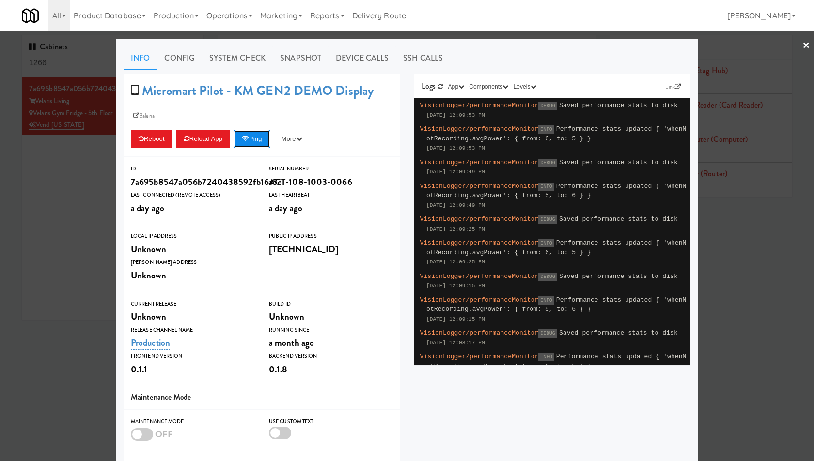
click at [261, 134] on button "Ping" at bounding box center [252, 138] width 36 height 17
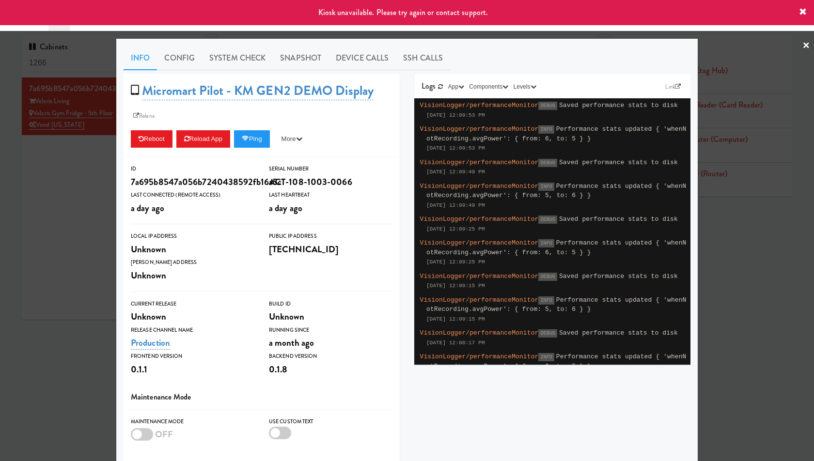
click at [86, 157] on div at bounding box center [407, 230] width 814 height 461
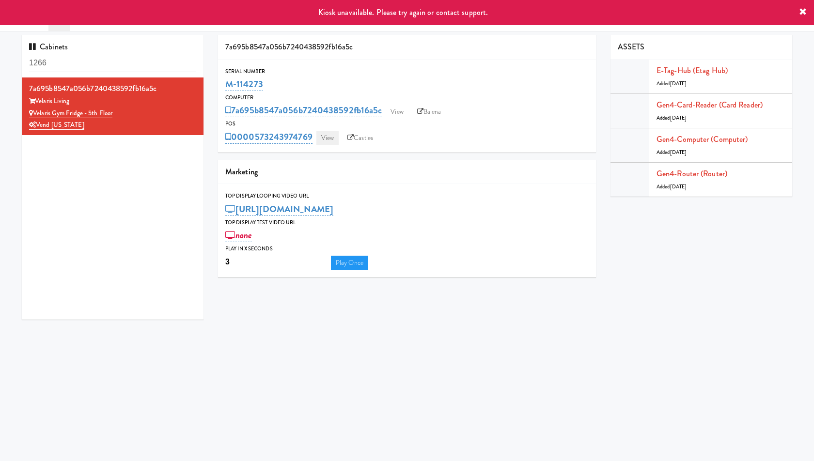
click at [324, 137] on link "View" at bounding box center [327, 138] width 22 height 15
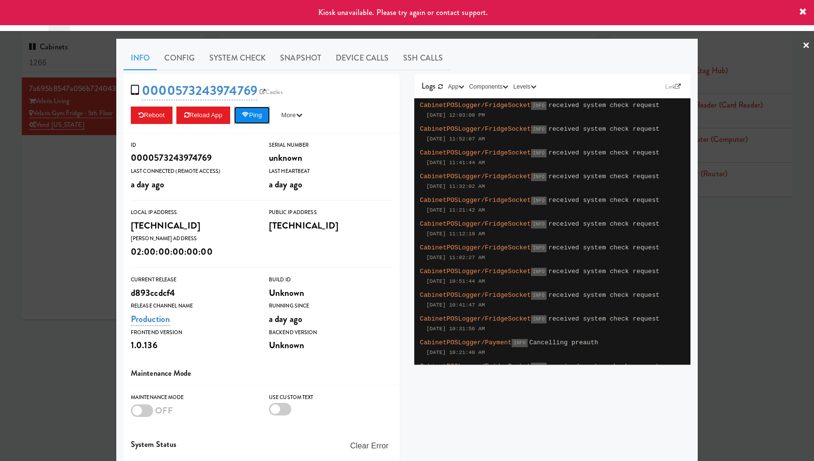
click at [261, 117] on button "Ping" at bounding box center [252, 115] width 36 height 17
click at [49, 129] on div at bounding box center [407, 230] width 814 height 461
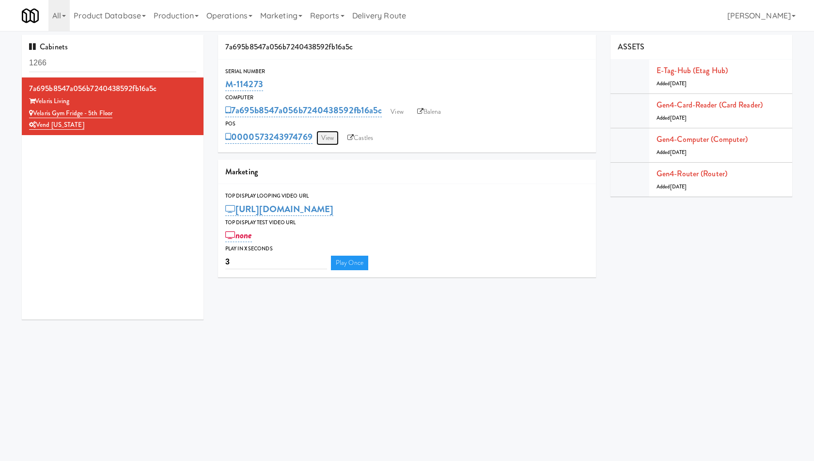
click at [320, 138] on link "View" at bounding box center [327, 138] width 22 height 15
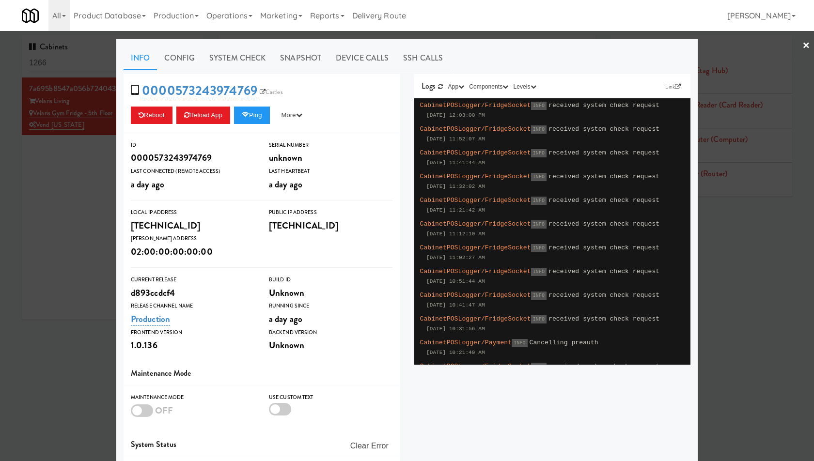
click at [99, 146] on div at bounding box center [407, 230] width 814 height 461
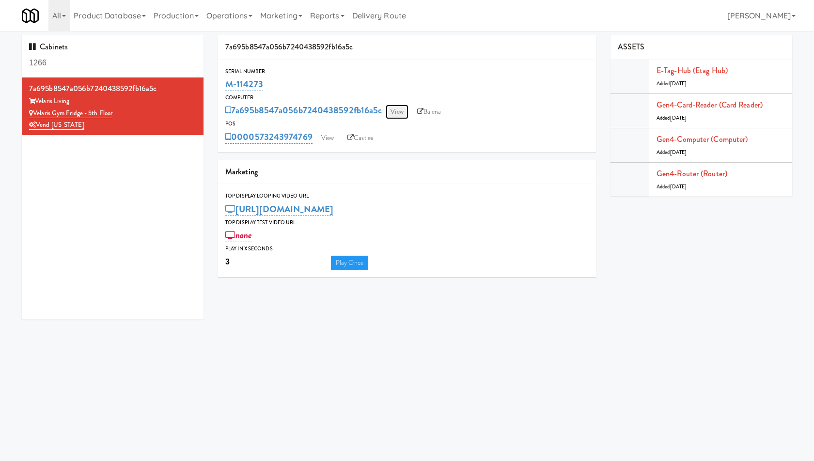
click at [393, 108] on link "View" at bounding box center [397, 112] width 22 height 15
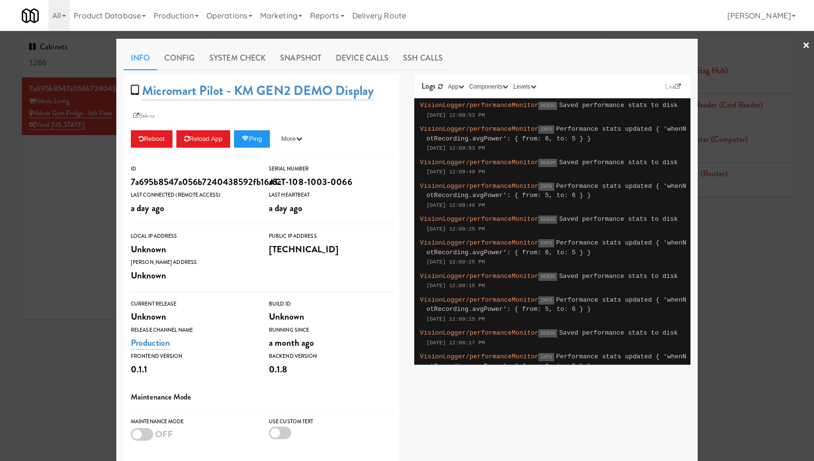
click at [90, 156] on div at bounding box center [407, 230] width 814 height 461
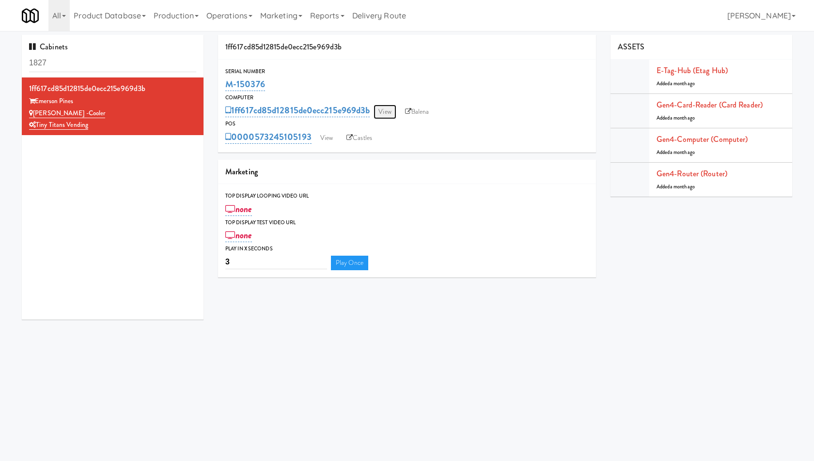
click at [385, 115] on link "View" at bounding box center [385, 112] width 22 height 15
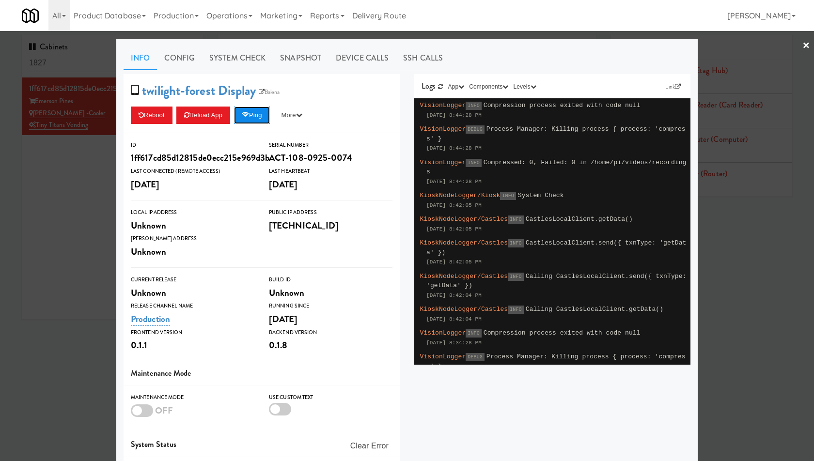
click at [260, 116] on button "Ping" at bounding box center [252, 115] width 36 height 17
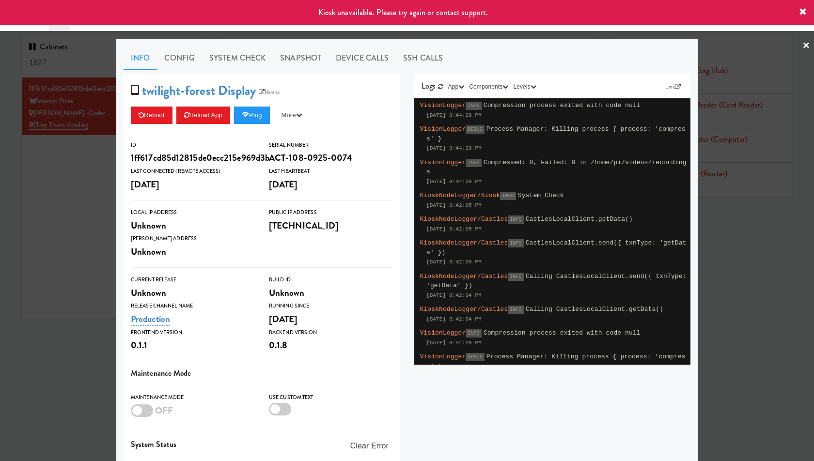
click at [46, 156] on div at bounding box center [407, 230] width 814 height 461
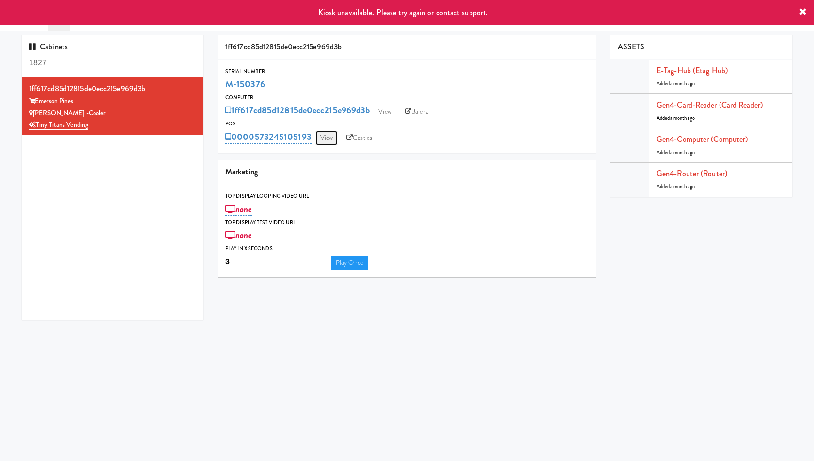
click at [329, 139] on link "View" at bounding box center [326, 138] width 22 height 15
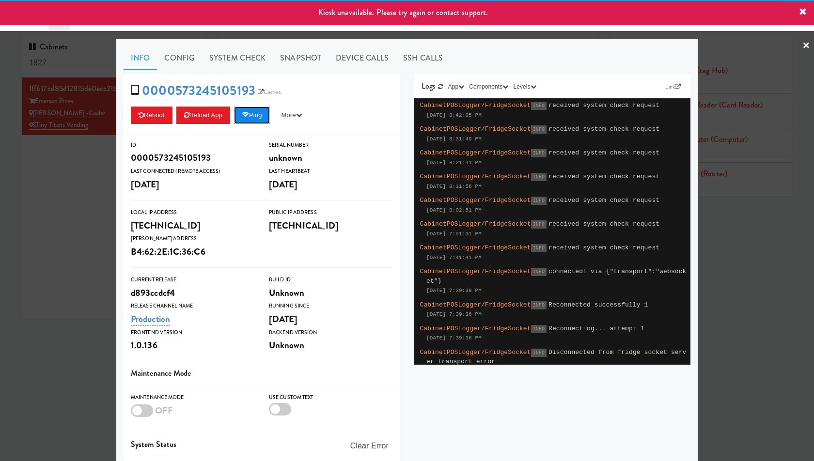
click at [253, 109] on button "Ping" at bounding box center [252, 115] width 36 height 17
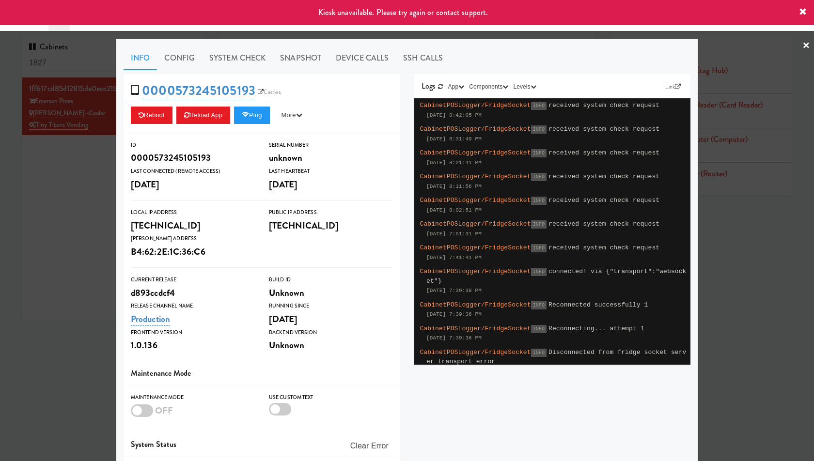
click at [51, 137] on div at bounding box center [407, 230] width 814 height 461
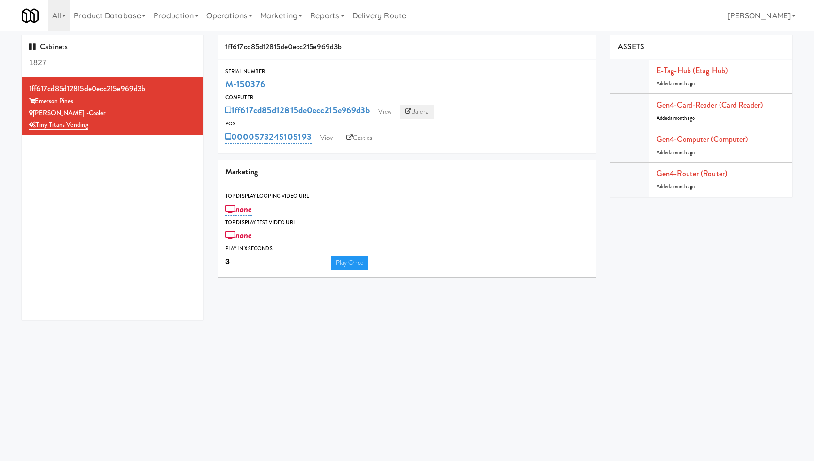
click at [414, 112] on link "Balena" at bounding box center [417, 112] width 34 height 15
click at [320, 125] on div "POS" at bounding box center [406, 124] width 363 height 10
click at [327, 138] on link "View" at bounding box center [326, 138] width 22 height 15
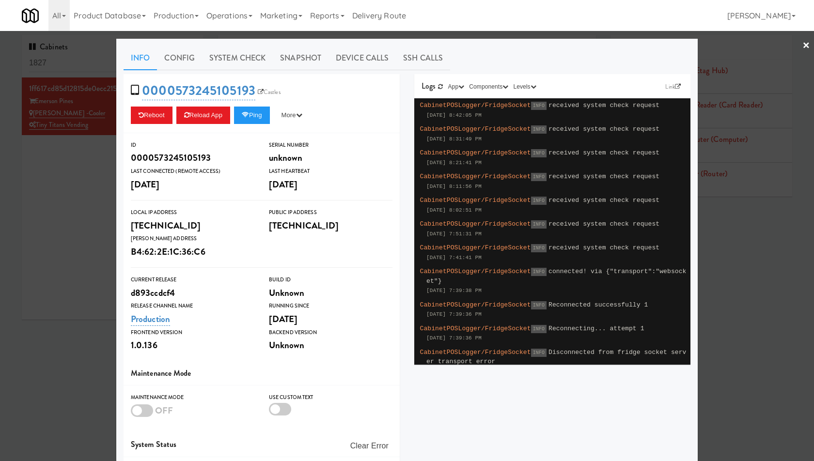
click at [52, 176] on div at bounding box center [407, 230] width 814 height 461
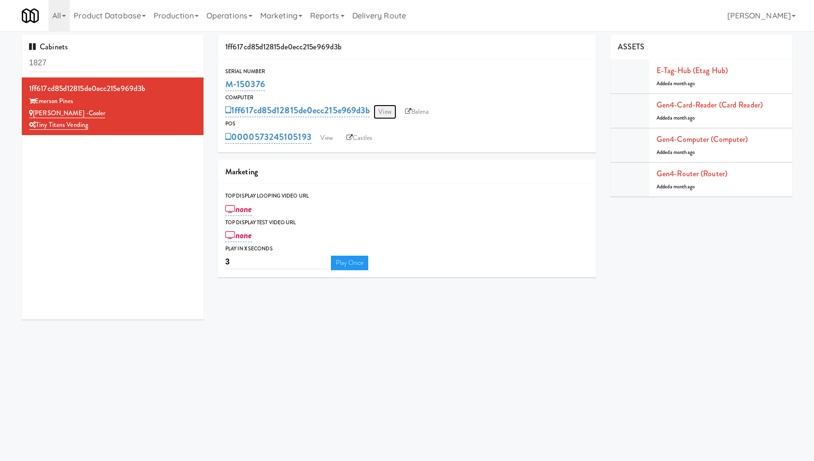
click at [391, 109] on link "View" at bounding box center [385, 112] width 22 height 15
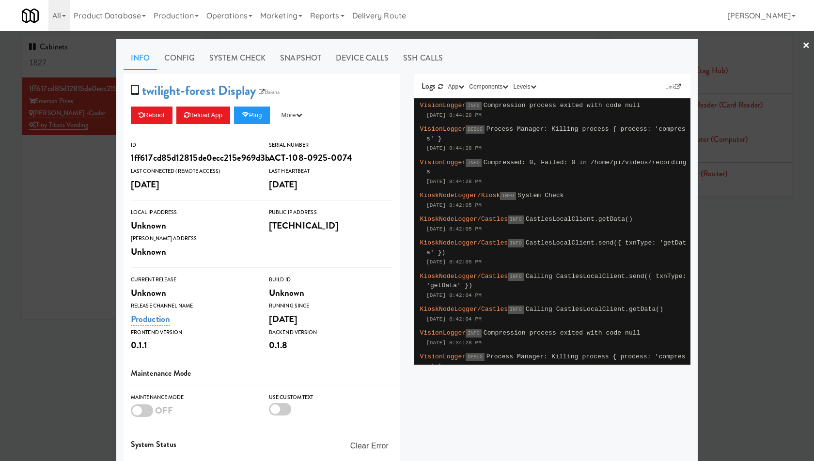
click at [77, 158] on div at bounding box center [407, 230] width 814 height 461
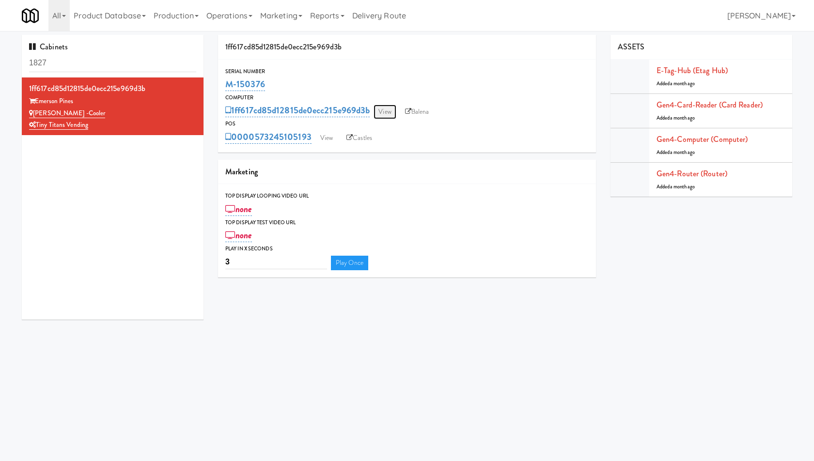
click at [387, 110] on link "View" at bounding box center [385, 112] width 22 height 15
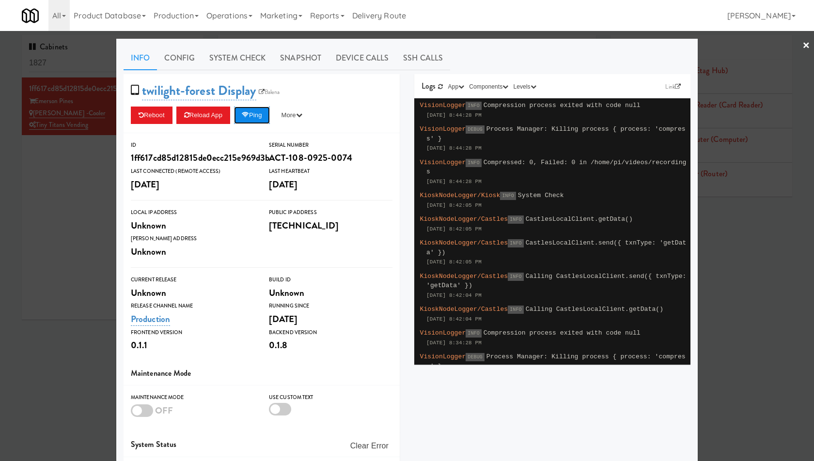
click at [254, 116] on button "Ping" at bounding box center [252, 115] width 36 height 17
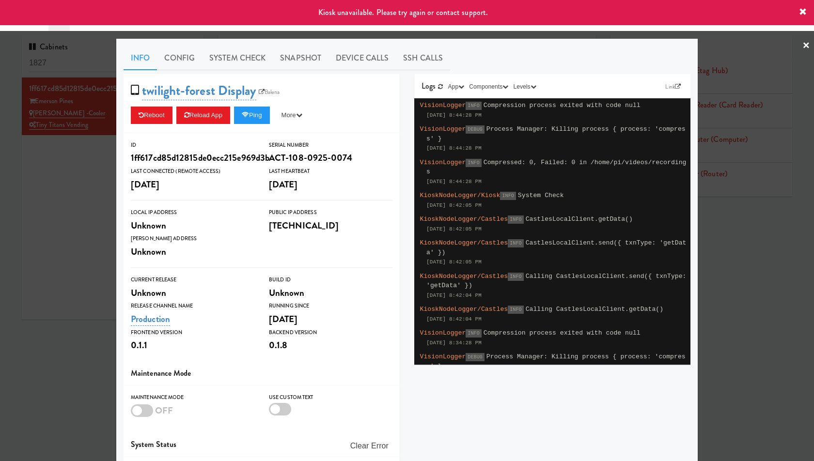
click at [59, 146] on div at bounding box center [407, 230] width 814 height 461
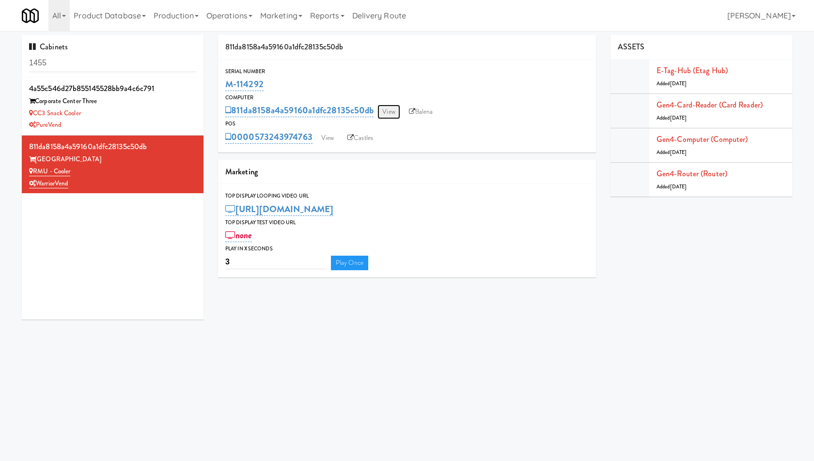
click at [386, 112] on link "View" at bounding box center [388, 112] width 22 height 15
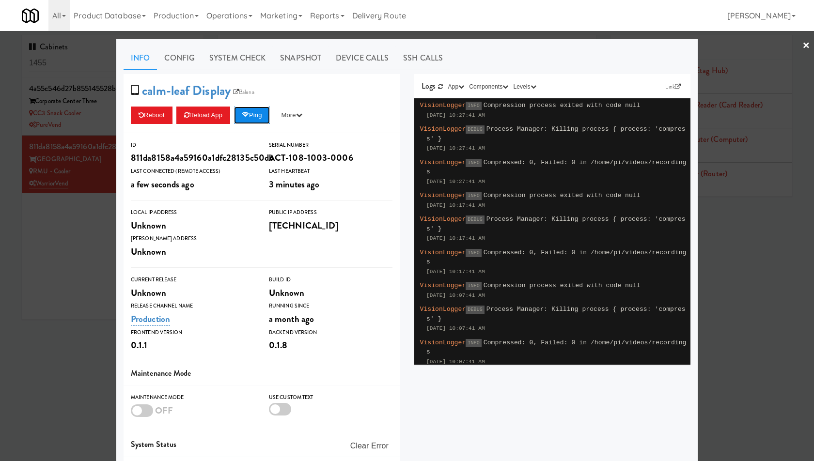
click at [265, 111] on button "Ping" at bounding box center [252, 115] width 36 height 17
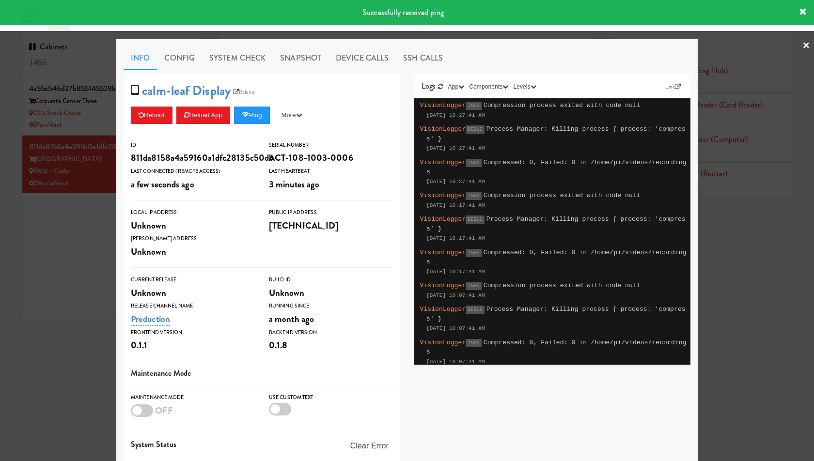
click at [79, 153] on div at bounding box center [407, 230] width 814 height 461
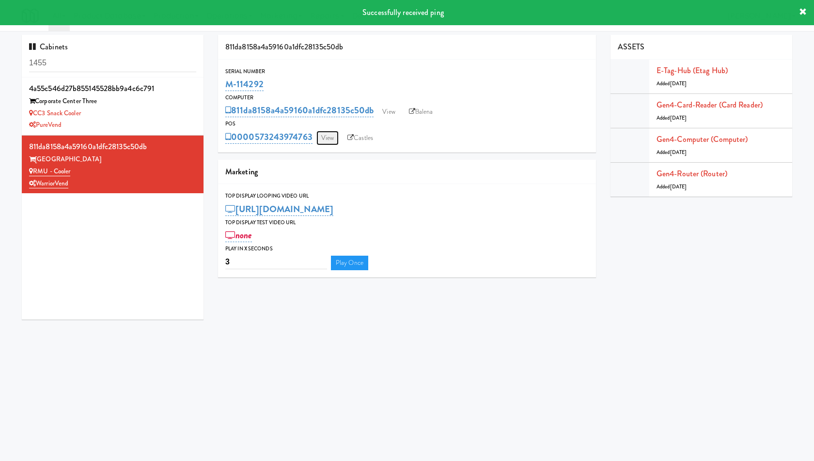
click at [324, 143] on link "View" at bounding box center [327, 138] width 22 height 15
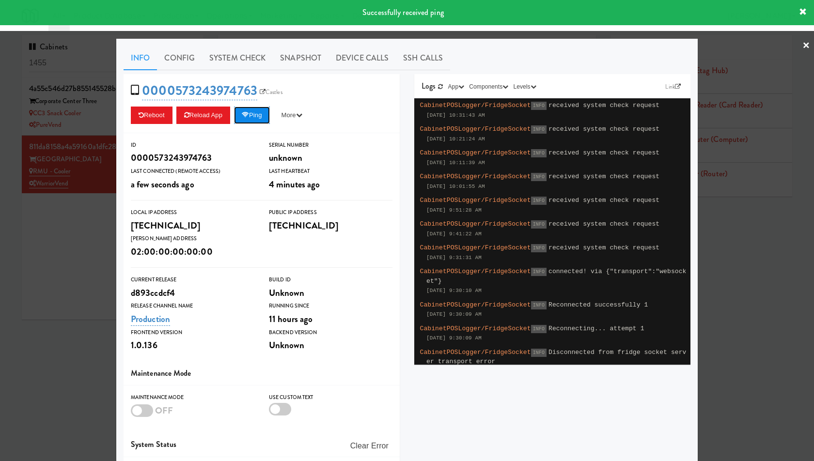
click at [255, 115] on button "Ping" at bounding box center [252, 115] width 36 height 17
click at [78, 141] on div at bounding box center [407, 230] width 814 height 461
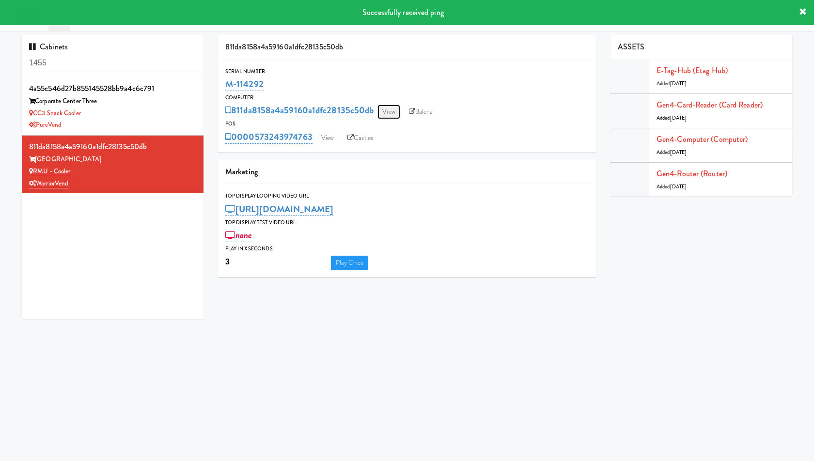
click at [393, 113] on link "View" at bounding box center [388, 112] width 22 height 15
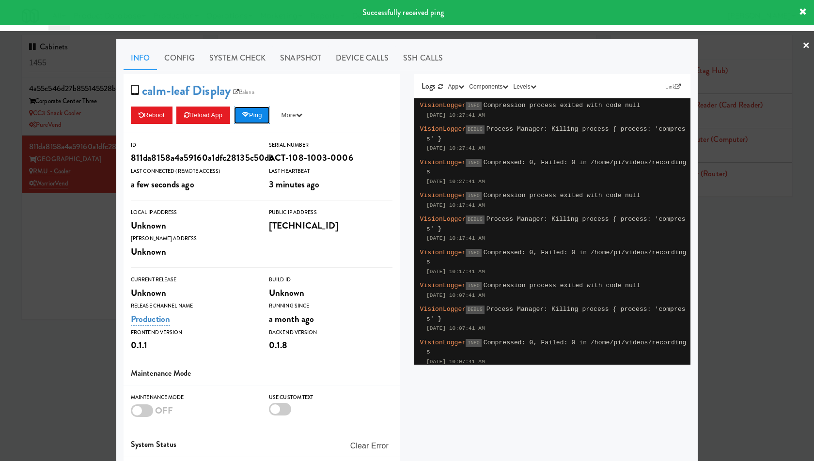
click at [256, 115] on button "Ping" at bounding box center [252, 115] width 36 height 17
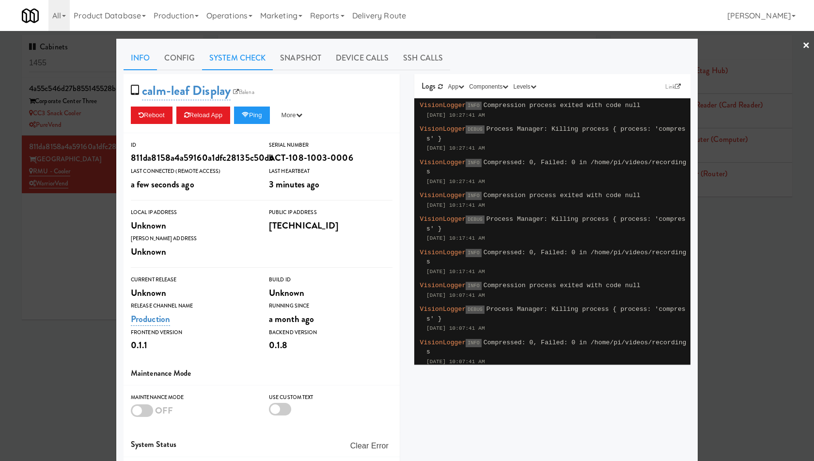
click at [243, 52] on link "System Check" at bounding box center [237, 58] width 71 height 24
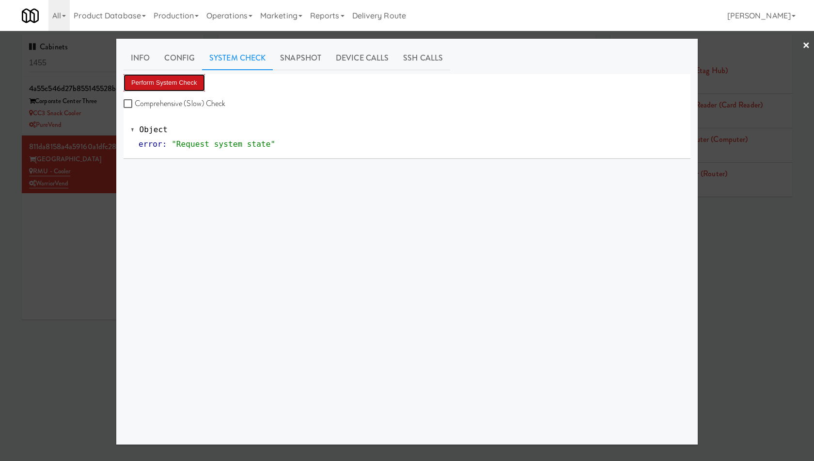
click at [182, 83] on button "Perform System Check" at bounding box center [164, 82] width 81 height 17
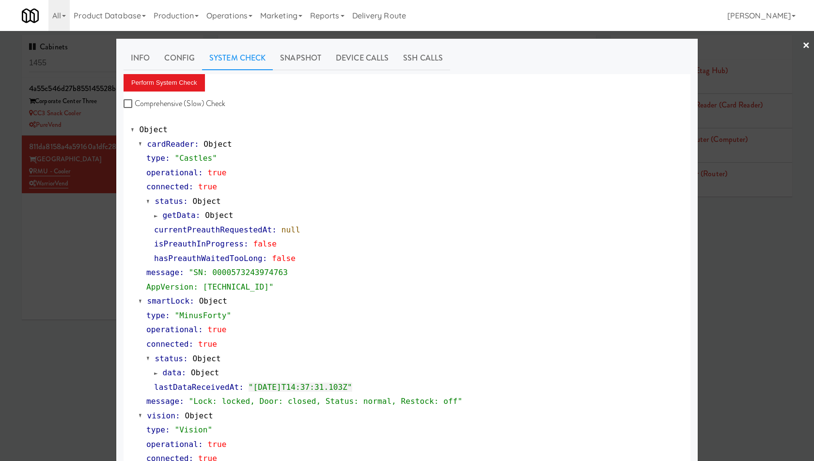
click at [7, 216] on div at bounding box center [407, 230] width 814 height 461
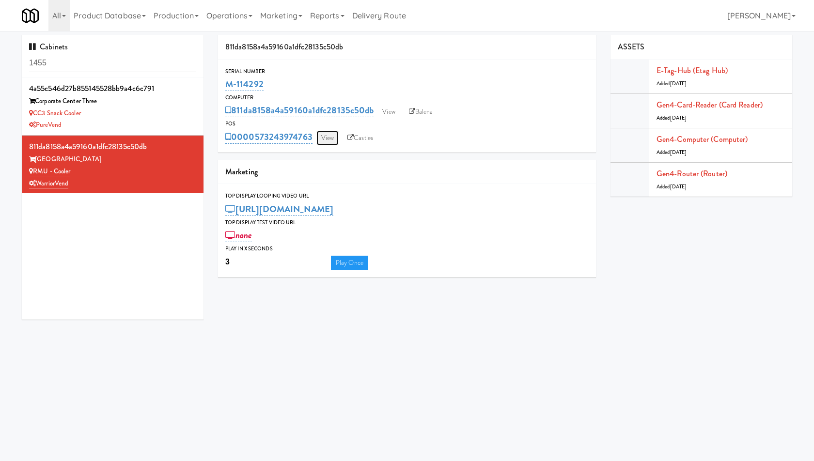
click at [327, 138] on link "View" at bounding box center [327, 138] width 22 height 15
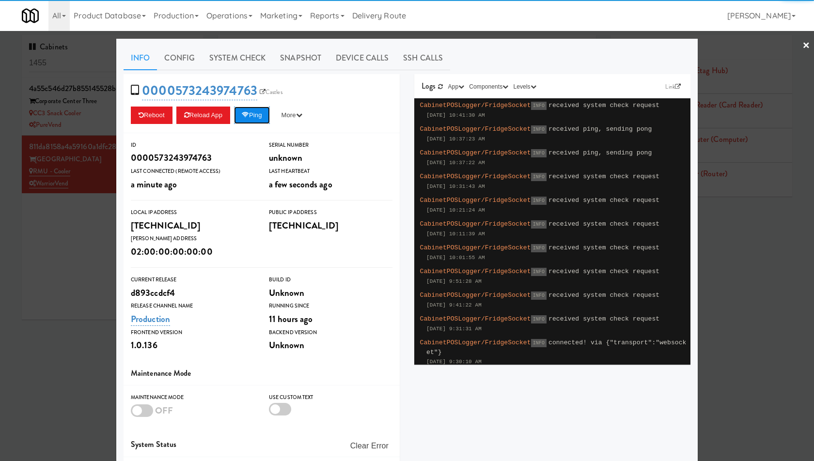
click at [253, 120] on button "Ping" at bounding box center [252, 115] width 36 height 17
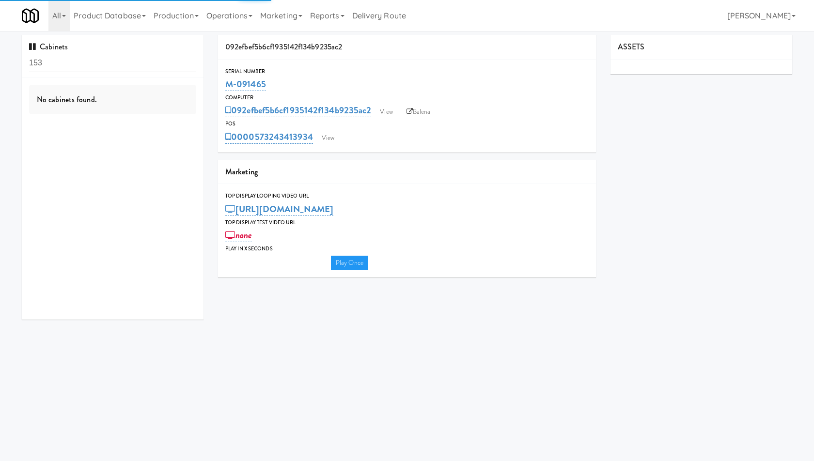
type input "3"
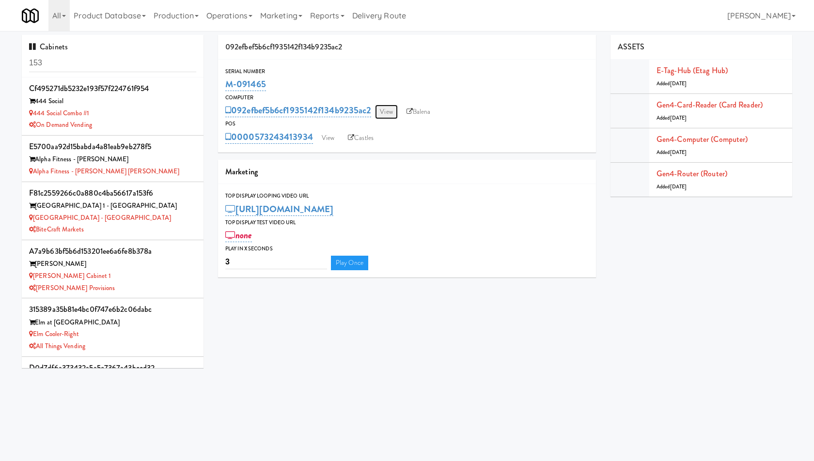
click at [394, 117] on link "View" at bounding box center [386, 112] width 22 height 15
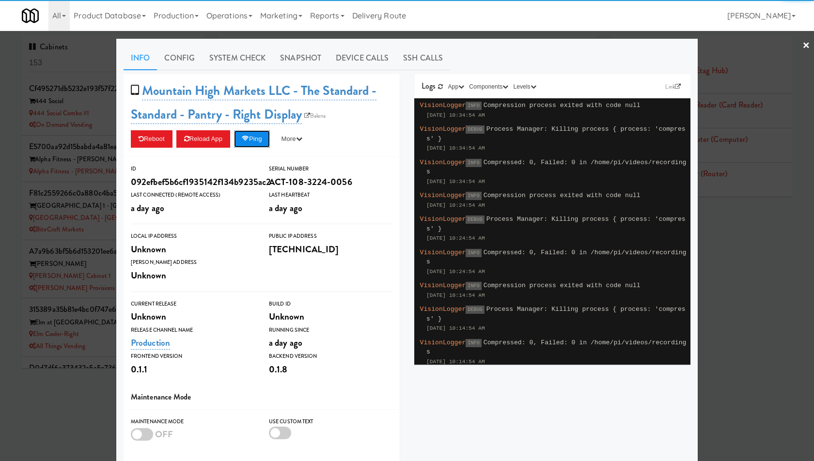
click at [264, 134] on button "Ping" at bounding box center [252, 138] width 36 height 17
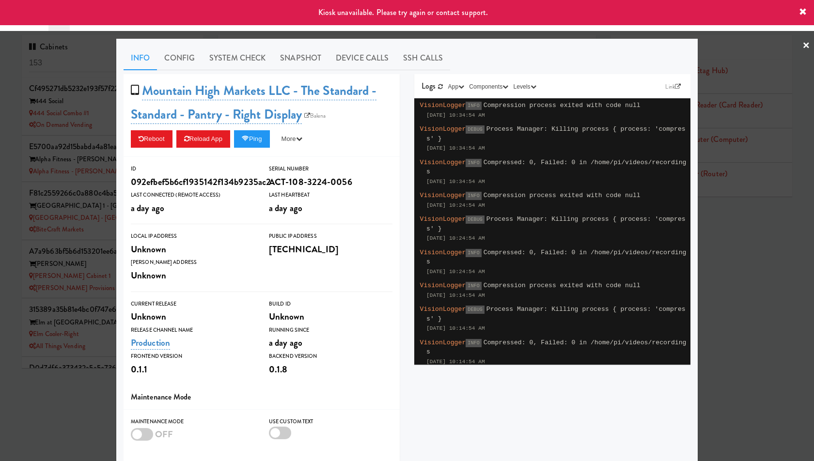
click at [68, 154] on div at bounding box center [407, 230] width 814 height 461
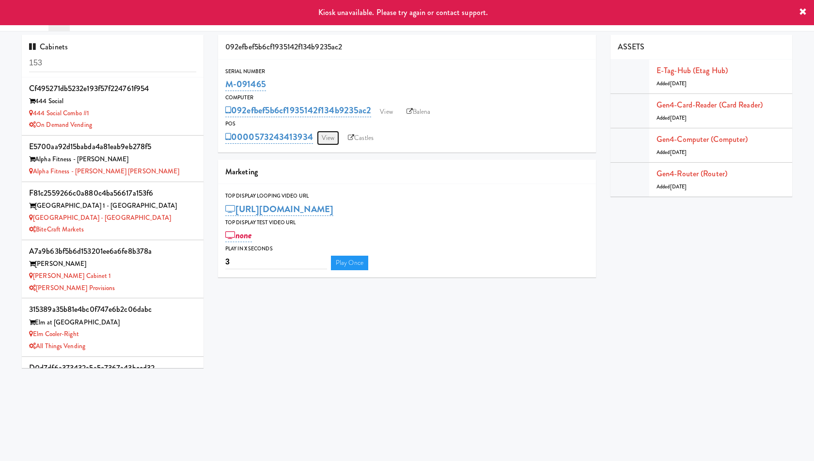
click at [326, 132] on link "View" at bounding box center [328, 138] width 22 height 15
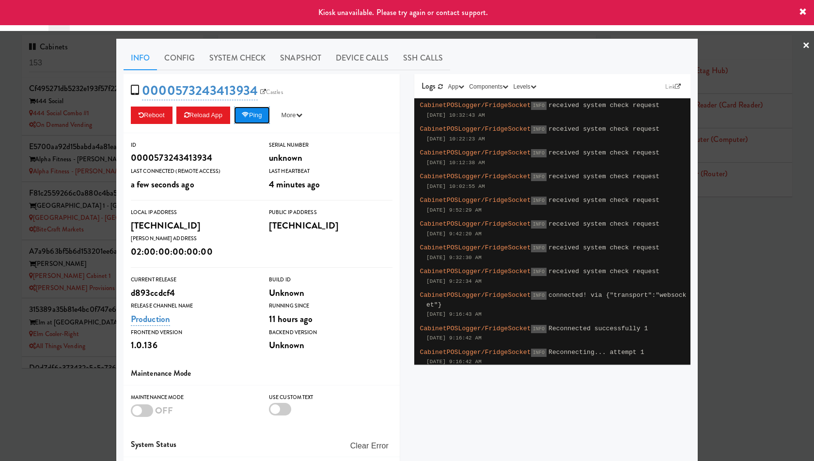
click at [256, 115] on button "Ping" at bounding box center [252, 115] width 36 height 17
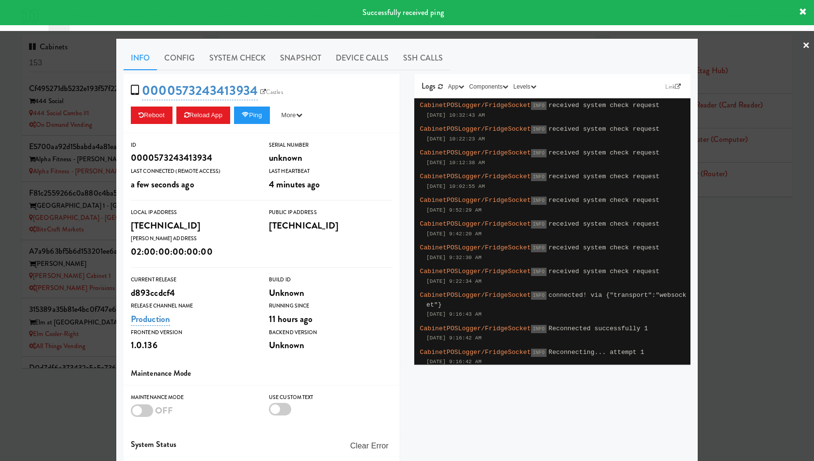
click at [80, 118] on div at bounding box center [407, 230] width 814 height 461
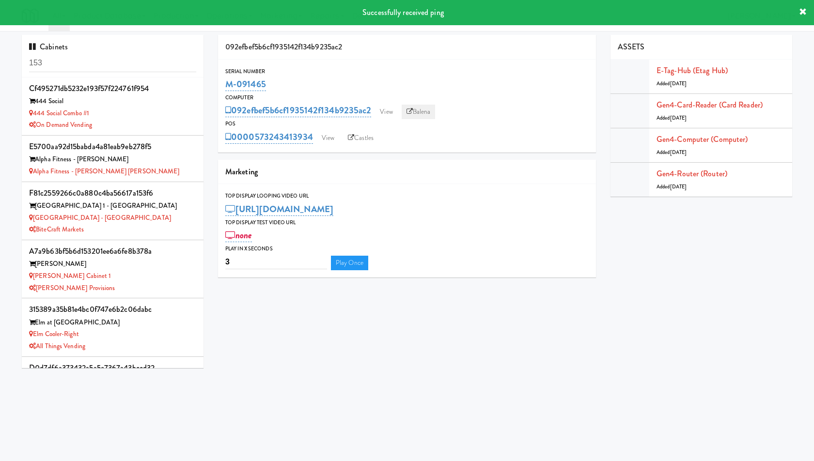
click at [417, 115] on link "Balena" at bounding box center [419, 112] width 34 height 15
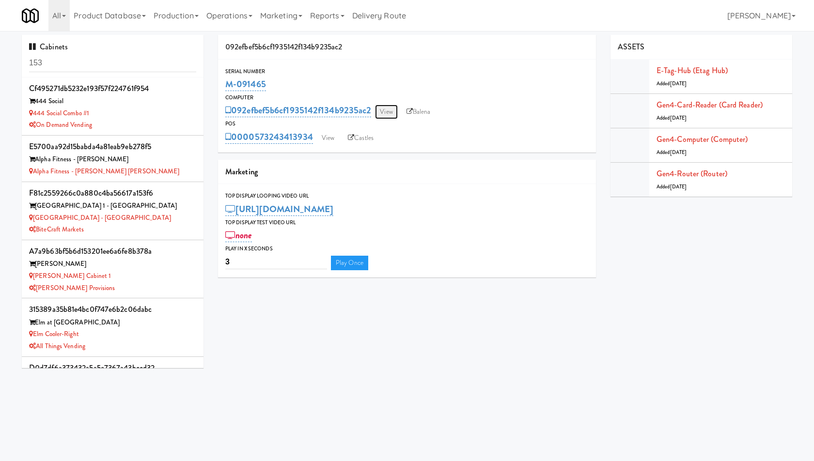
click at [392, 110] on link "View" at bounding box center [386, 112] width 22 height 15
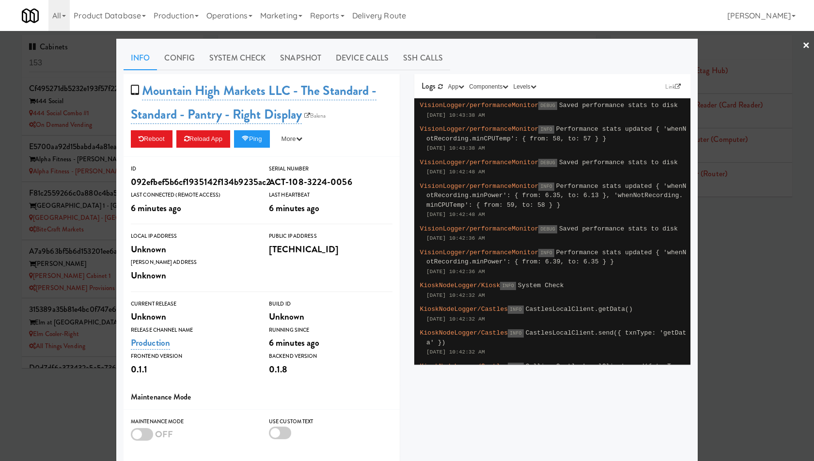
click at [74, 154] on div at bounding box center [407, 230] width 814 height 461
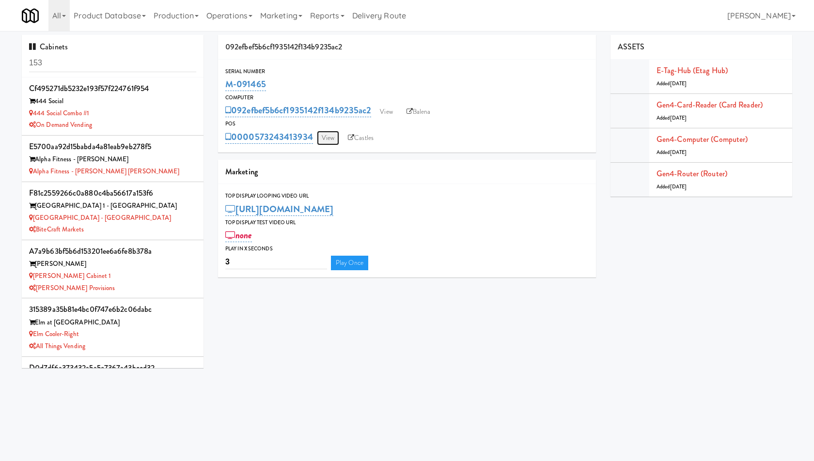
click at [324, 136] on link "View" at bounding box center [328, 138] width 22 height 15
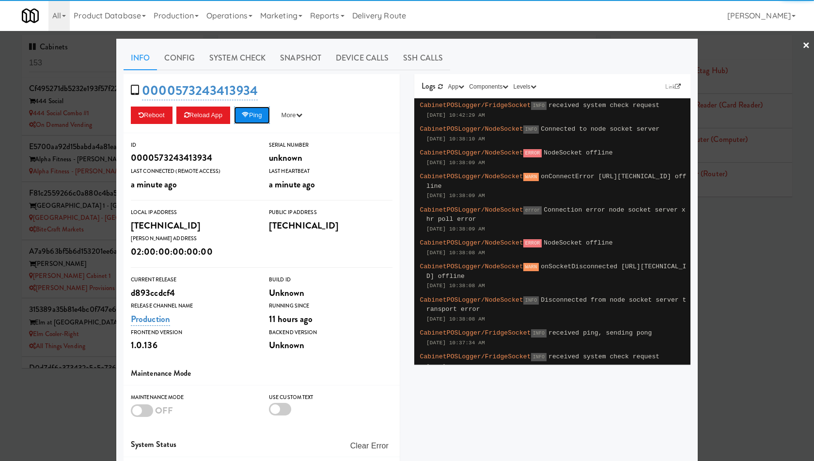
click at [265, 115] on button "Ping" at bounding box center [252, 115] width 36 height 17
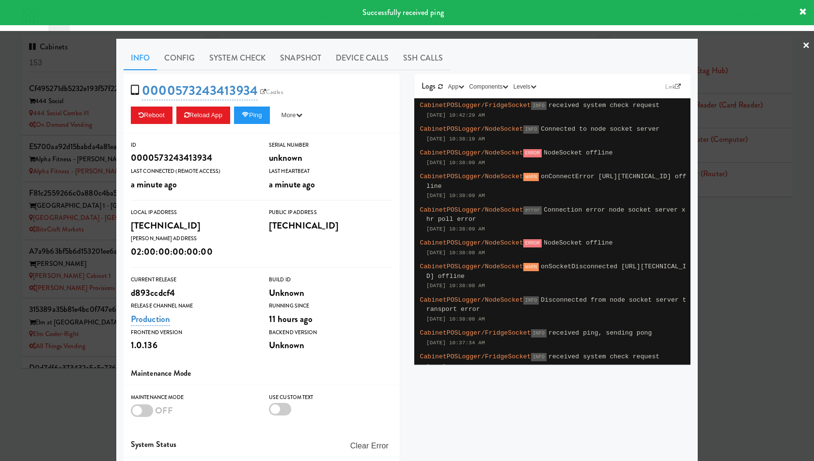
click at [47, 120] on div at bounding box center [407, 230] width 814 height 461
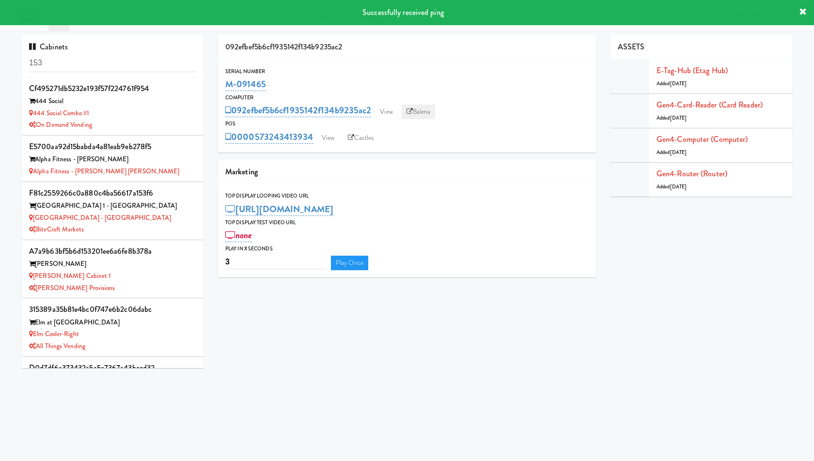
click at [411, 113] on icon at bounding box center [409, 112] width 6 height 6
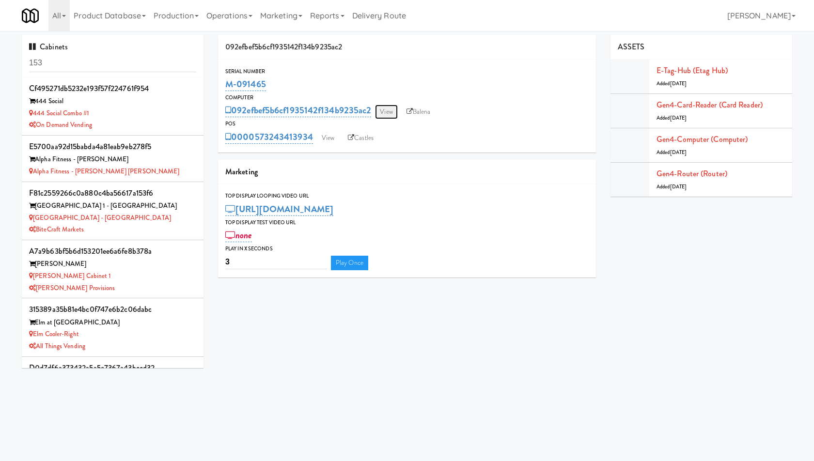
click at [388, 109] on link "View" at bounding box center [386, 112] width 22 height 15
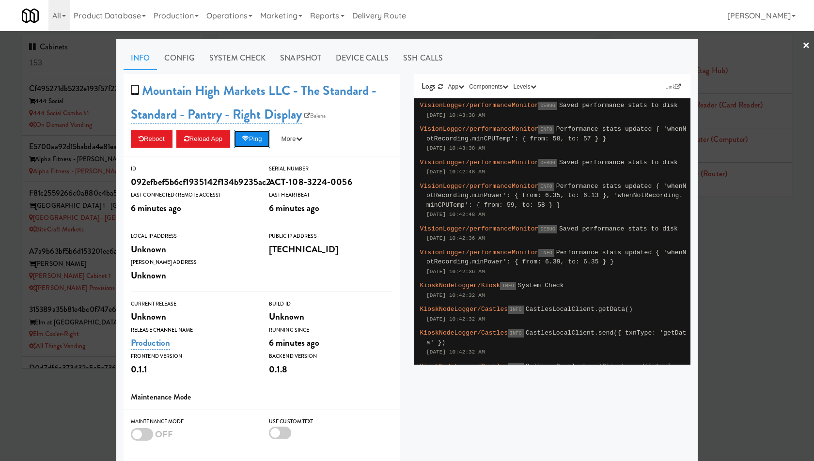
click at [267, 139] on button "Ping" at bounding box center [252, 138] width 36 height 17
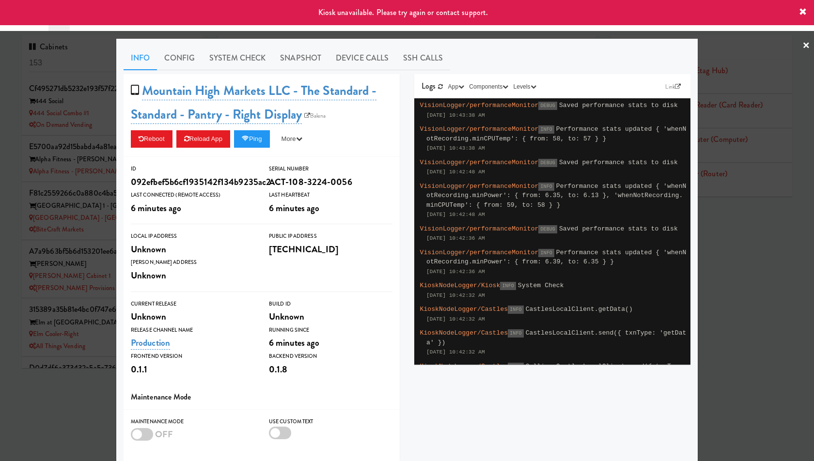
click at [96, 83] on div at bounding box center [407, 230] width 814 height 461
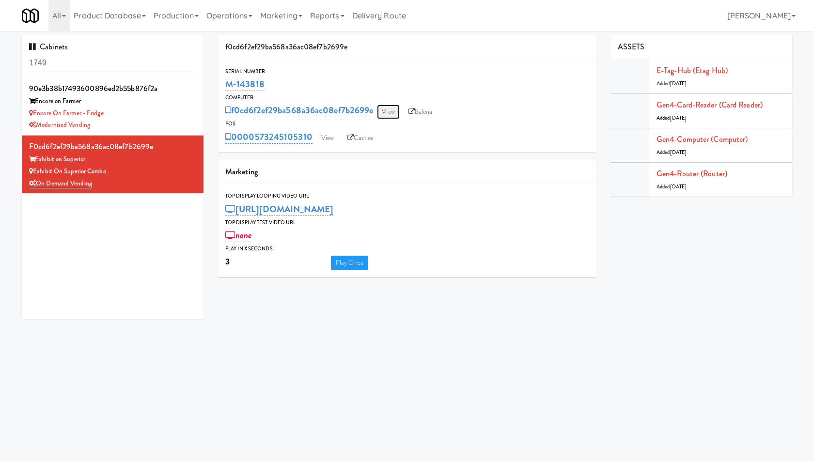
click at [393, 114] on link "View" at bounding box center [388, 112] width 22 height 15
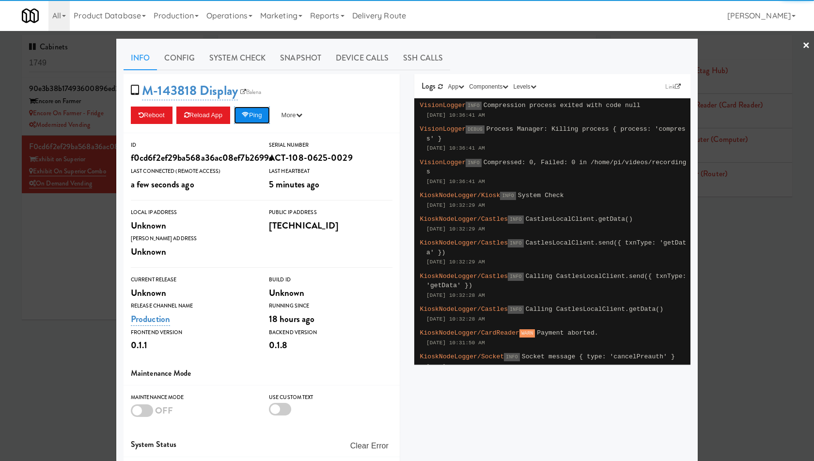
click at [268, 115] on button "Ping" at bounding box center [252, 115] width 36 height 17
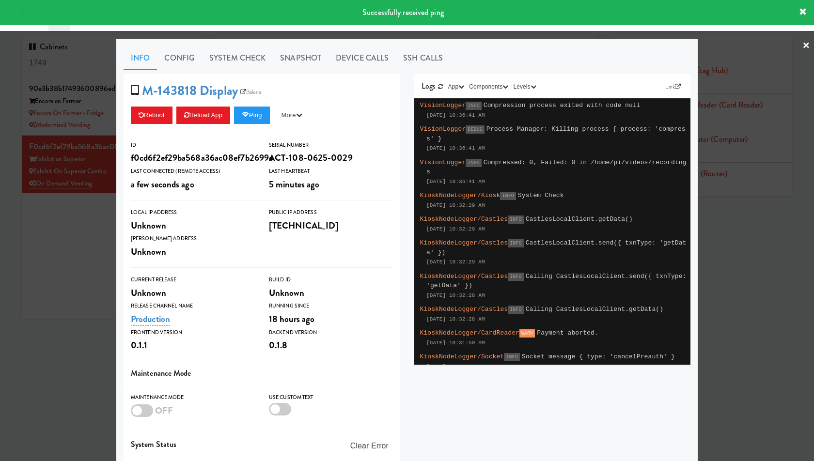
click at [66, 128] on div at bounding box center [407, 230] width 814 height 461
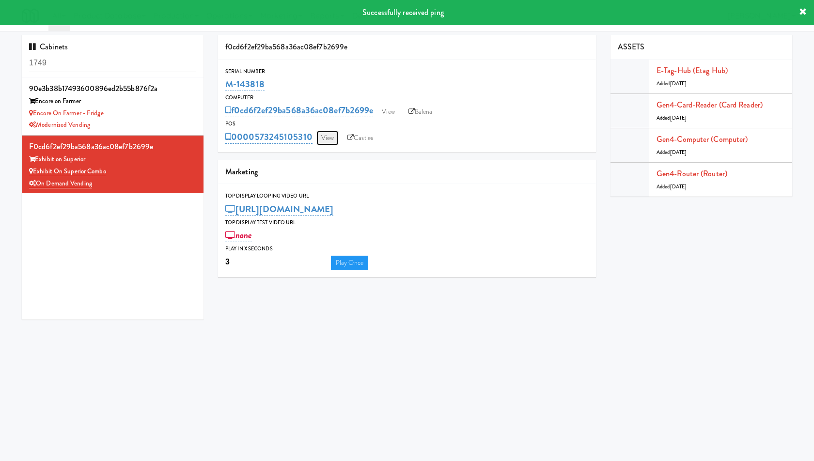
click at [331, 138] on link "View" at bounding box center [327, 138] width 22 height 15
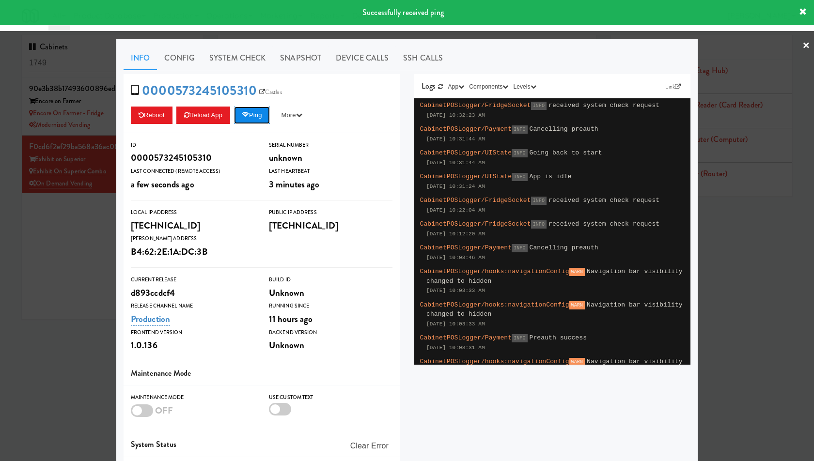
click at [264, 112] on button "Ping" at bounding box center [252, 115] width 36 height 17
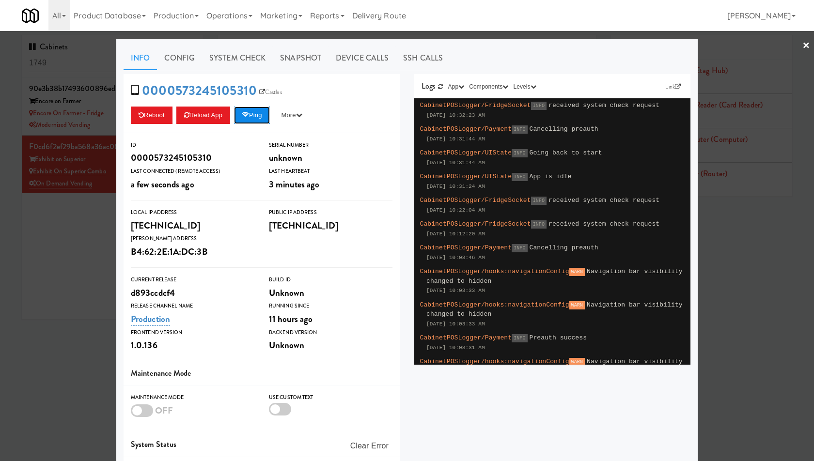
click at [249, 112] on icon at bounding box center [245, 115] width 7 height 6
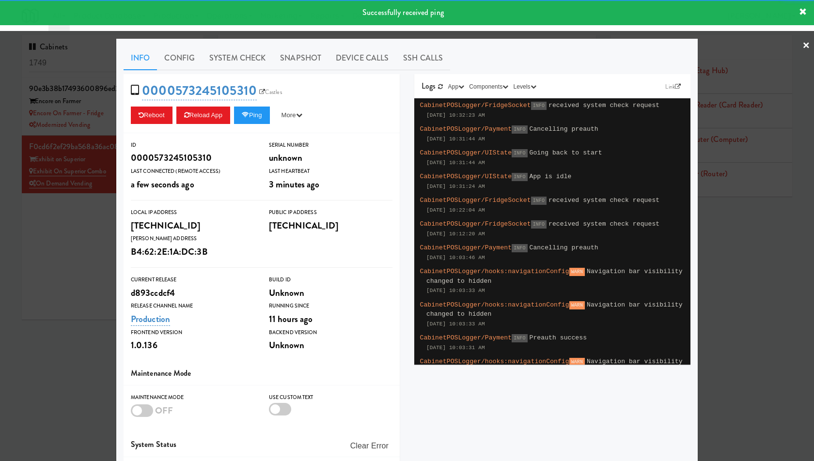
click at [82, 119] on div at bounding box center [407, 230] width 814 height 461
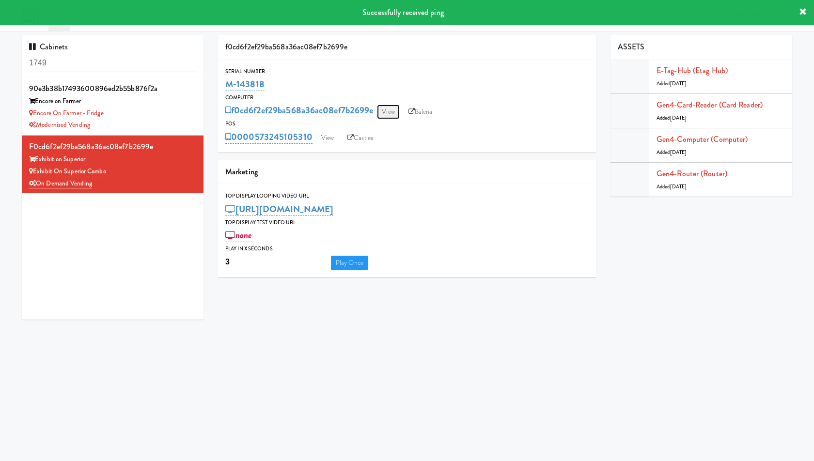
click at [381, 112] on link "View" at bounding box center [388, 112] width 22 height 15
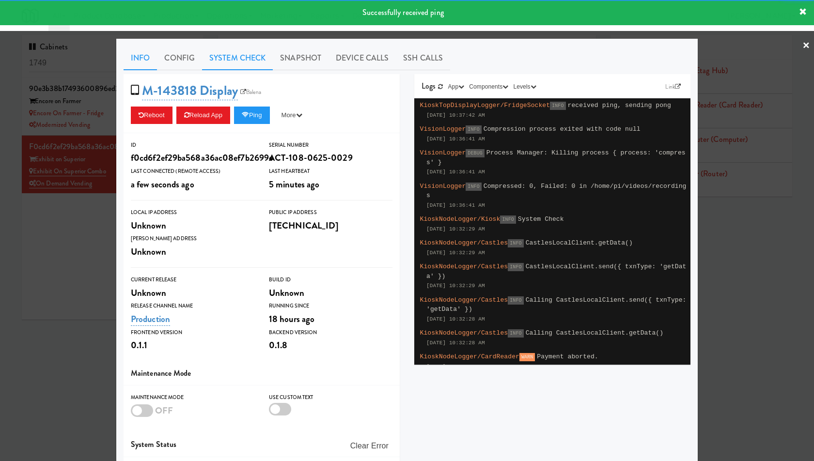
click at [251, 63] on link "System Check" at bounding box center [237, 58] width 71 height 24
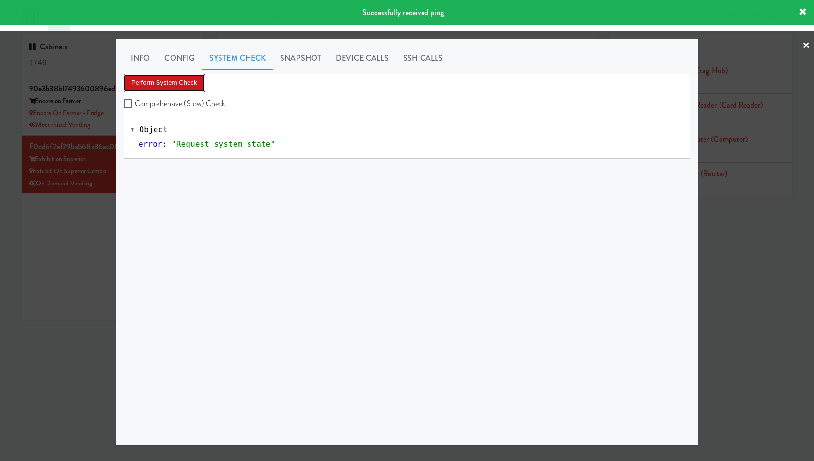
click at [178, 86] on button "Perform System Check" at bounding box center [164, 82] width 81 height 17
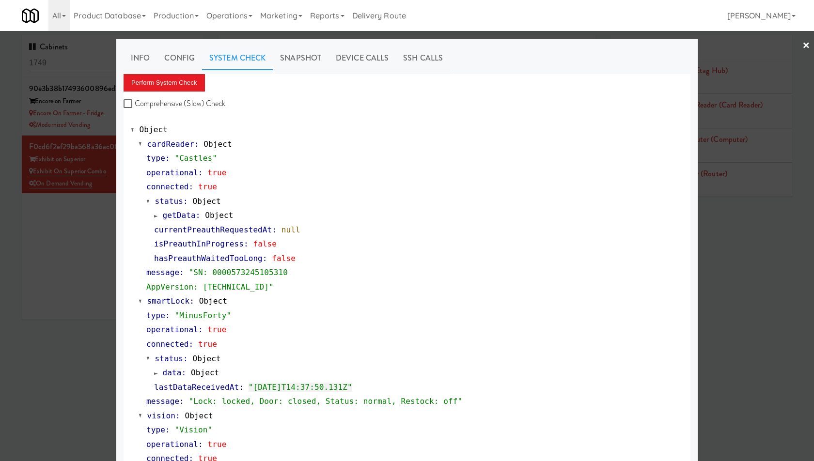
scroll to position [291, 0]
